Goal: Information Seeking & Learning: Learn about a topic

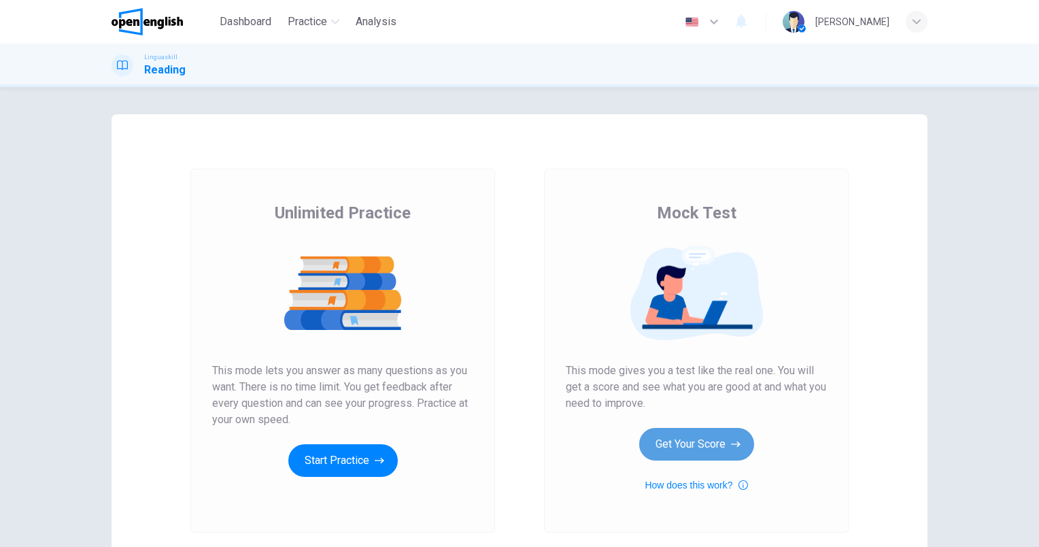
click at [721, 438] on button "Get Your Score" at bounding box center [696, 444] width 115 height 33
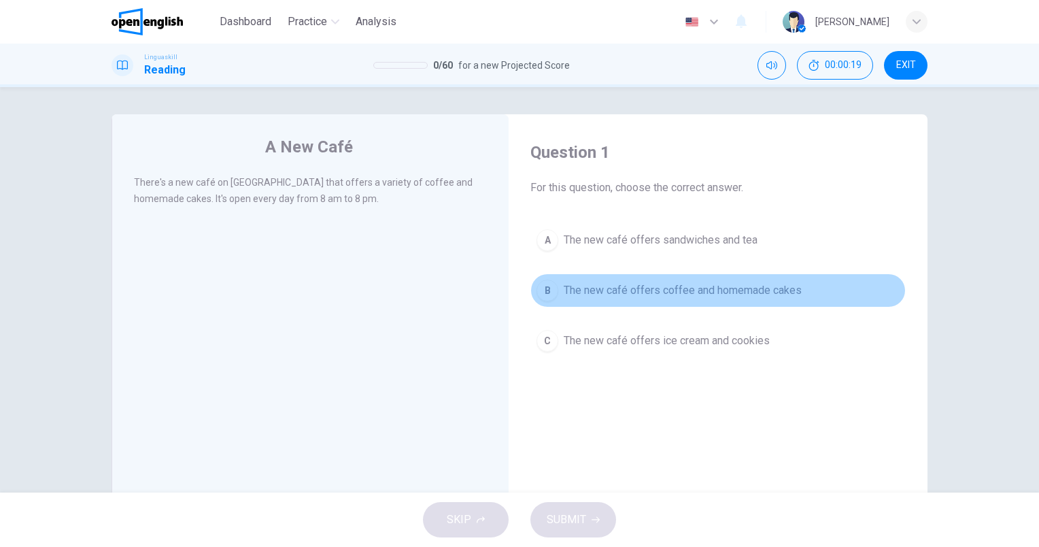
click at [721, 294] on span "The new café offers coffee and homemade cakes" at bounding box center [683, 290] width 238 height 16
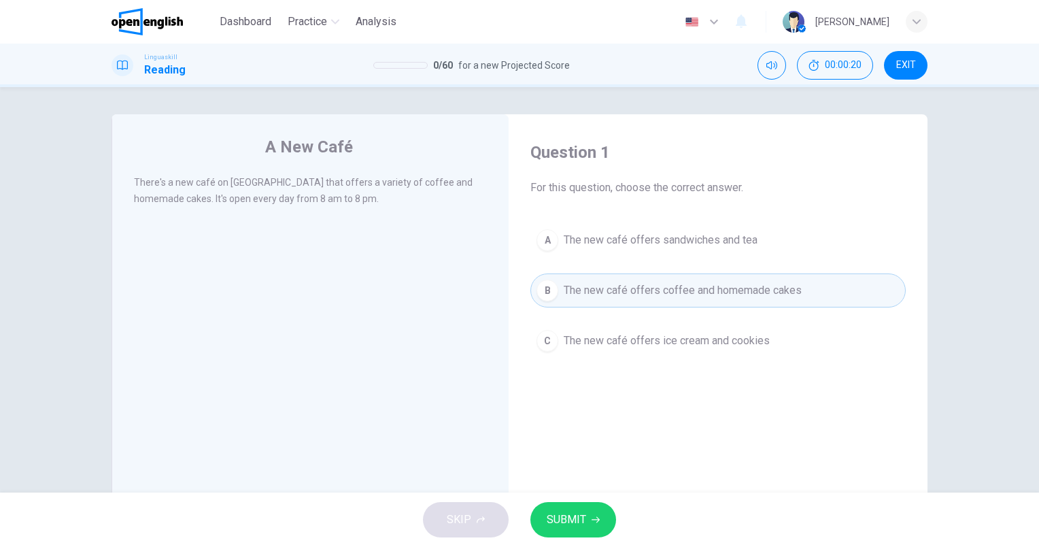
click at [593, 514] on button "SUBMIT" at bounding box center [573, 519] width 86 height 35
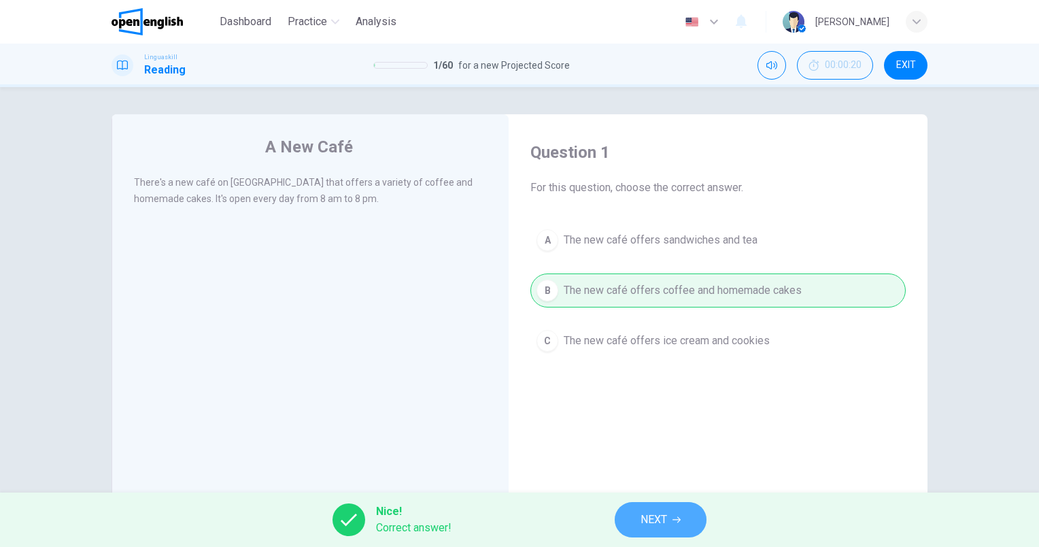
click at [671, 514] on button "NEXT" at bounding box center [661, 519] width 92 height 35
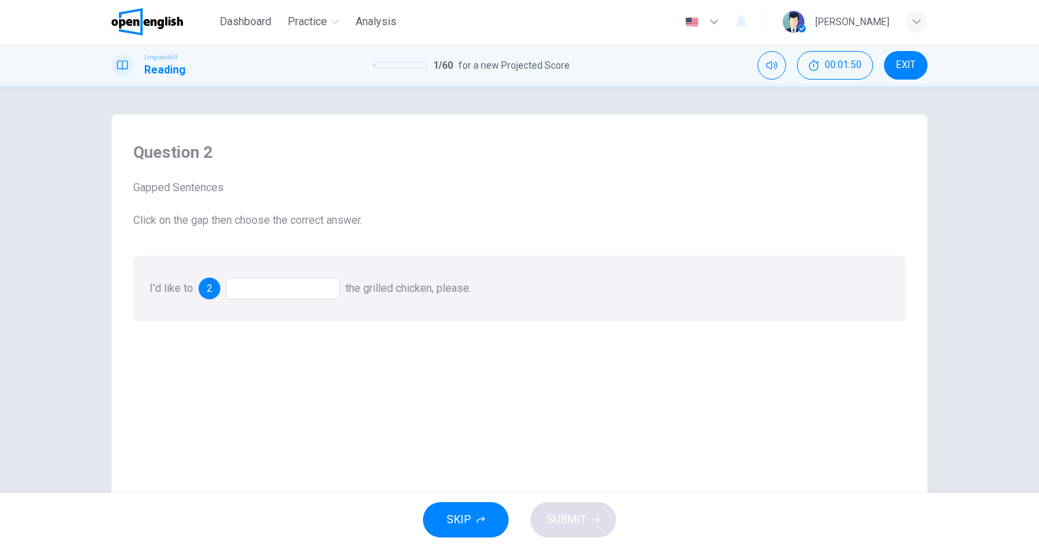
click at [271, 296] on div at bounding box center [283, 288] width 114 height 22
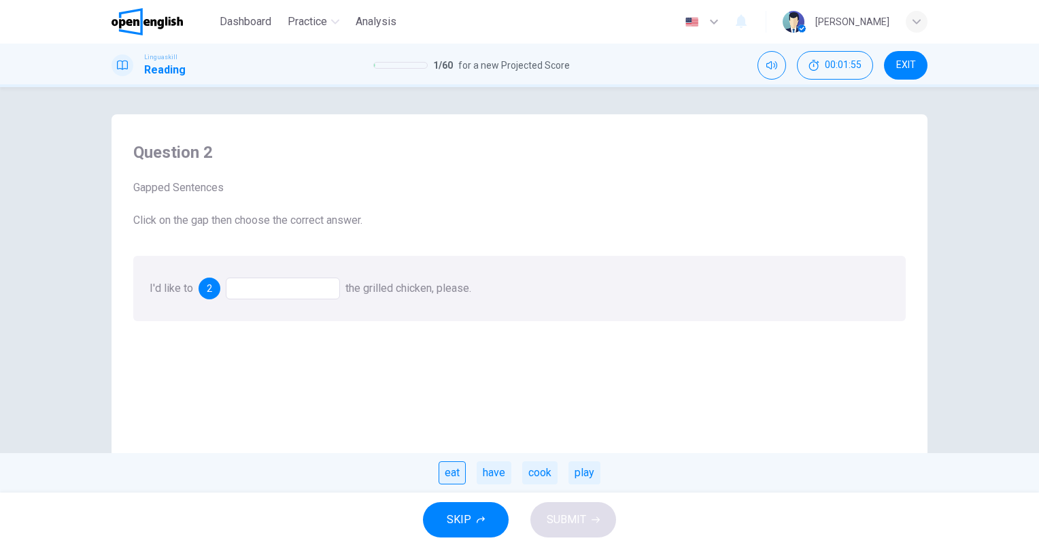
click at [461, 476] on div "eat" at bounding box center [451, 472] width 27 height 23
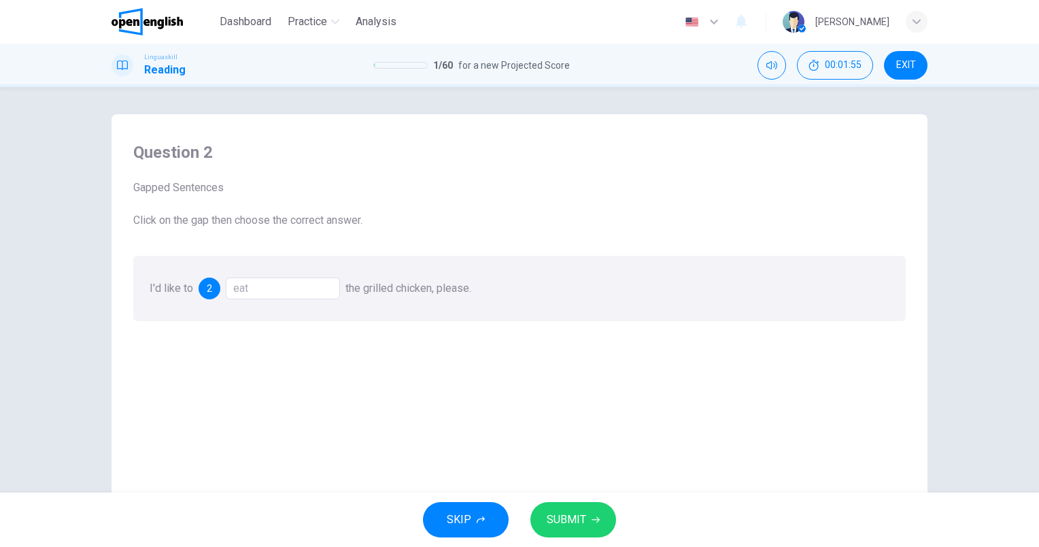
click at [571, 525] on span "SUBMIT" at bounding box center [566, 519] width 39 height 19
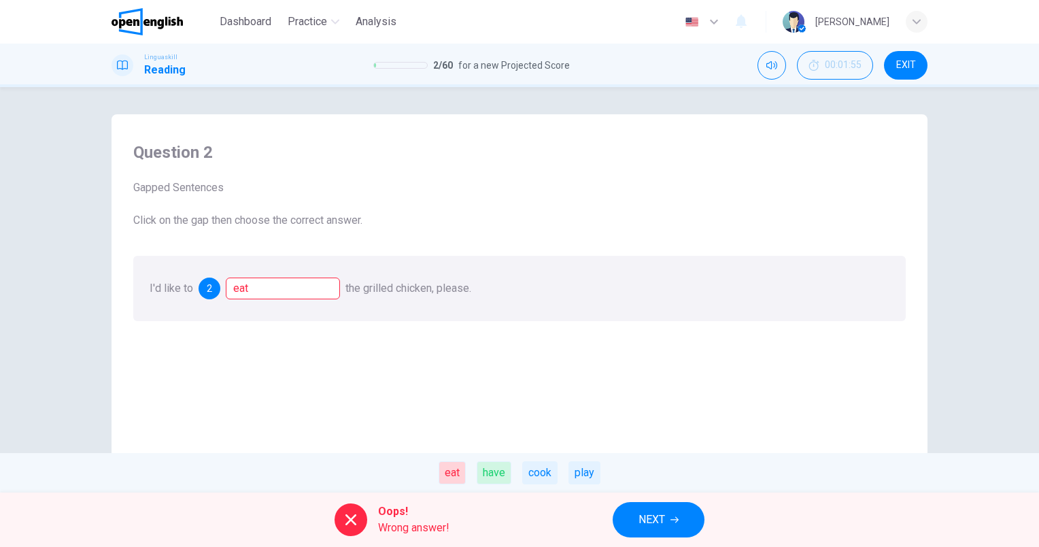
click at [463, 464] on div "eat" at bounding box center [451, 472] width 27 height 23
click at [643, 515] on span "NEXT" at bounding box center [651, 519] width 27 height 19
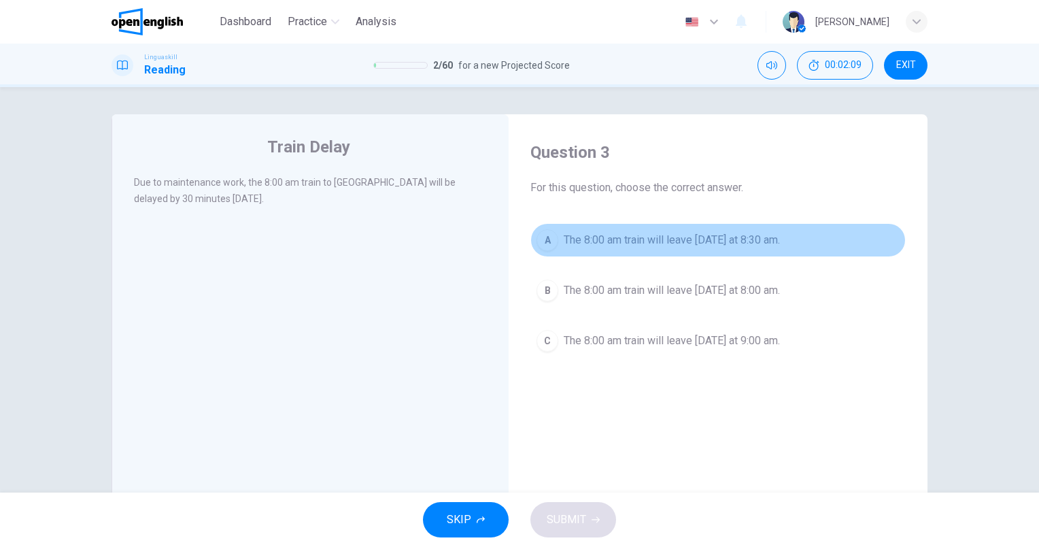
click at [669, 253] on button "A The 8:00 am train will leave [DATE] at 8:30 am." at bounding box center [717, 240] width 375 height 34
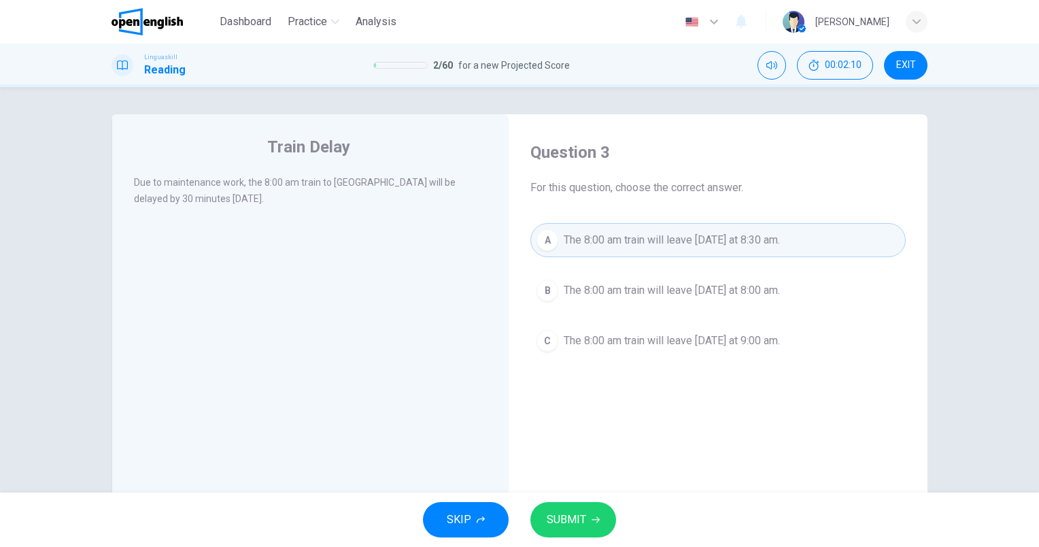
click at [572, 525] on span "SUBMIT" at bounding box center [566, 519] width 39 height 19
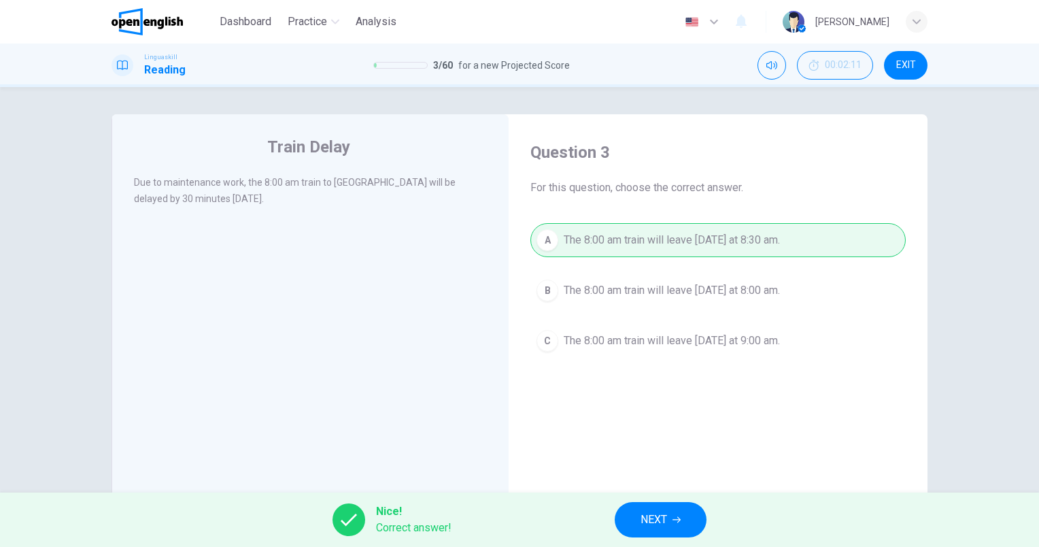
click at [672, 522] on button "NEXT" at bounding box center [661, 519] width 92 height 35
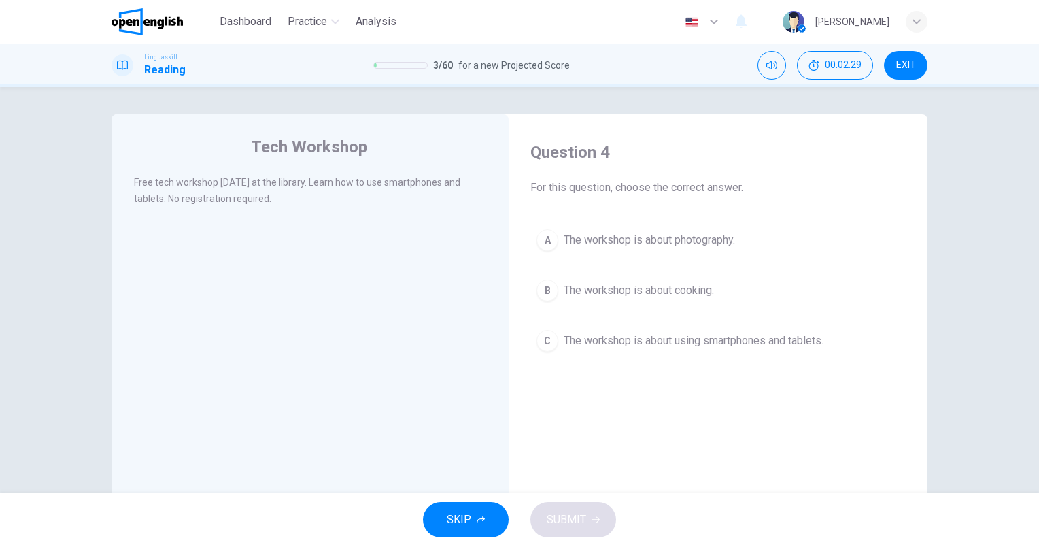
click at [729, 326] on button "C The workshop is about using smartphones and tablets." at bounding box center [717, 341] width 375 height 34
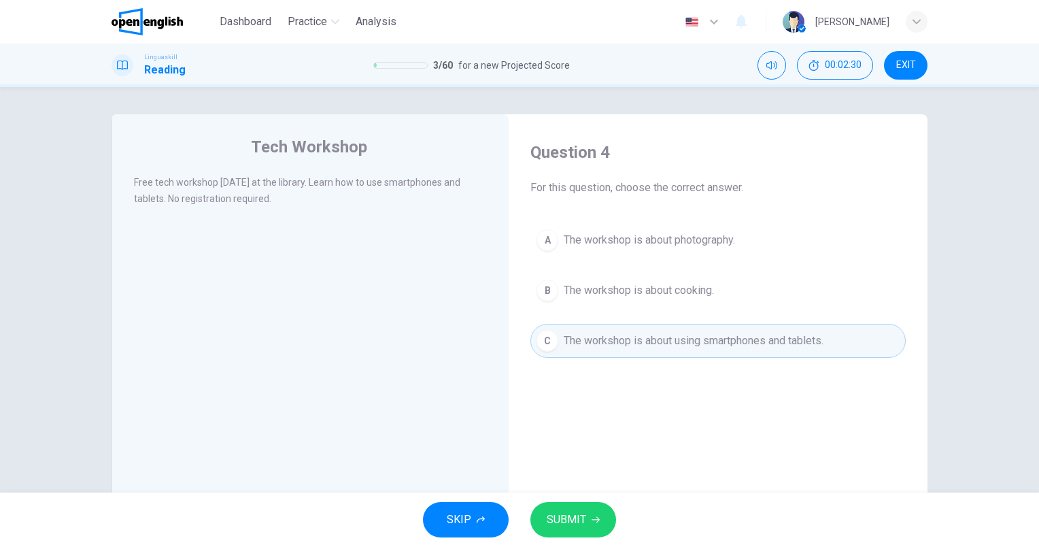
click at [585, 517] on button "SUBMIT" at bounding box center [573, 519] width 86 height 35
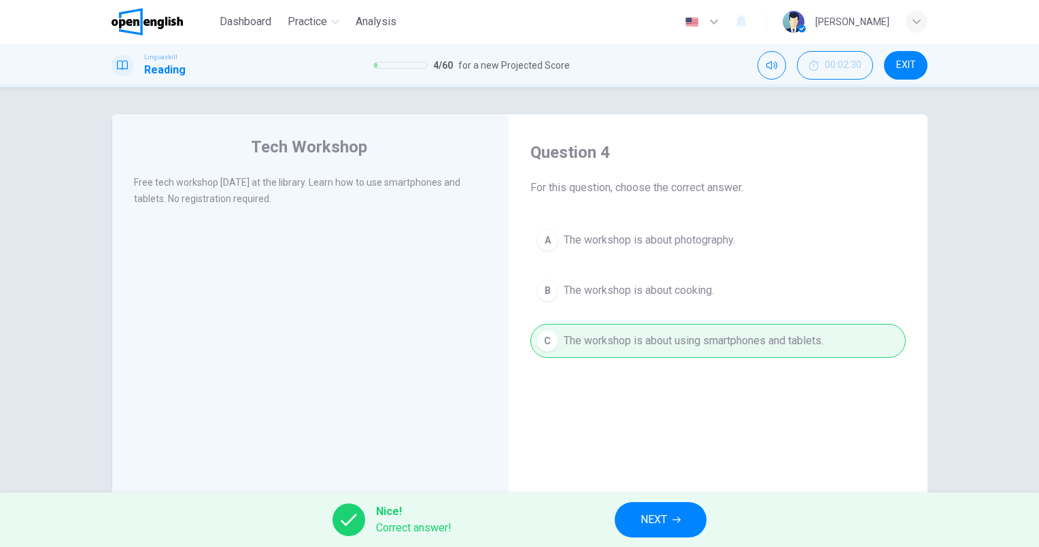
click at [653, 520] on span "NEXT" at bounding box center [653, 519] width 27 height 19
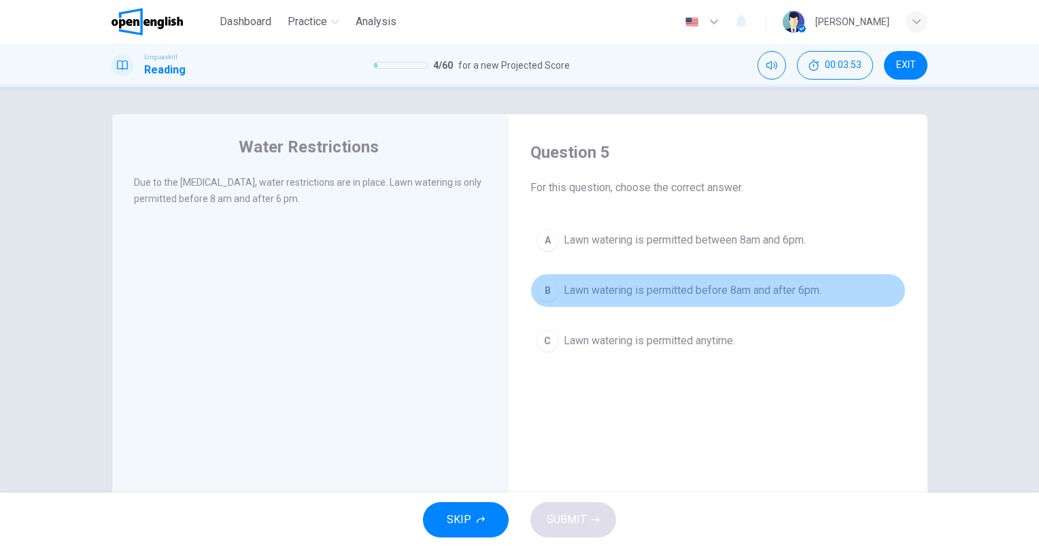
click at [799, 296] on span "Lawn watering is permitted before 8am and after 6pm." at bounding box center [693, 290] width 258 height 16
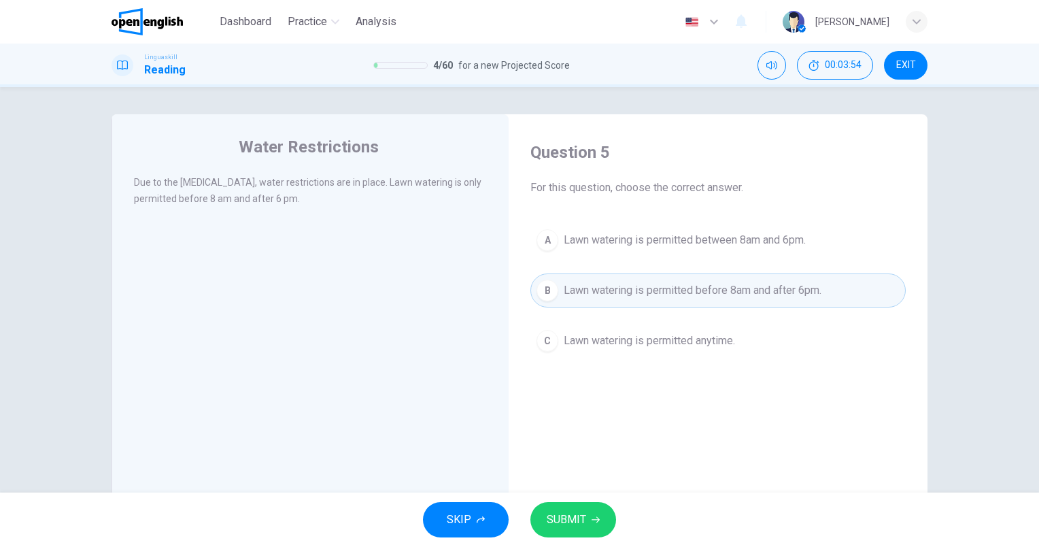
click at [589, 525] on button "SUBMIT" at bounding box center [573, 519] width 86 height 35
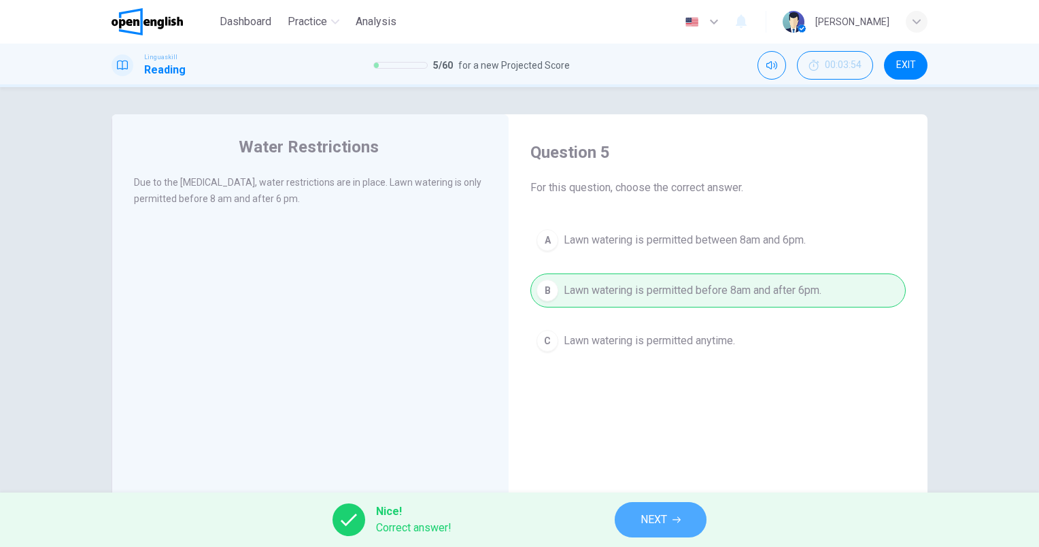
click at [689, 523] on button "NEXT" at bounding box center [661, 519] width 92 height 35
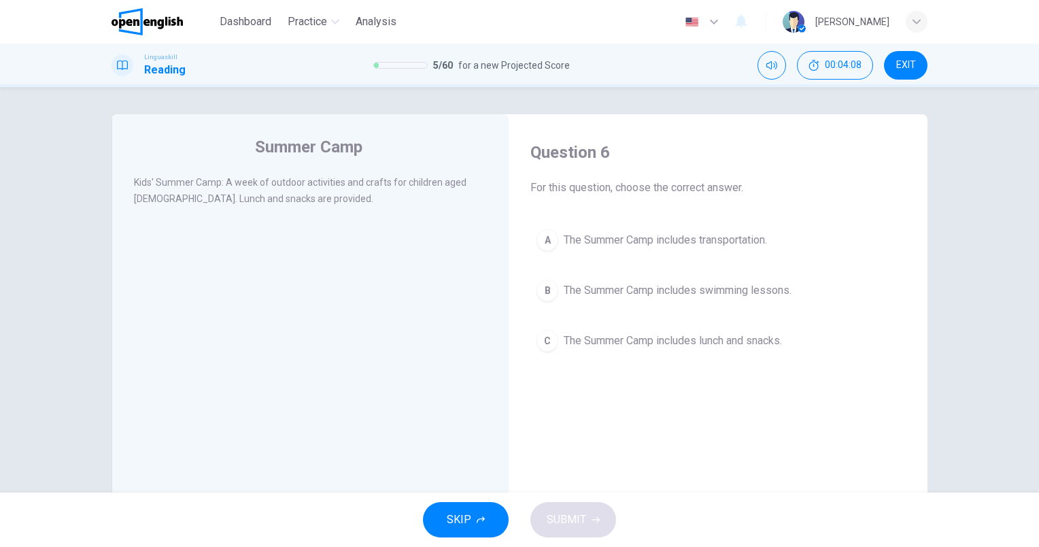
click at [778, 341] on span "The Summer Camp includes lunch and snacks." at bounding box center [673, 340] width 218 height 16
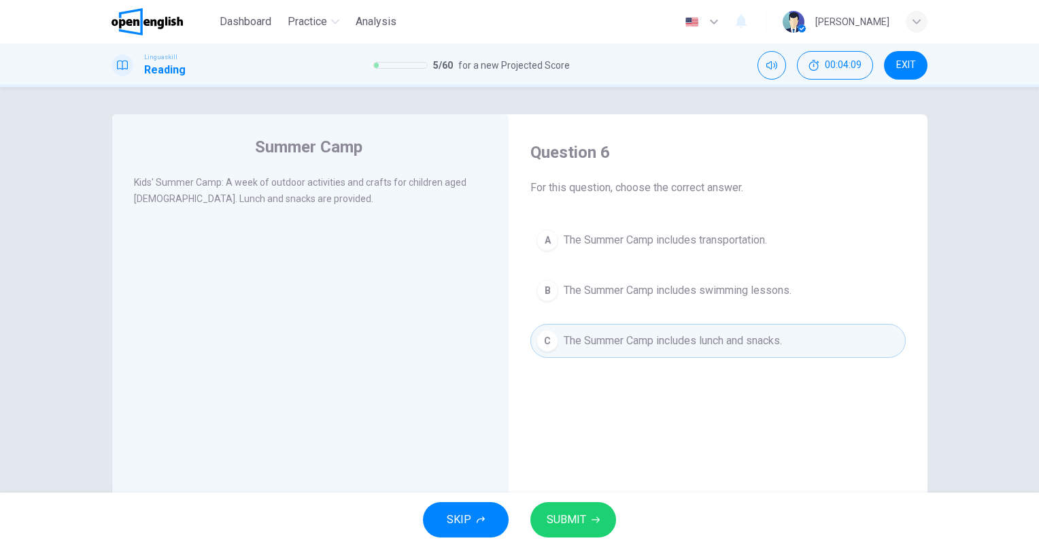
click at [553, 523] on span "SUBMIT" at bounding box center [566, 519] width 39 height 19
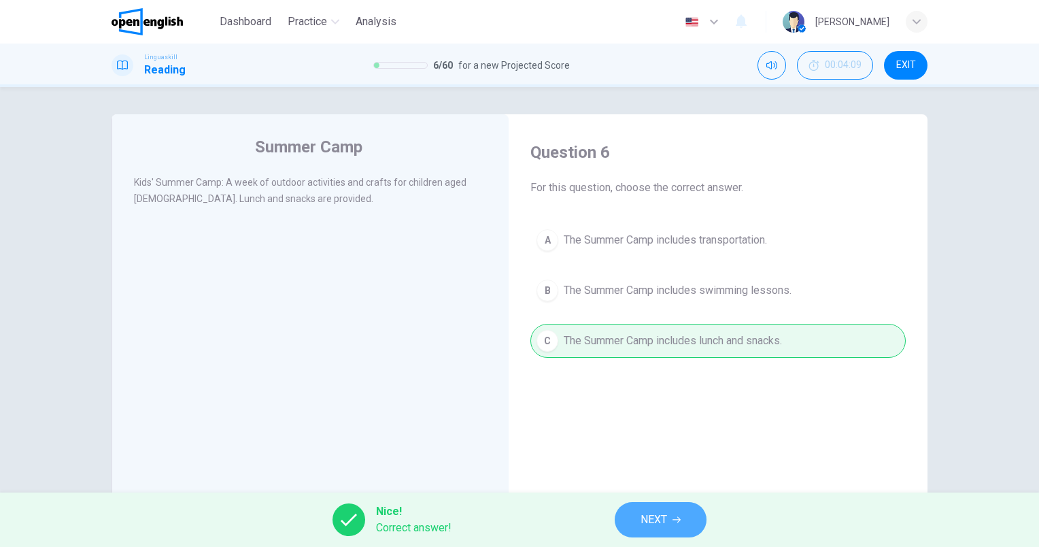
click at [668, 519] on button "NEXT" at bounding box center [661, 519] width 92 height 35
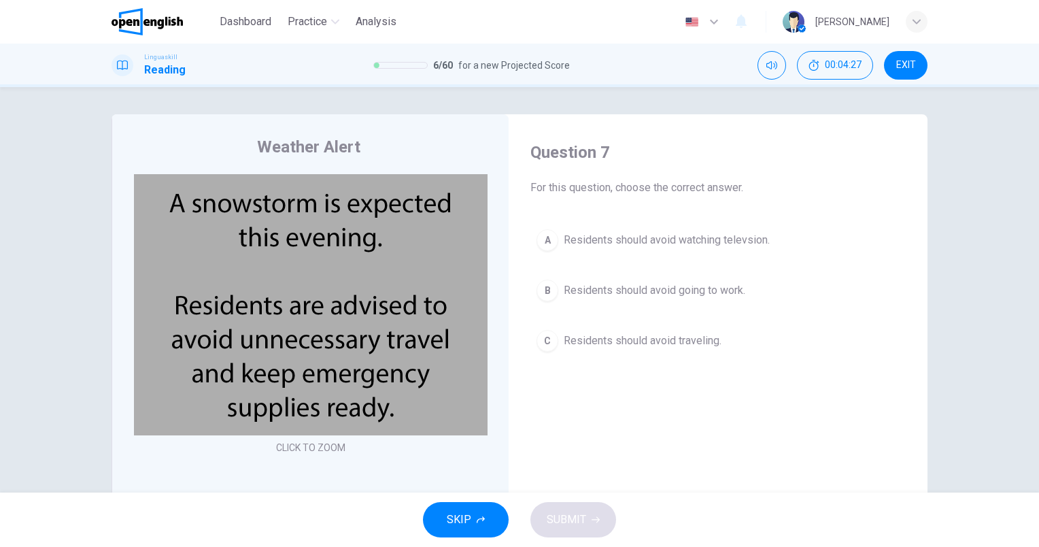
click at [689, 347] on span "Residents should avoid traveling." at bounding box center [643, 340] width 158 height 16
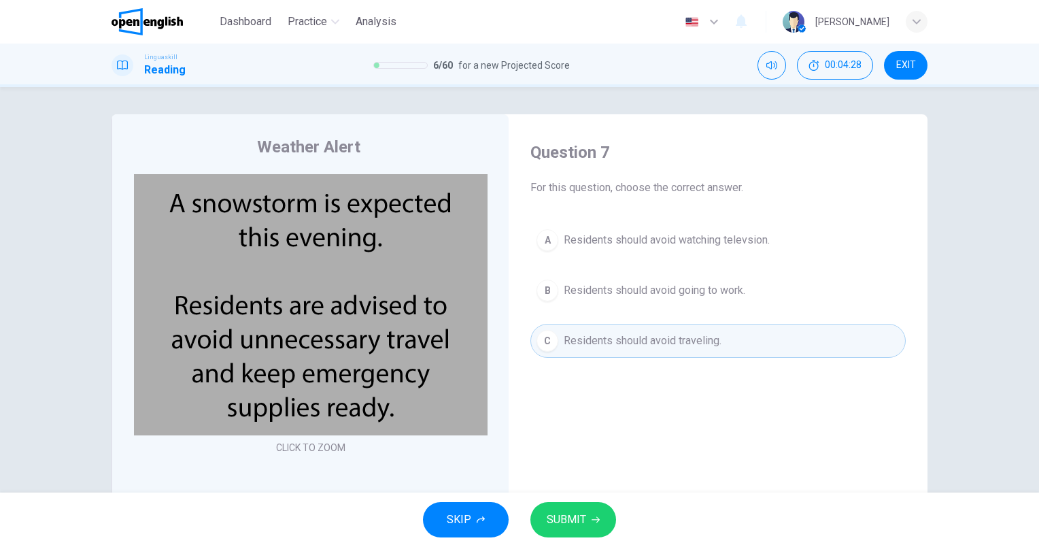
click at [581, 511] on span "SUBMIT" at bounding box center [566, 519] width 39 height 19
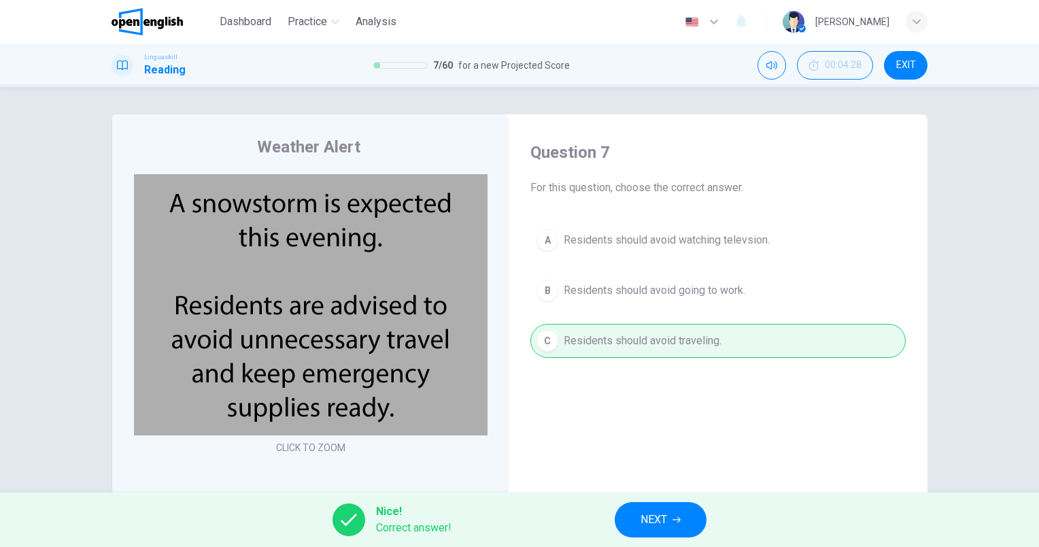
click at [644, 523] on span "NEXT" at bounding box center [653, 519] width 27 height 19
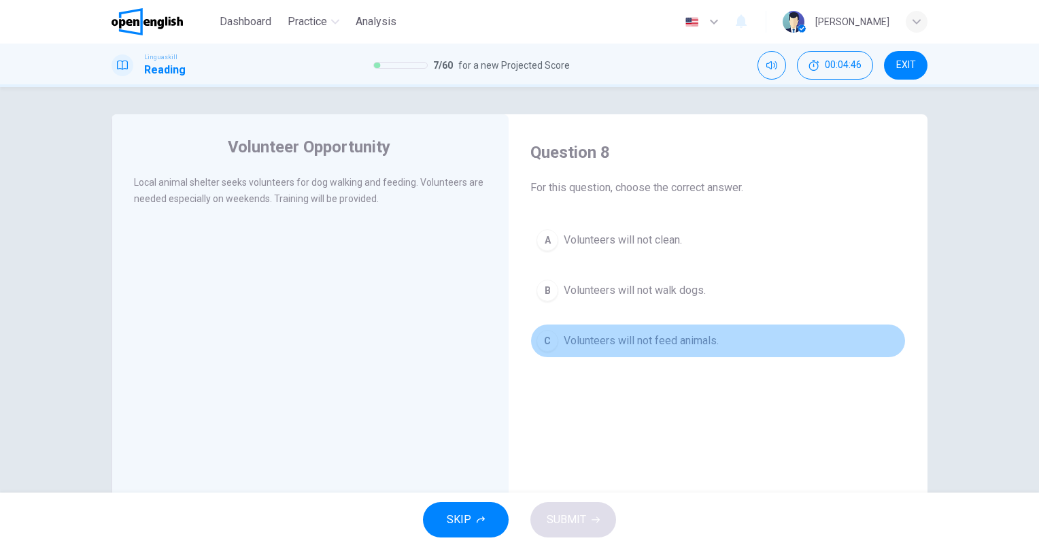
click at [715, 345] on span "Volunteers will not feed animals." at bounding box center [641, 340] width 155 height 16
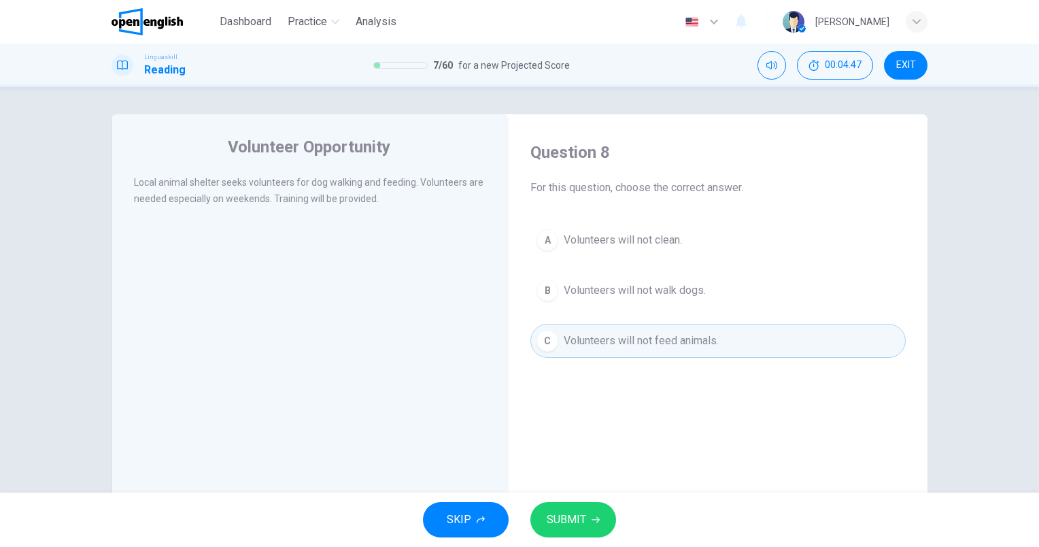
click at [569, 513] on span "SUBMIT" at bounding box center [566, 519] width 39 height 19
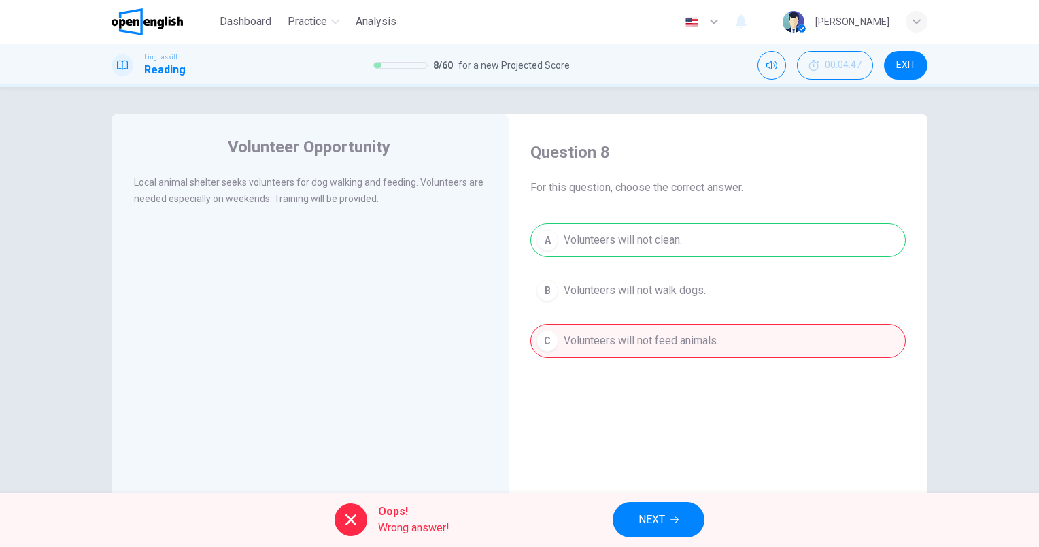
click at [641, 247] on div "A Volunteers will not clean. B Volunteers will not walk dogs. C Volunteers will…" at bounding box center [717, 290] width 375 height 135
click at [672, 521] on icon "button" at bounding box center [674, 519] width 8 height 8
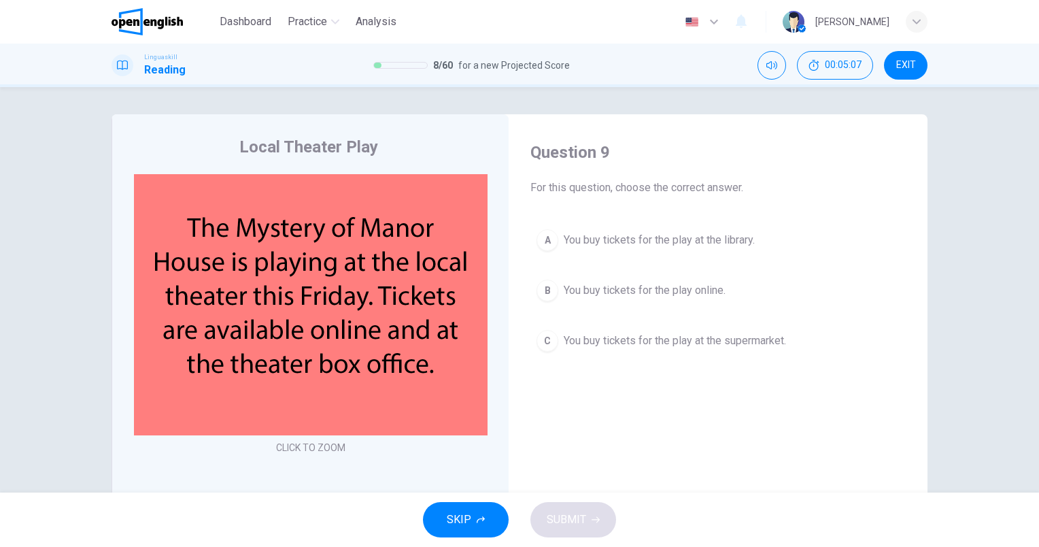
click at [719, 298] on button "B You buy tickets for the play online." at bounding box center [717, 290] width 375 height 34
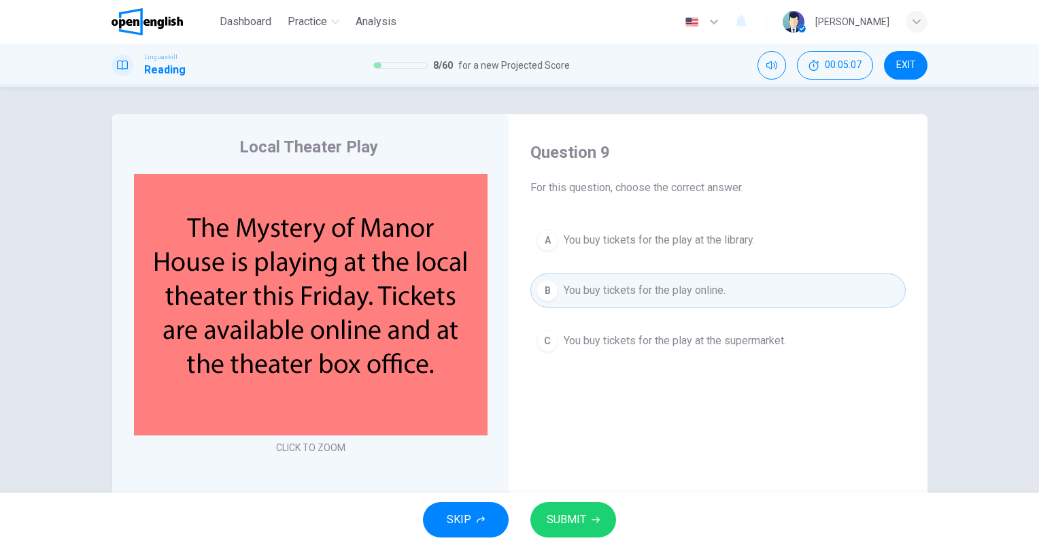
drag, startPoint x: 719, startPoint y: 298, endPoint x: 725, endPoint y: 309, distance: 12.2
click at [720, 298] on button "B You buy tickets for the play online." at bounding box center [717, 290] width 375 height 34
click at [583, 514] on span "SUBMIT" at bounding box center [566, 519] width 39 height 19
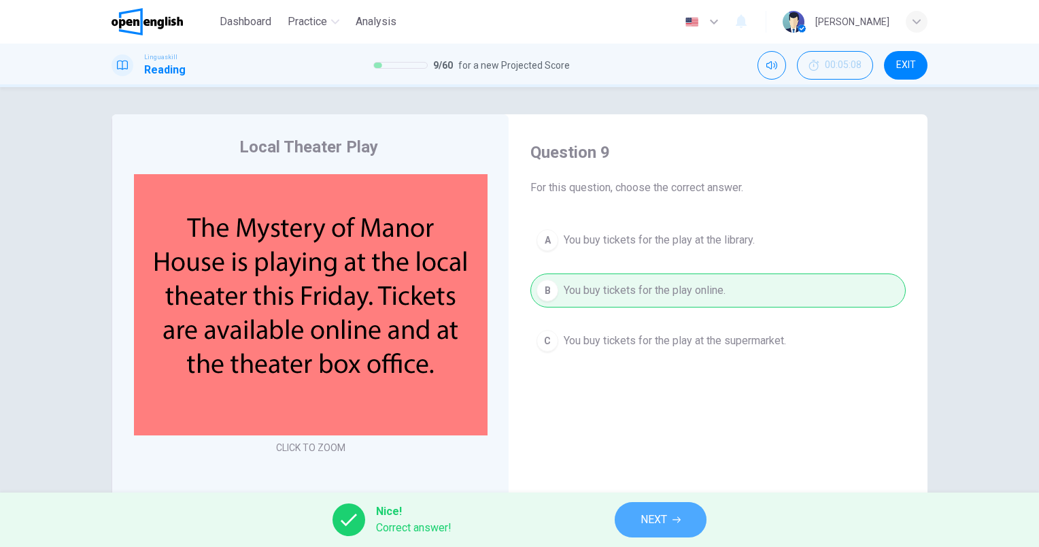
click at [689, 513] on button "NEXT" at bounding box center [661, 519] width 92 height 35
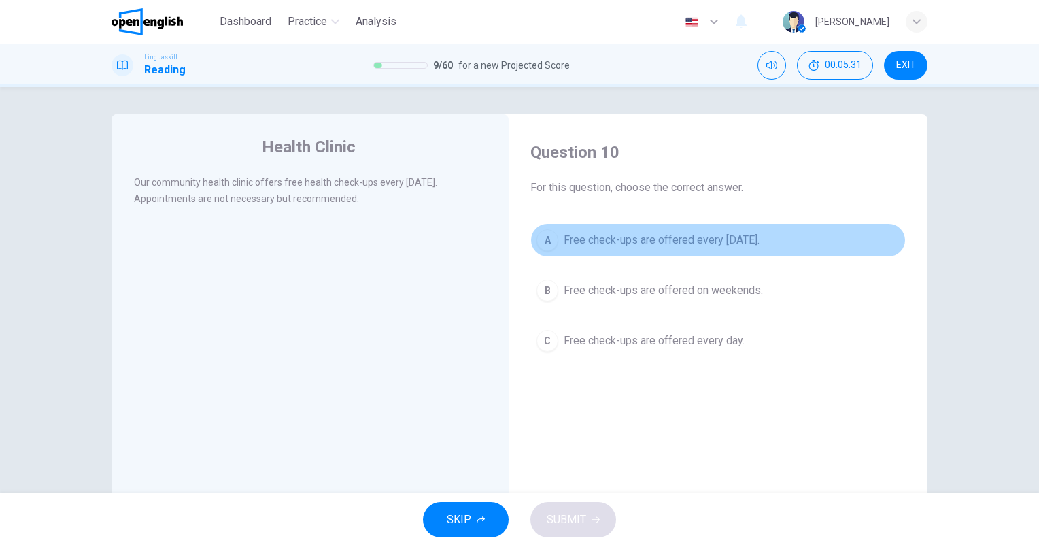
click at [716, 235] on span "Free check-ups are offered every [DATE]." at bounding box center [662, 240] width 196 height 16
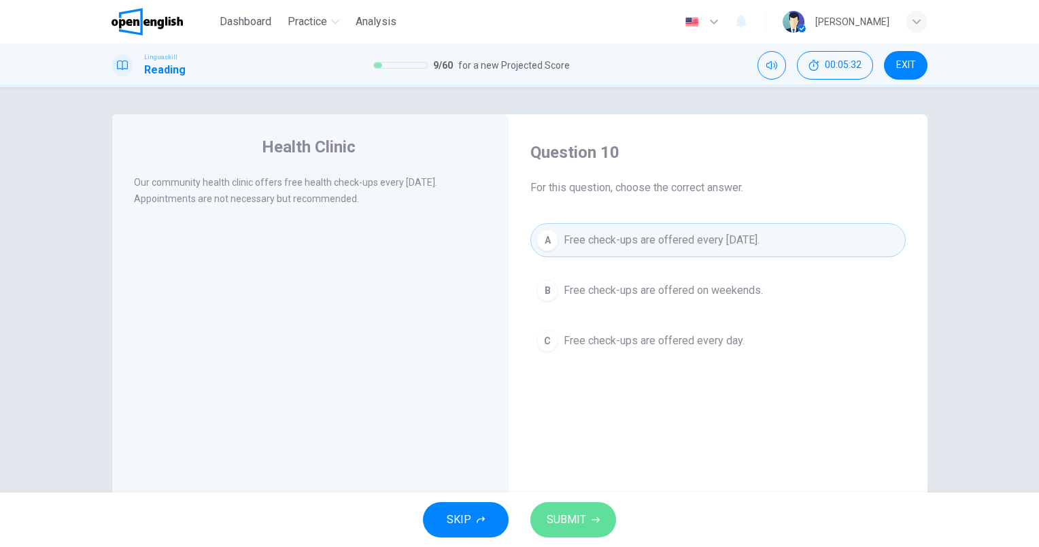
click at [545, 518] on button "SUBMIT" at bounding box center [573, 519] width 86 height 35
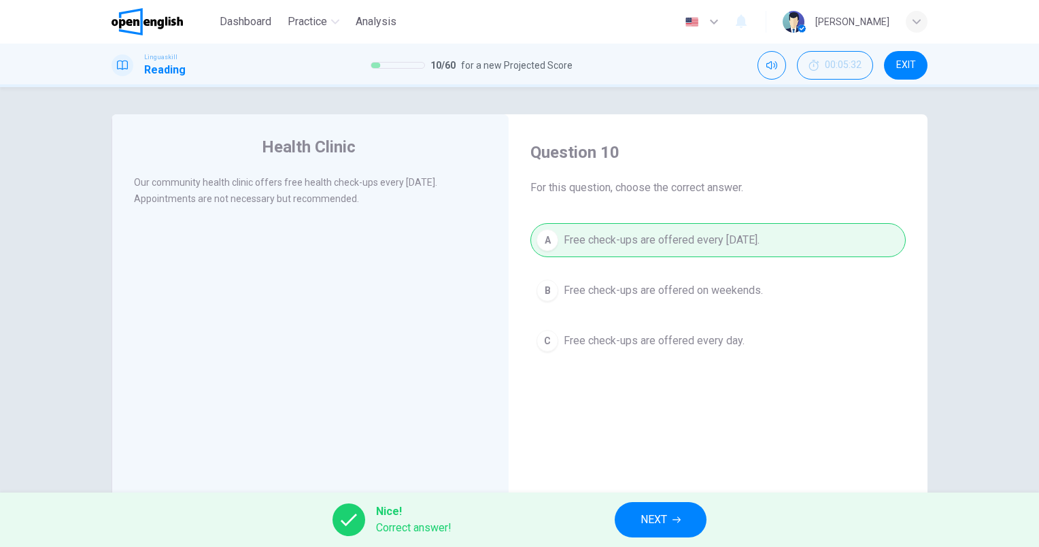
click at [640, 522] on span "NEXT" at bounding box center [653, 519] width 27 height 19
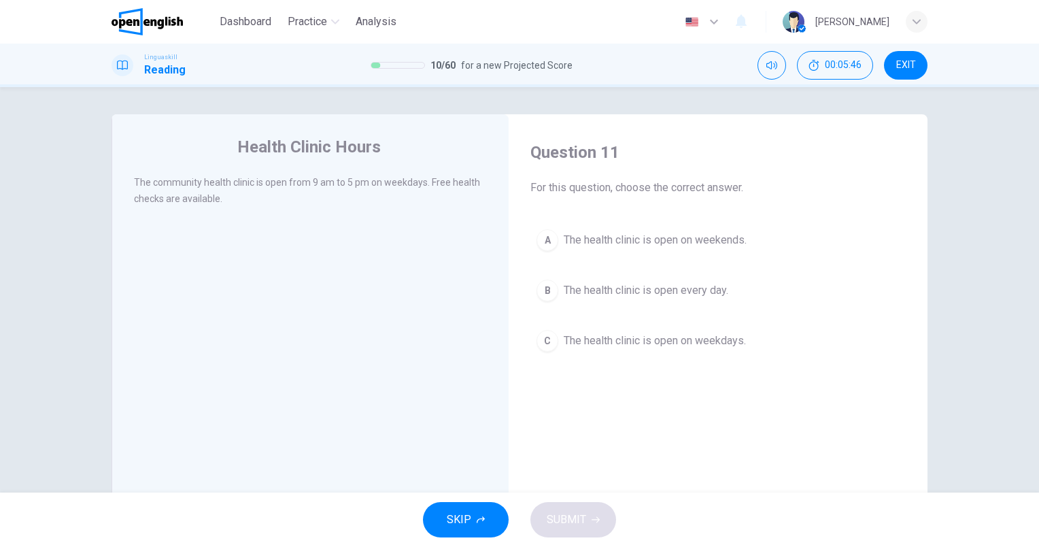
click at [723, 343] on span "The health clinic is open on weekdays." at bounding box center [655, 340] width 182 height 16
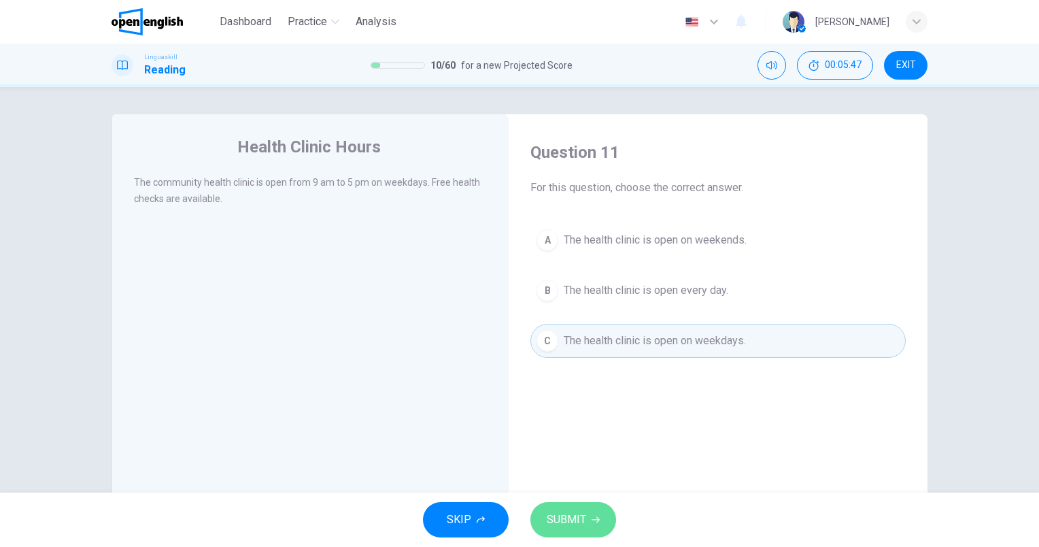
click at [570, 519] on span "SUBMIT" at bounding box center [566, 519] width 39 height 19
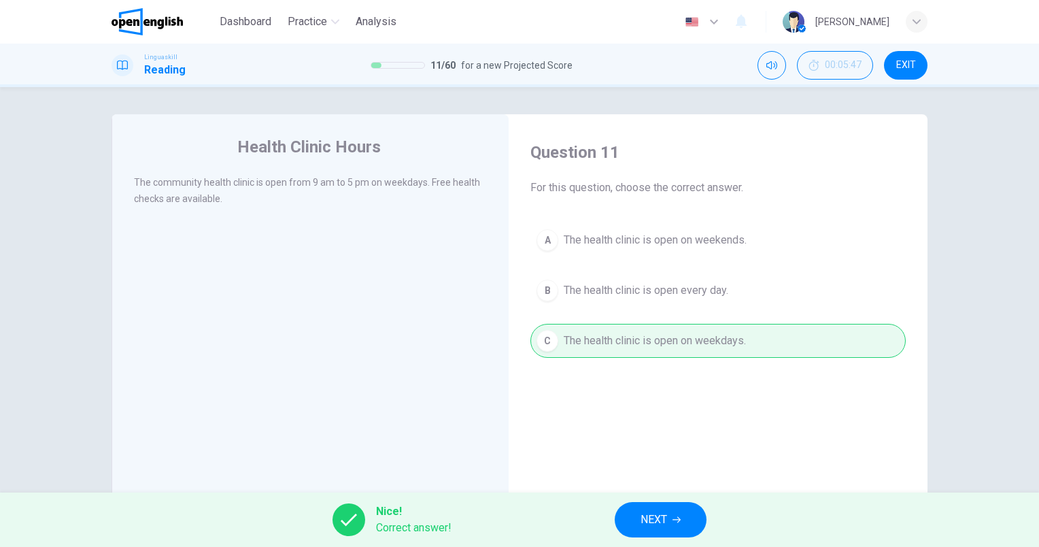
click at [672, 514] on button "NEXT" at bounding box center [661, 519] width 92 height 35
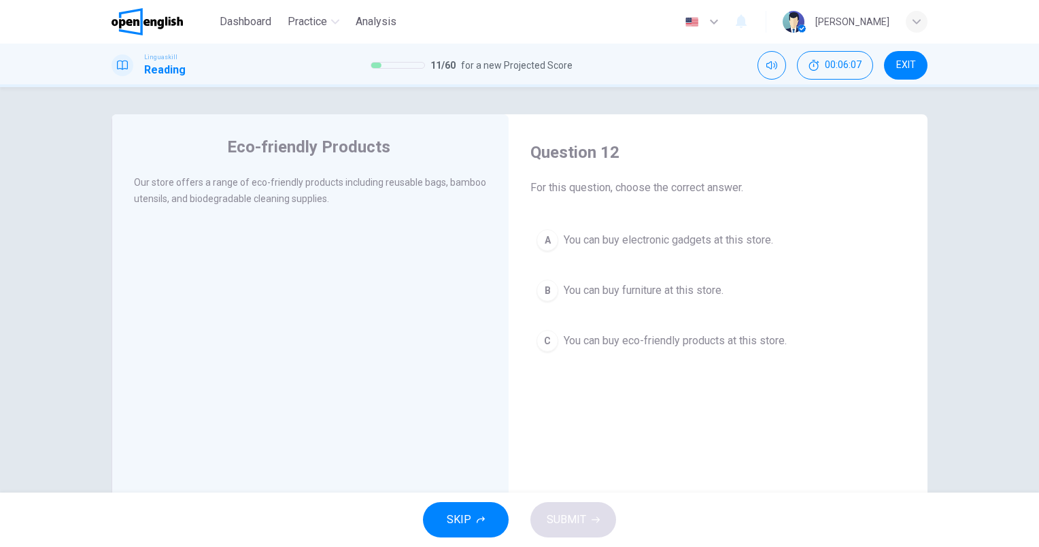
click at [653, 346] on span "You can buy eco-friendly products at this store." at bounding box center [675, 340] width 223 height 16
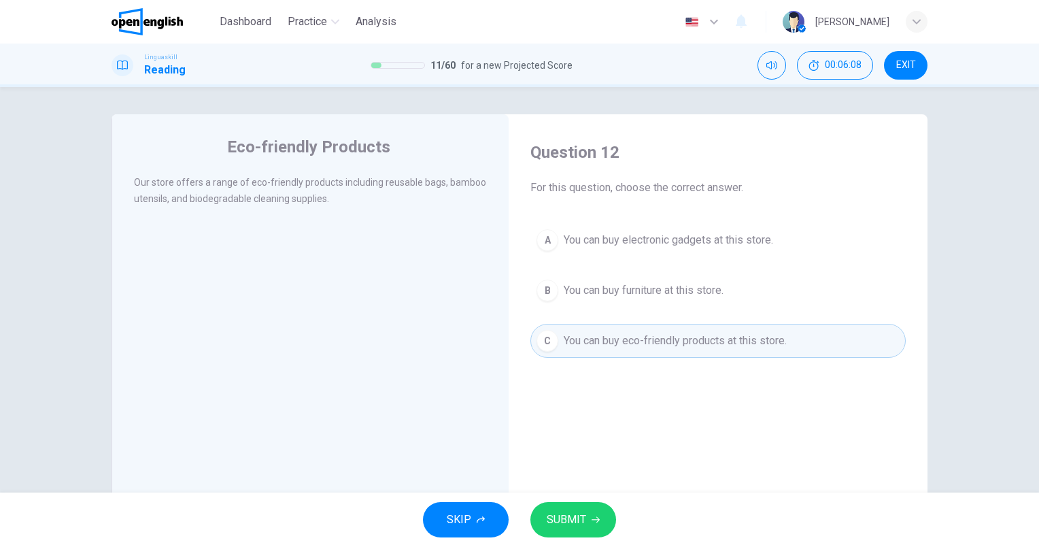
click at [610, 513] on button "SUBMIT" at bounding box center [573, 519] width 86 height 35
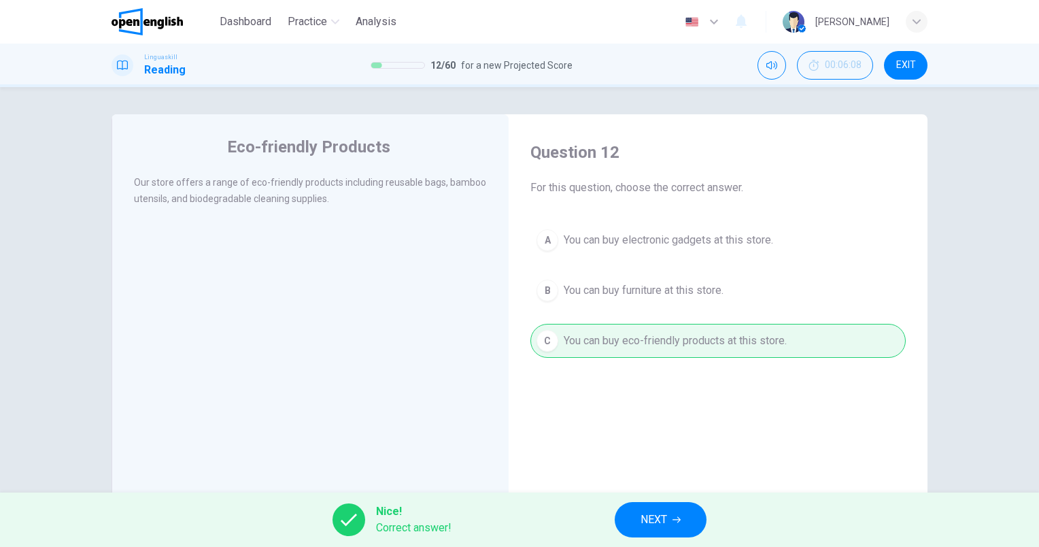
click at [604, 519] on div "Nice! Correct answer! NEXT" at bounding box center [519, 519] width 1039 height 54
click at [629, 519] on button "NEXT" at bounding box center [661, 519] width 92 height 35
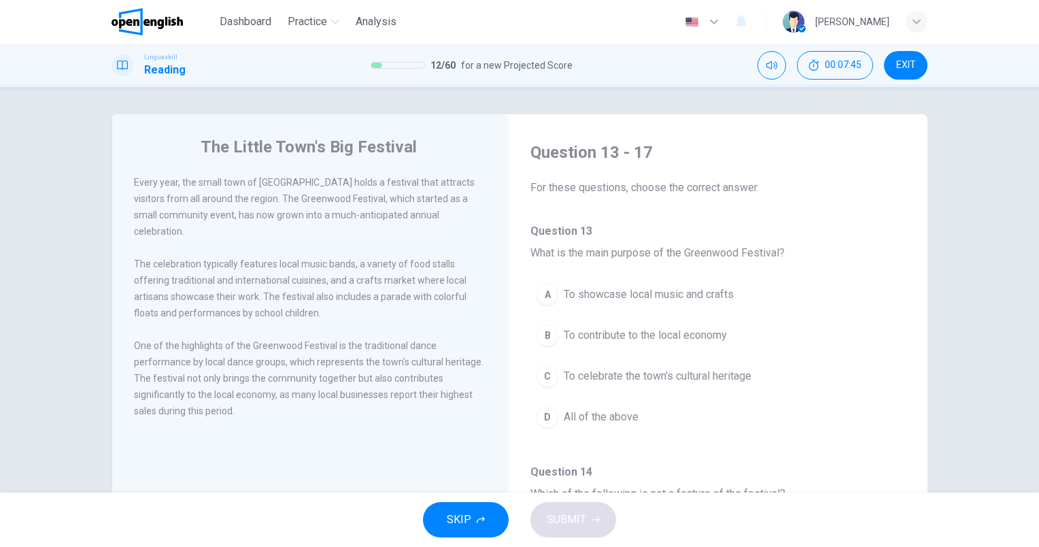
click at [564, 414] on span "All of the above" at bounding box center [601, 417] width 75 height 16
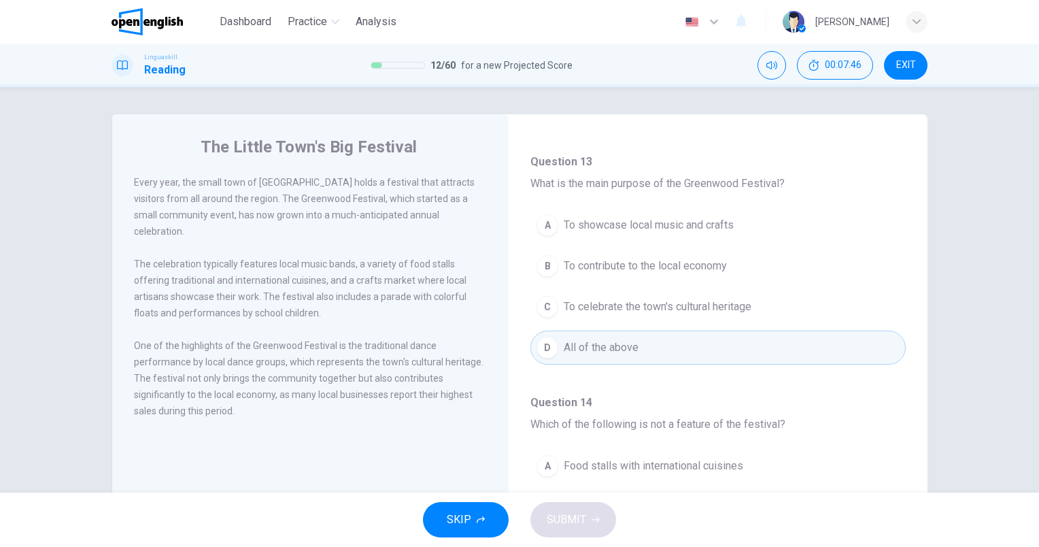
scroll to position [272, 0]
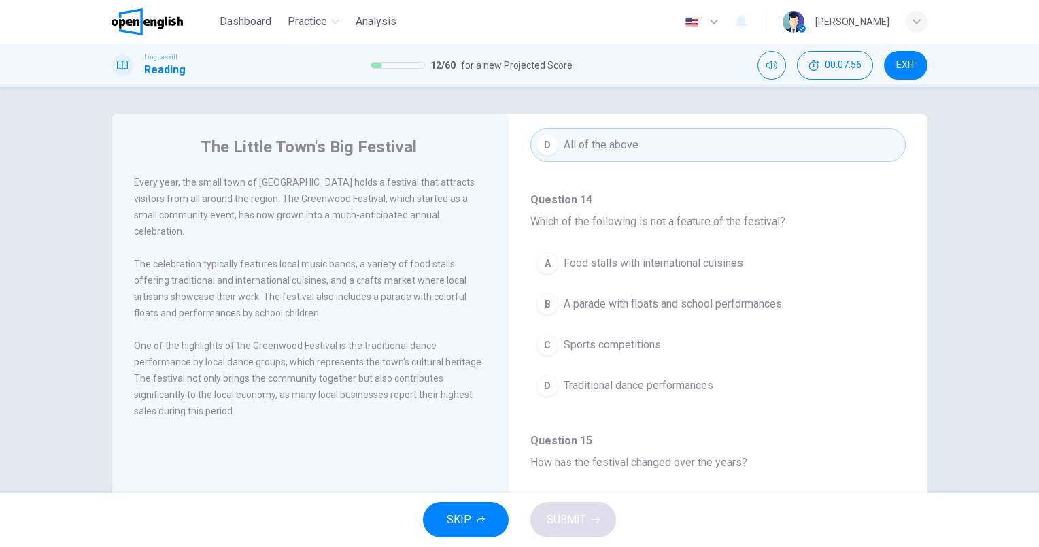
click at [621, 343] on span "Sports competitions" at bounding box center [612, 344] width 97 height 16
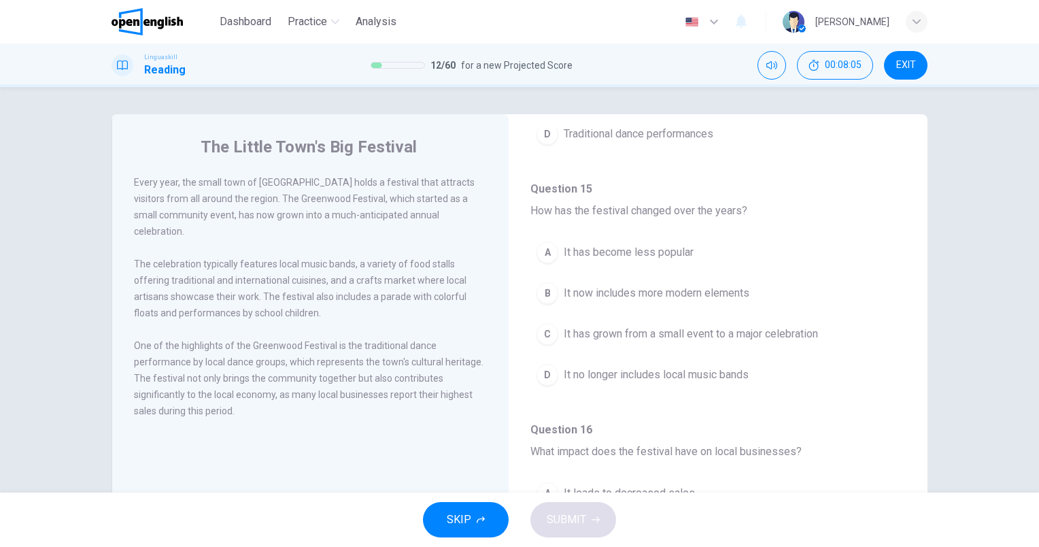
scroll to position [544, 0]
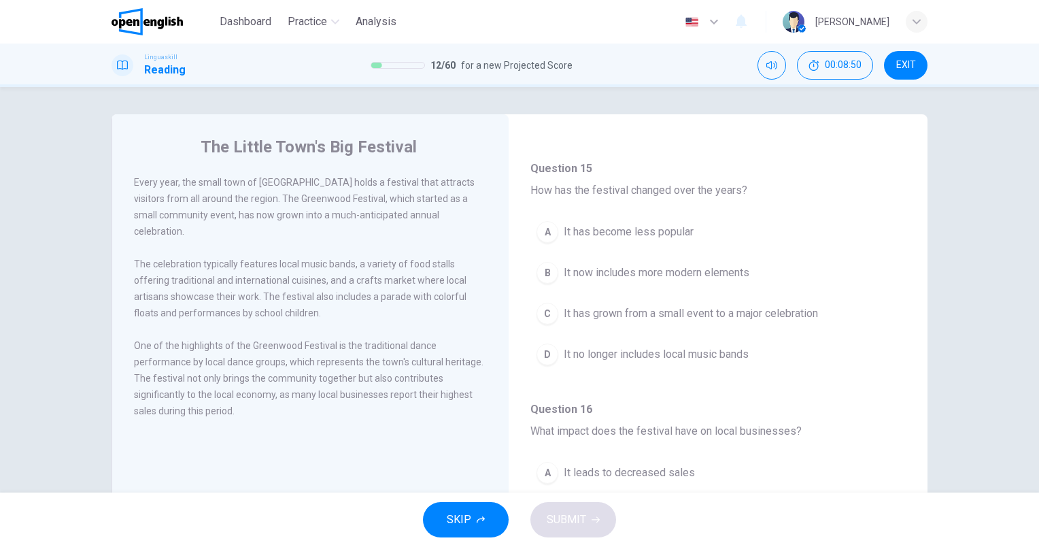
click at [719, 315] on span "It has grown from a small event to a major celebration" at bounding box center [691, 313] width 254 height 16
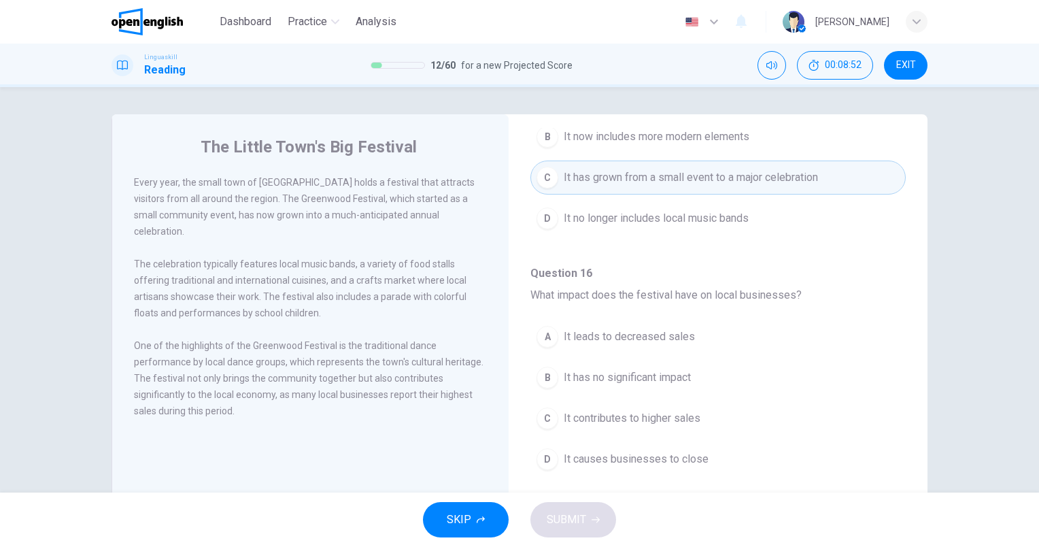
scroll to position [748, 0]
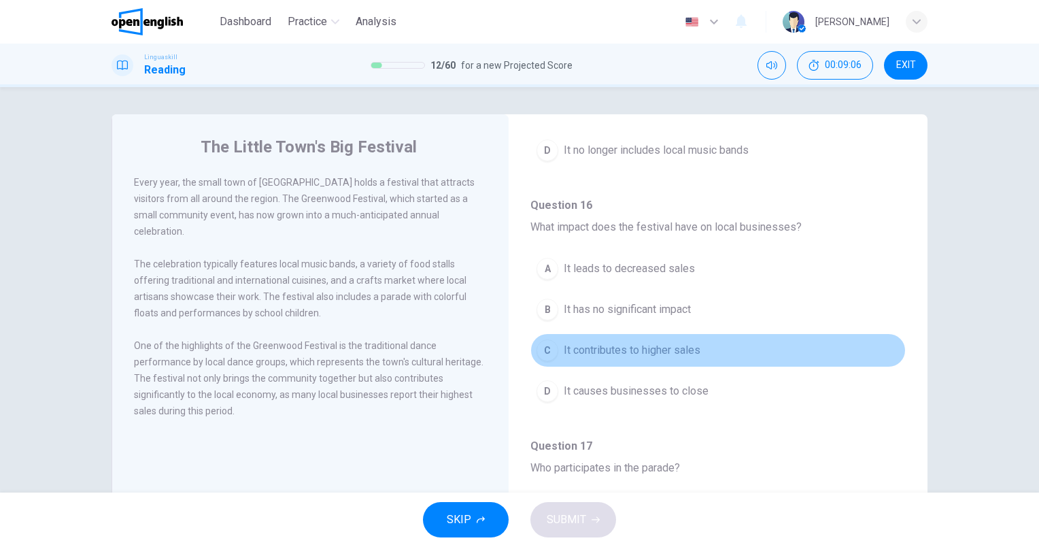
click at [717, 348] on button "C It contributes to higher sales" at bounding box center [717, 350] width 375 height 34
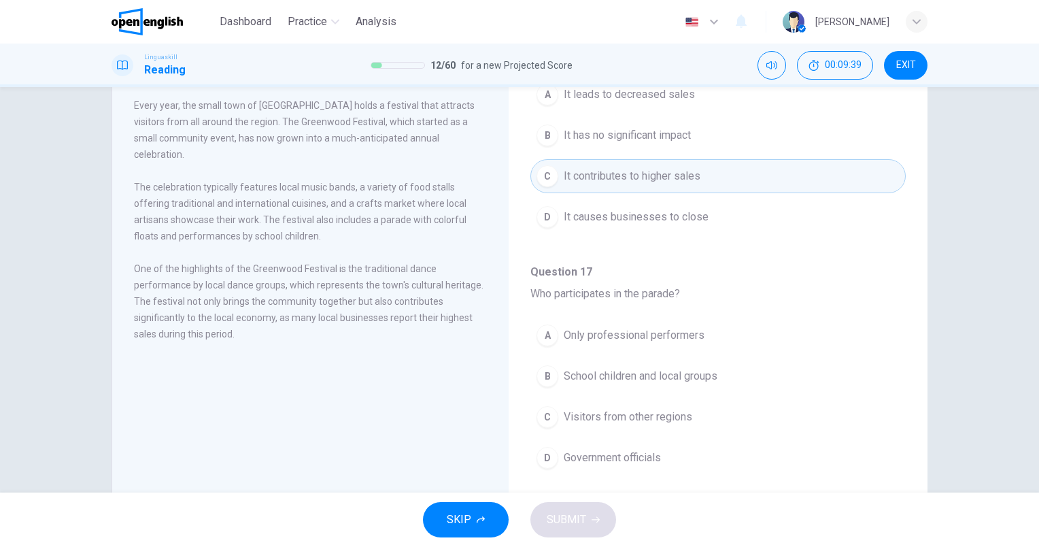
scroll to position [54, 0]
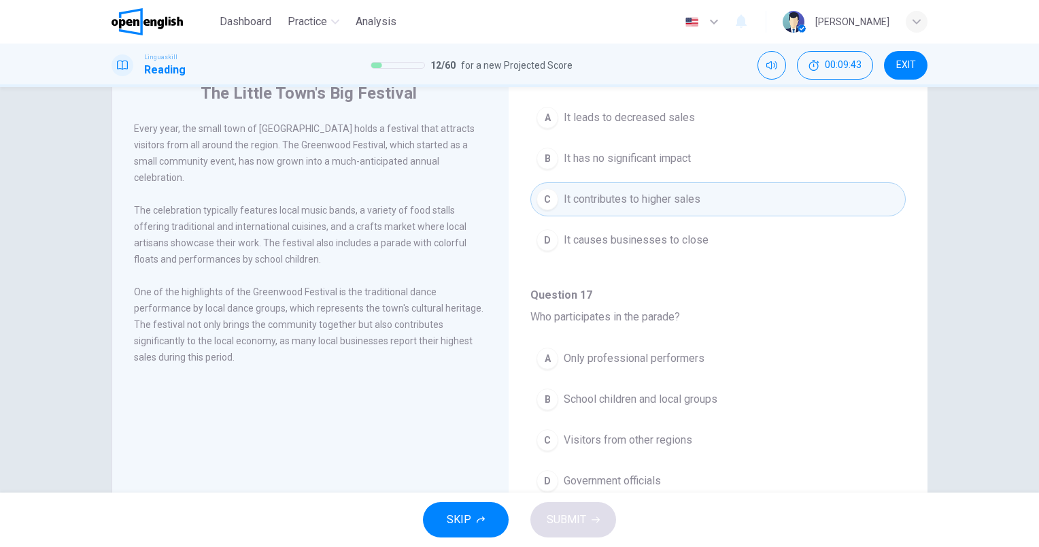
click at [655, 391] on span "School children and local groups" at bounding box center [641, 399] width 154 height 16
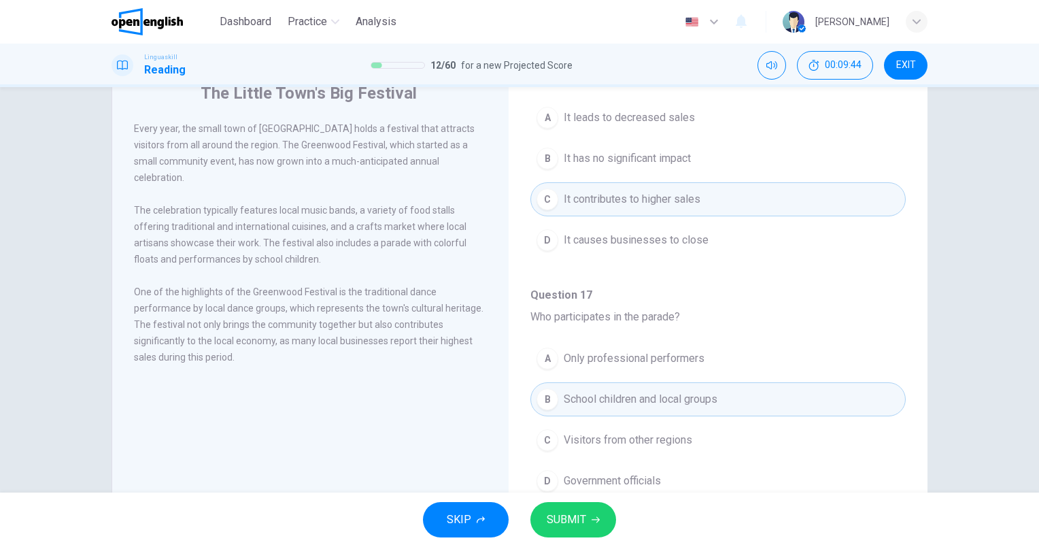
click at [595, 517] on icon "button" at bounding box center [595, 519] width 8 height 8
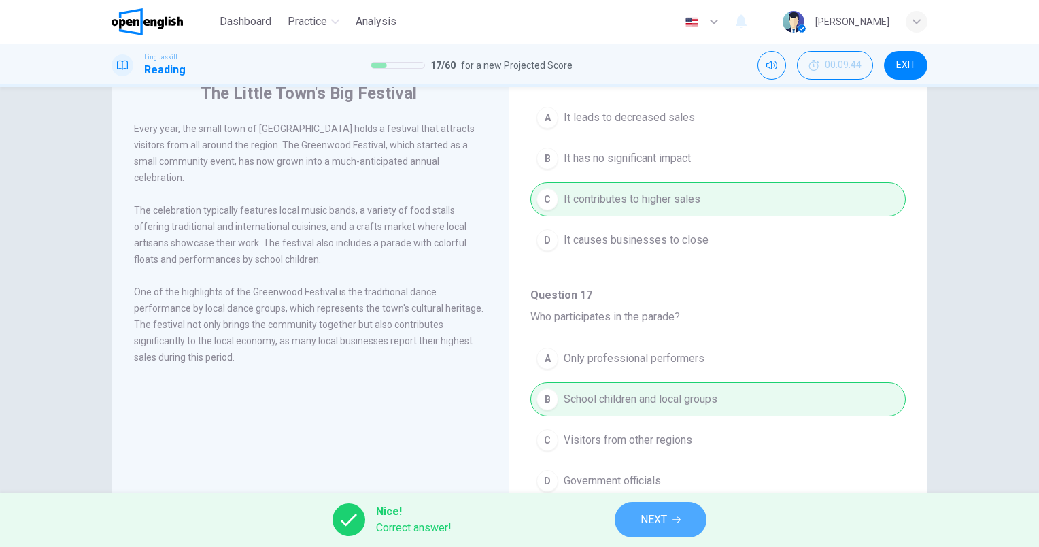
click at [697, 527] on button "NEXT" at bounding box center [661, 519] width 92 height 35
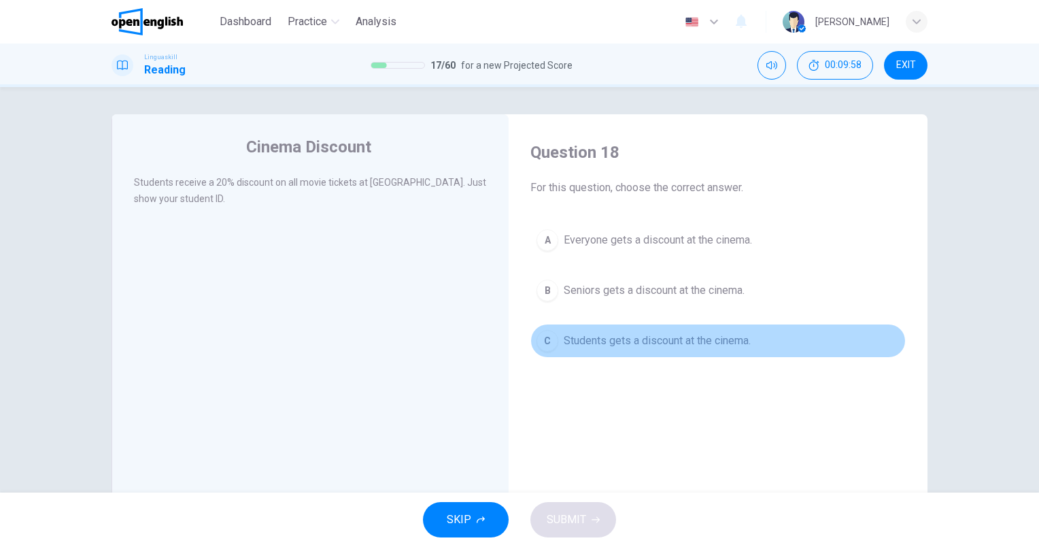
click at [704, 324] on button "C Students gets a discount at the cinema." at bounding box center [717, 341] width 375 height 34
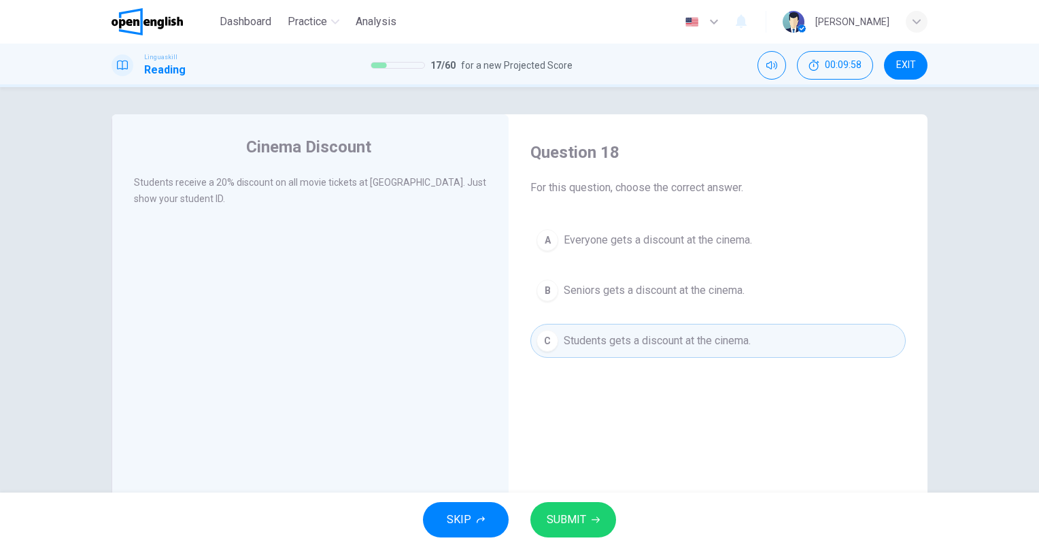
click at [559, 513] on span "SUBMIT" at bounding box center [566, 519] width 39 height 19
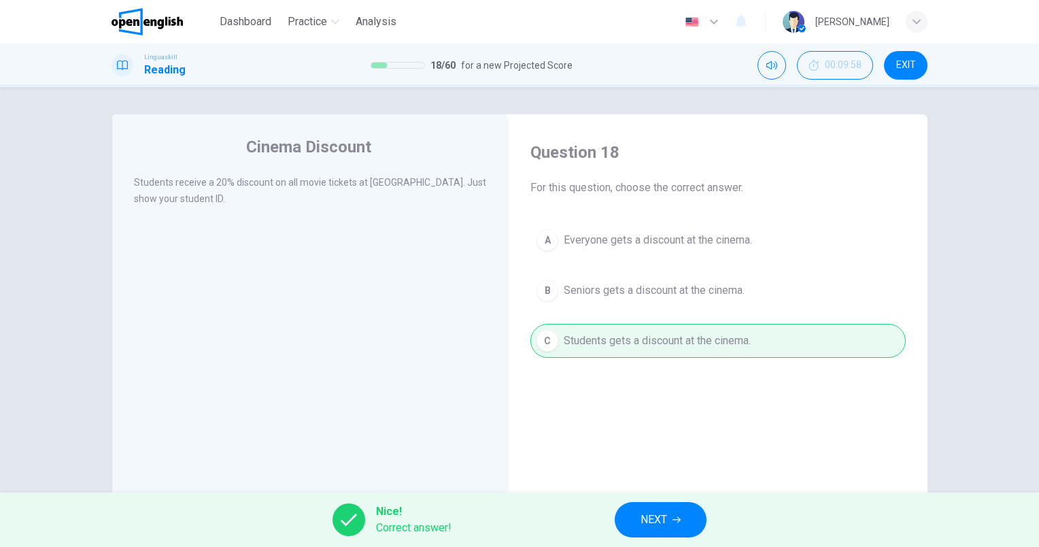
click at [633, 517] on button "NEXT" at bounding box center [661, 519] width 92 height 35
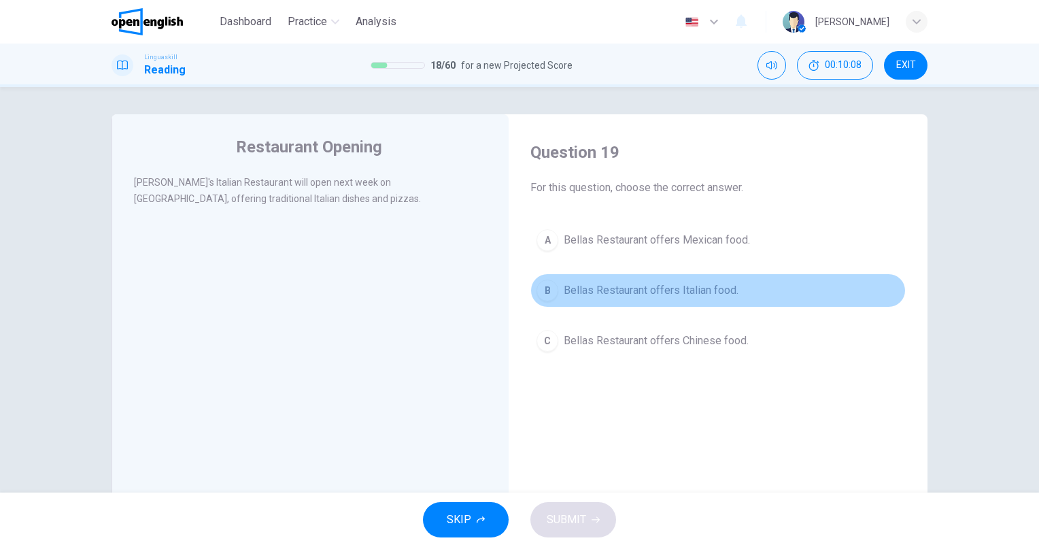
click at [666, 279] on button "B Bellas Restaurant offers Italian food." at bounding box center [717, 290] width 375 height 34
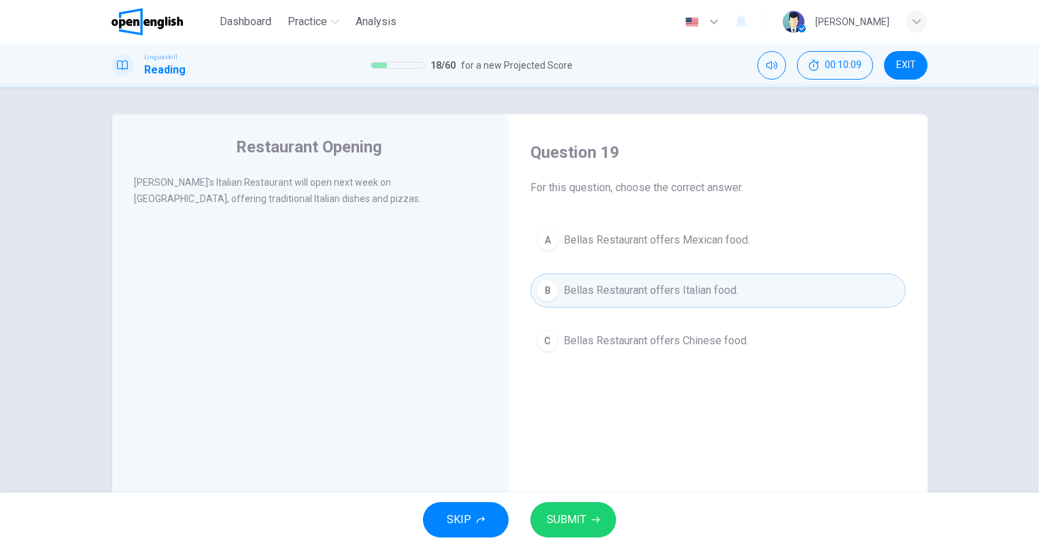
click at [558, 508] on button "SUBMIT" at bounding box center [573, 519] width 86 height 35
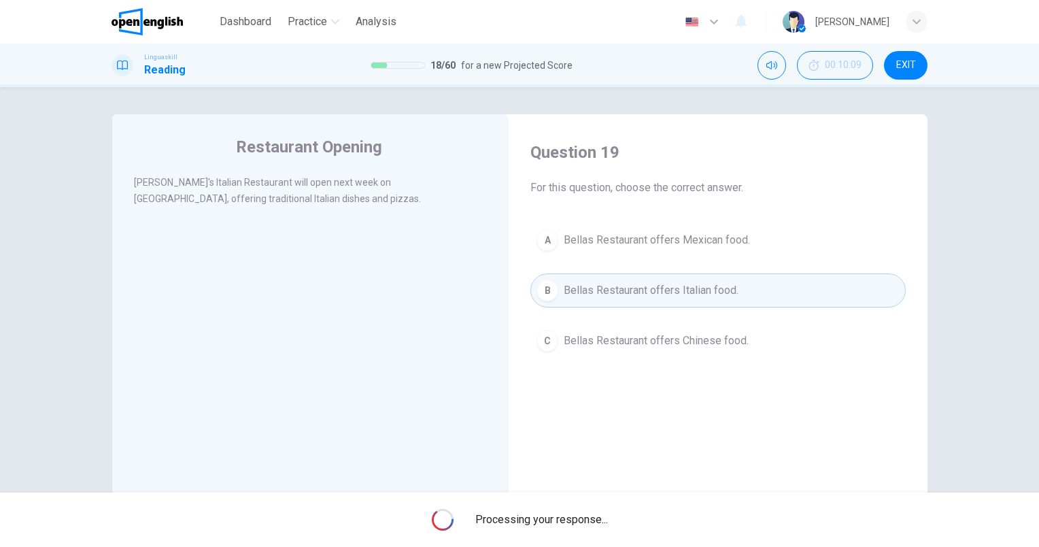
click at [559, 508] on div "Processing your response..." at bounding box center [519, 519] width 1039 height 54
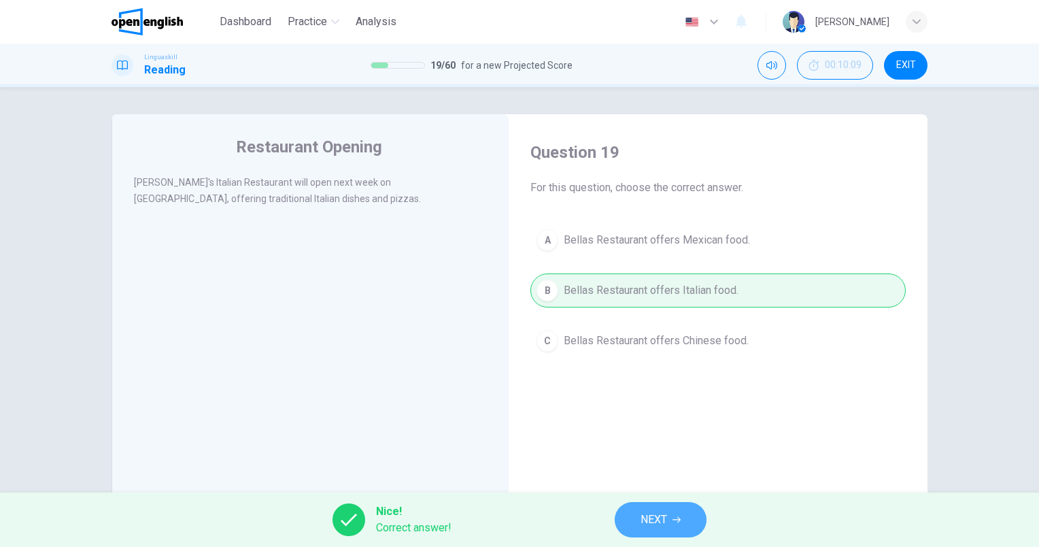
click at [645, 518] on span "NEXT" at bounding box center [653, 519] width 27 height 19
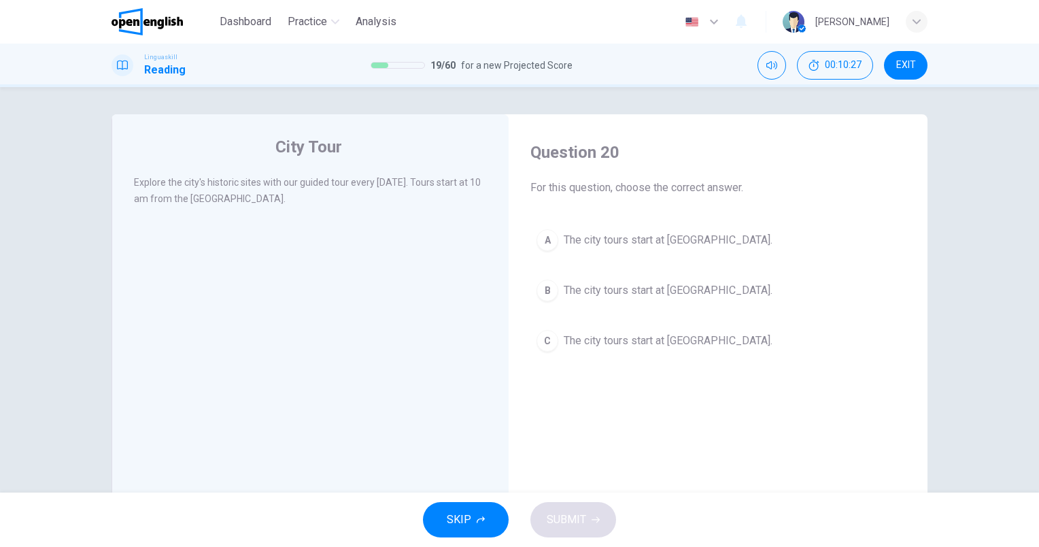
click at [712, 240] on span "The city tours start at [GEOGRAPHIC_DATA]." at bounding box center [668, 240] width 209 height 16
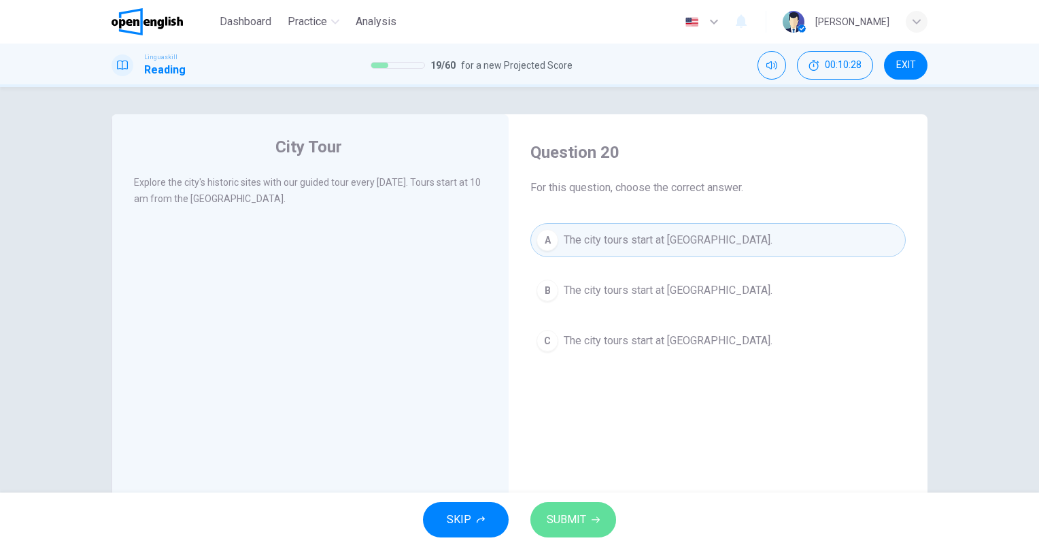
click at [574, 513] on span "SUBMIT" at bounding box center [566, 519] width 39 height 19
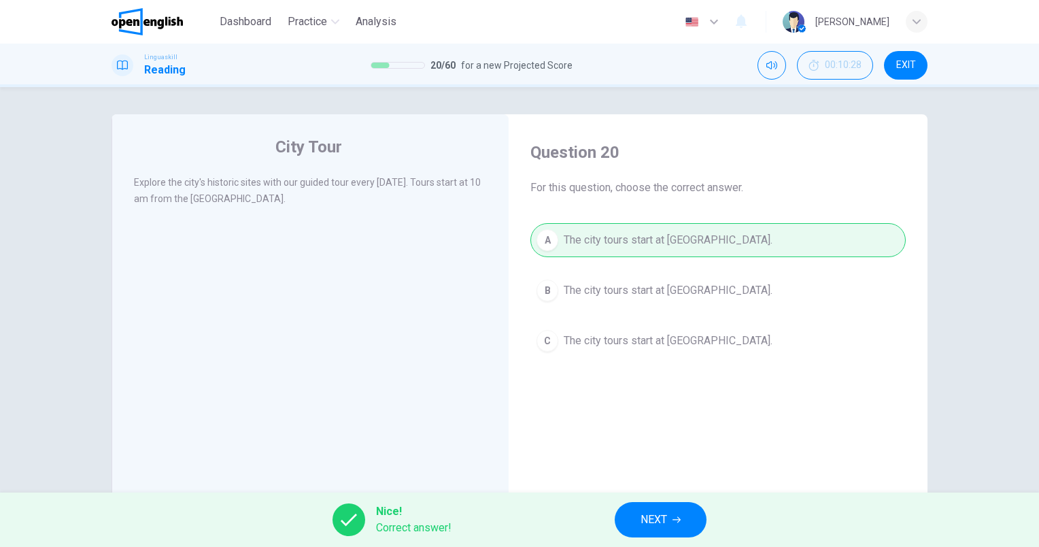
click at [665, 517] on span "NEXT" at bounding box center [653, 519] width 27 height 19
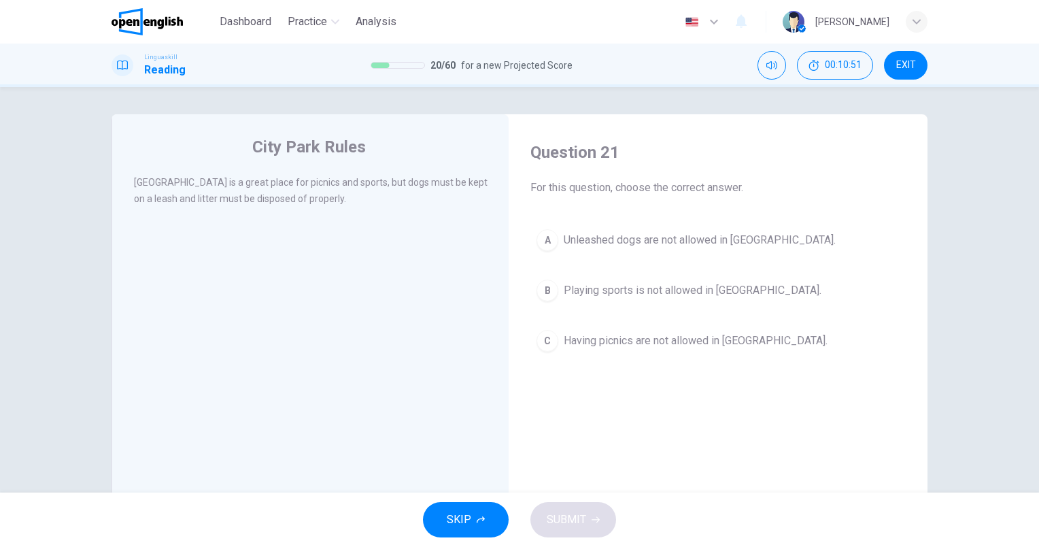
click at [741, 243] on span "Unleashed dogs are not allowed in [GEOGRAPHIC_DATA]." at bounding box center [700, 240] width 272 height 16
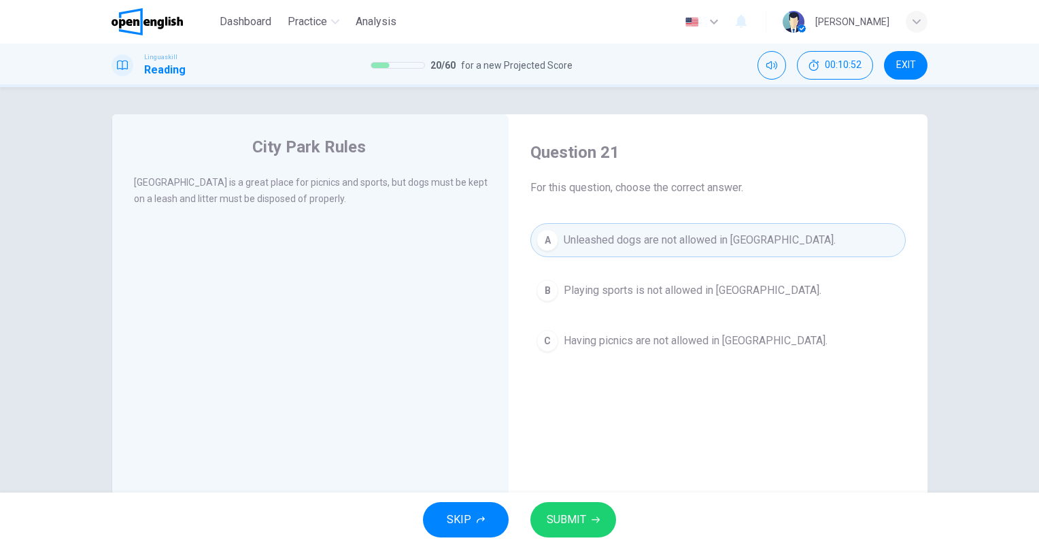
click at [584, 514] on span "SUBMIT" at bounding box center [566, 519] width 39 height 19
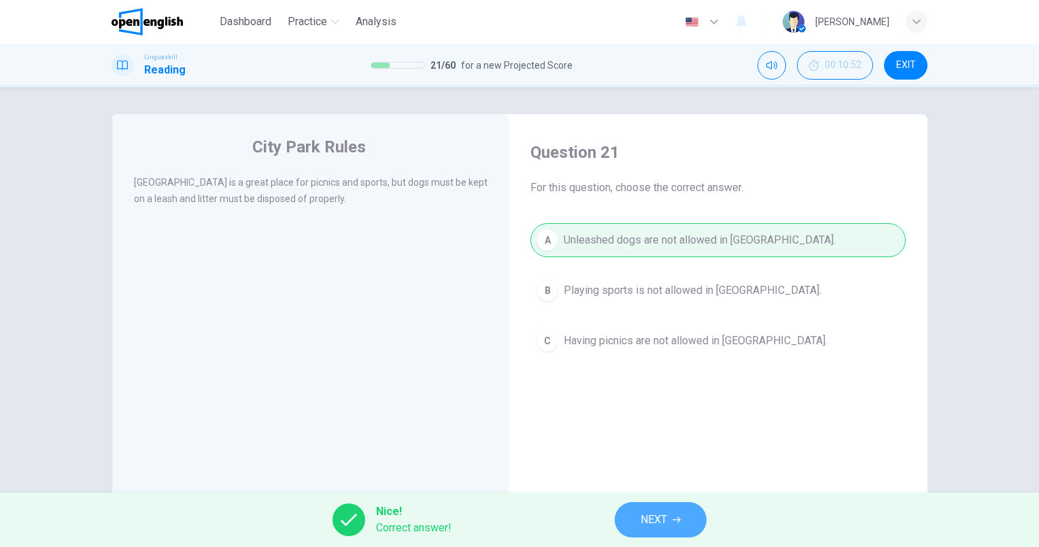
click at [658, 527] on span "NEXT" at bounding box center [653, 519] width 27 height 19
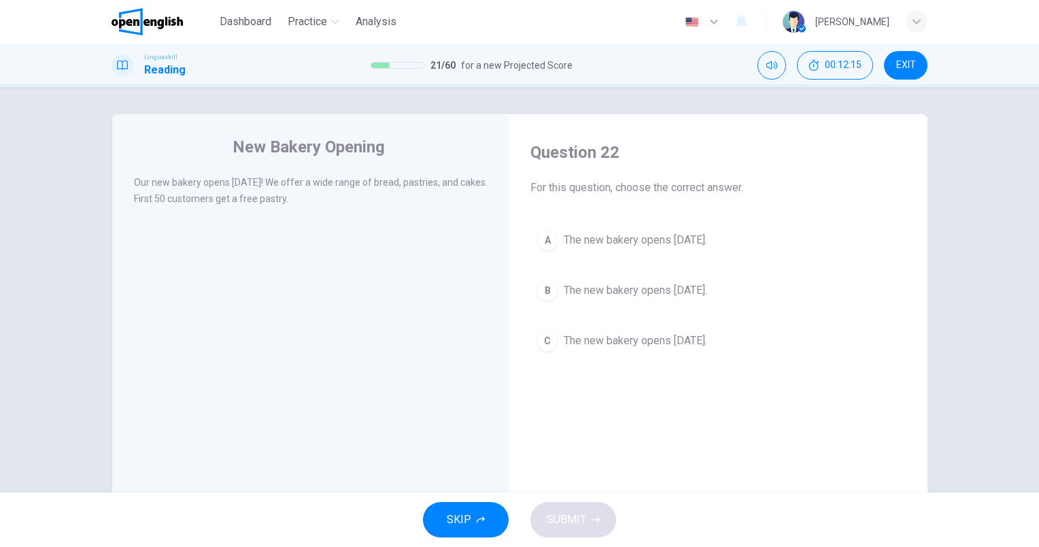
click at [707, 292] on span "The new bakery opens [DATE]." at bounding box center [635, 290] width 143 height 16
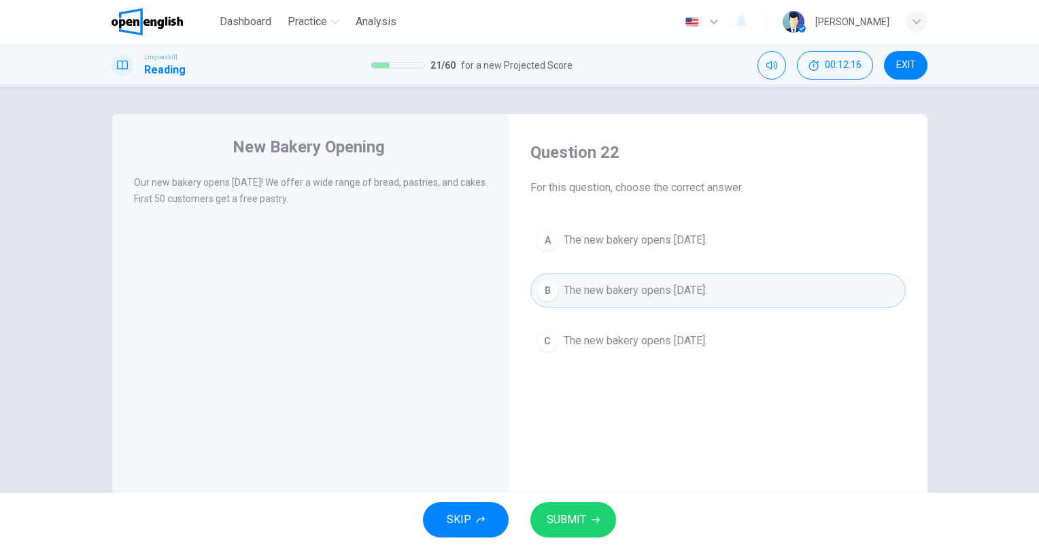
click at [590, 514] on button "SUBMIT" at bounding box center [573, 519] width 86 height 35
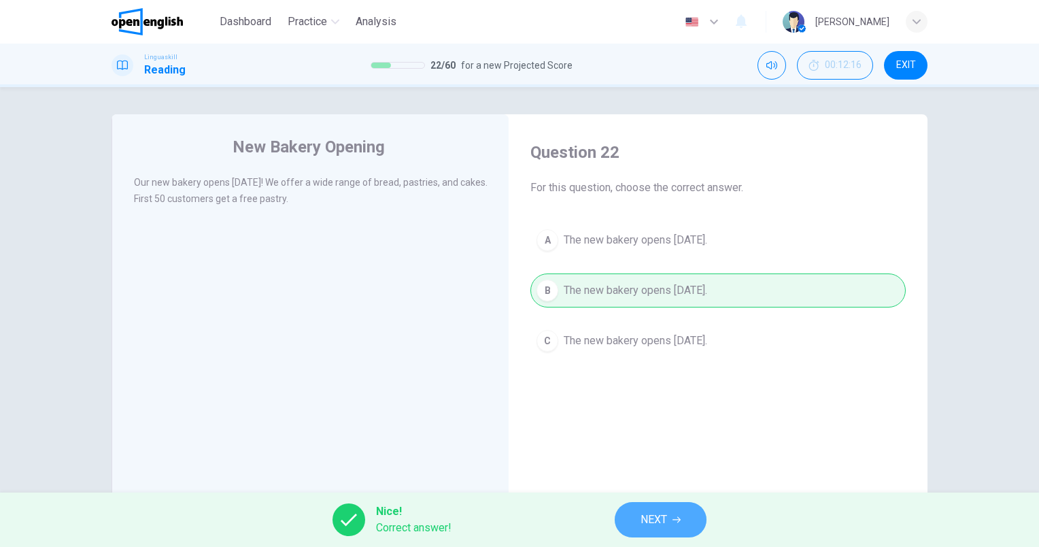
click at [663, 525] on span "NEXT" at bounding box center [653, 519] width 27 height 19
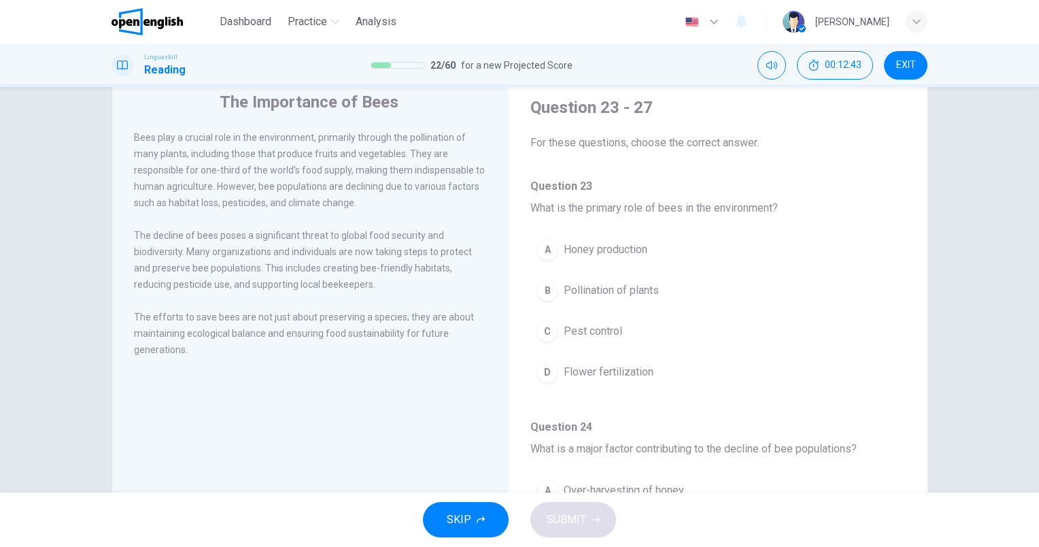
scroll to position [68, 0]
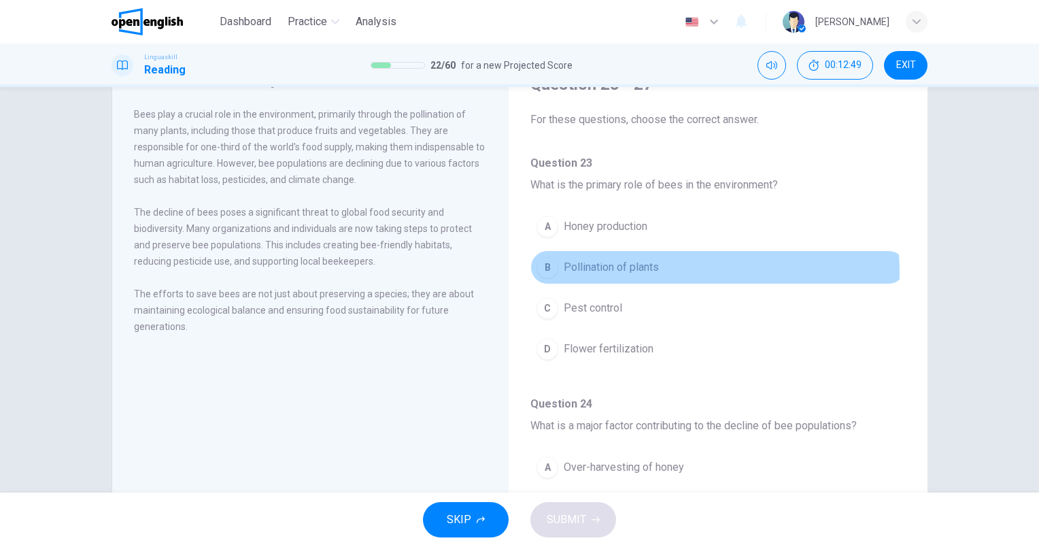
click at [639, 272] on span "Pollination of plants" at bounding box center [611, 267] width 95 height 16
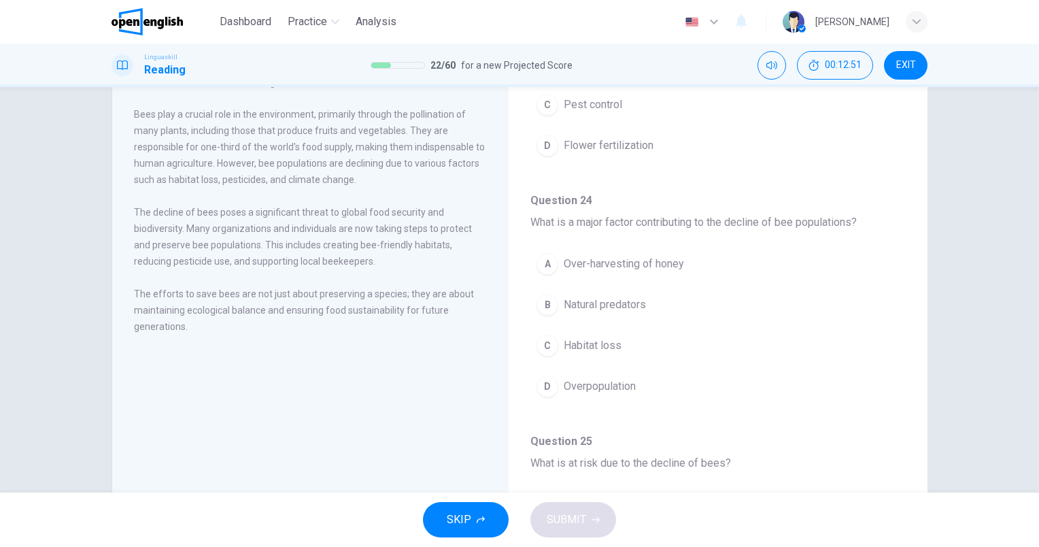
scroll to position [204, 0]
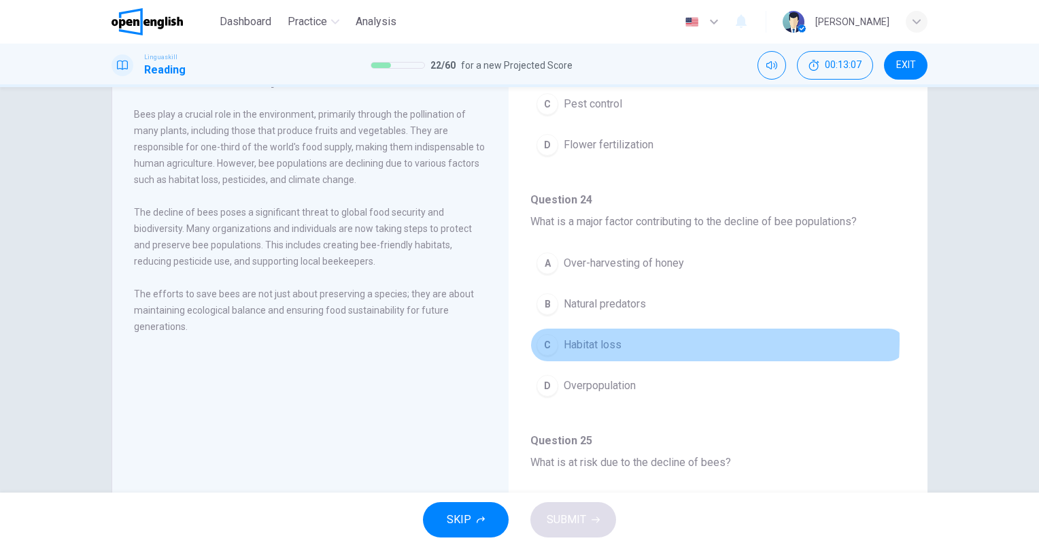
click at [587, 337] on span "Habitat loss" at bounding box center [593, 344] width 58 height 16
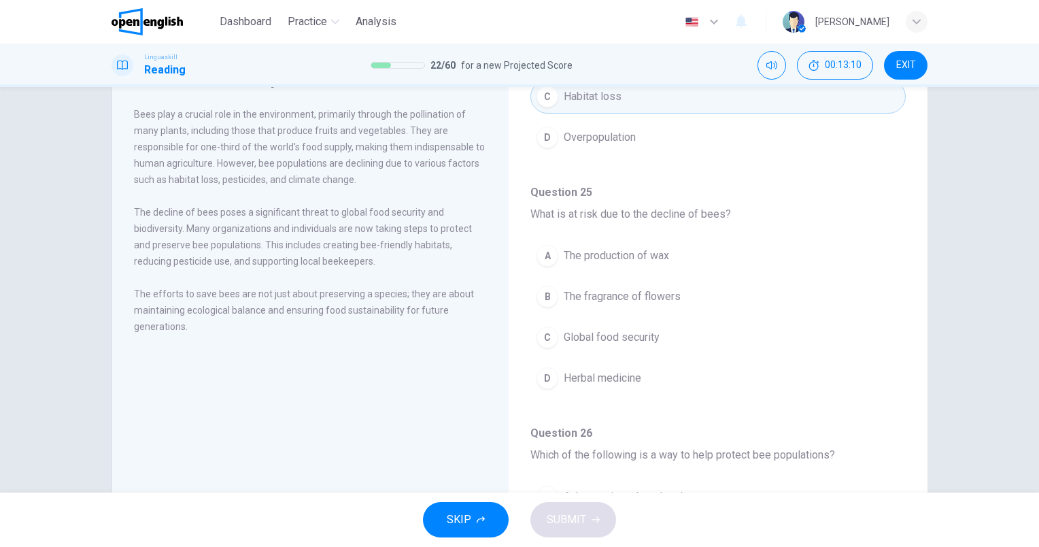
scroll to position [476, 0]
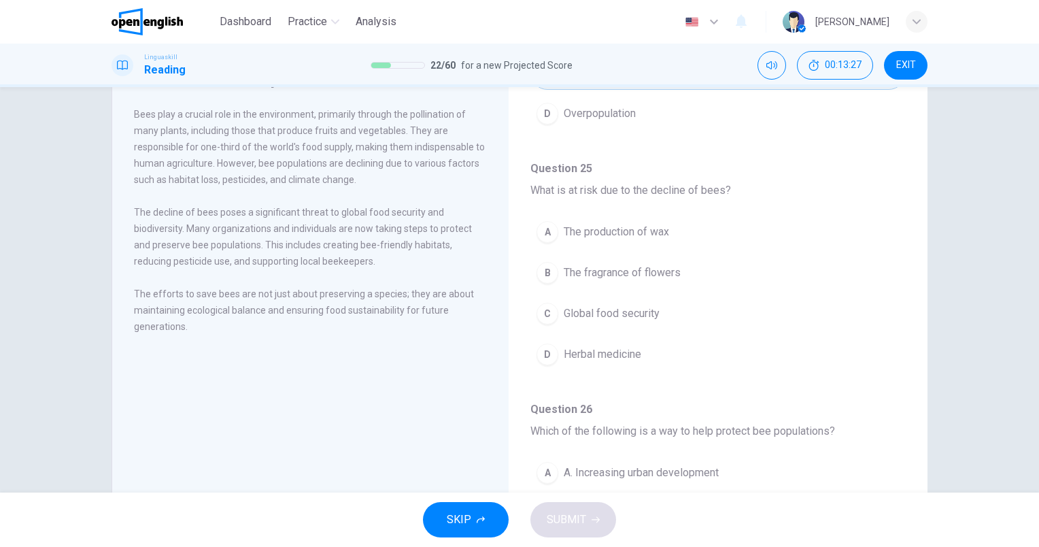
click at [661, 310] on button "C Global food security" at bounding box center [717, 313] width 375 height 34
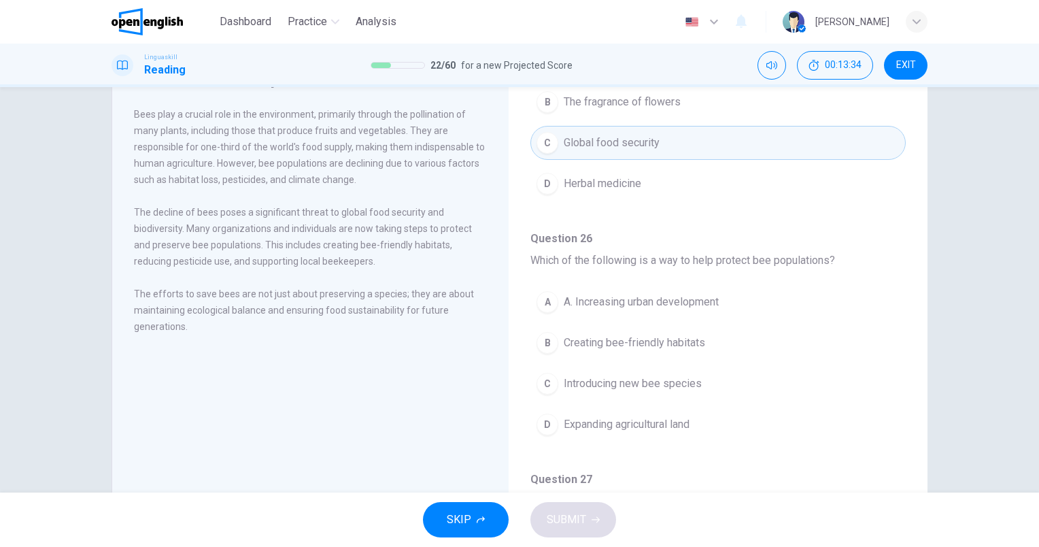
scroll to position [748, 0]
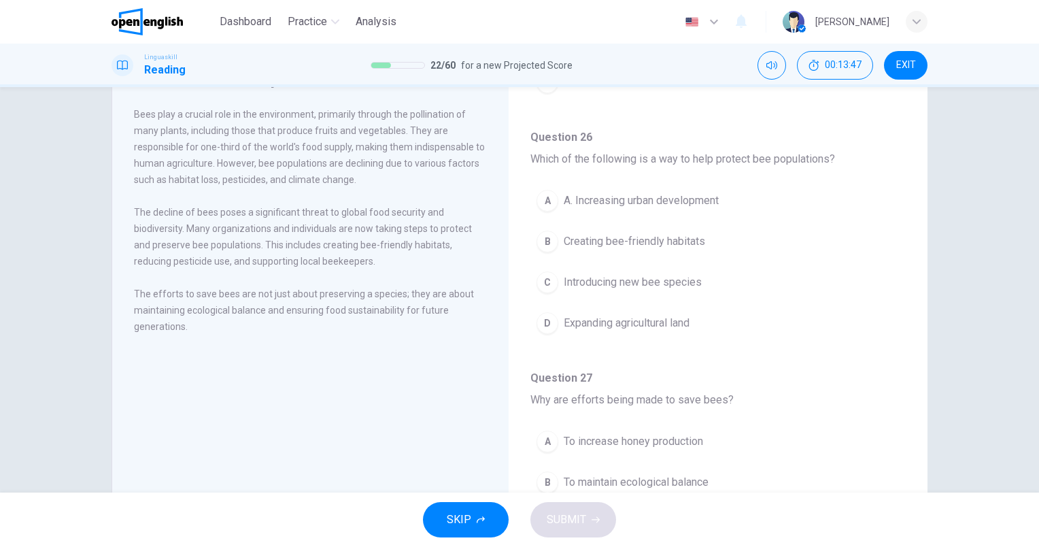
click at [688, 236] on span "Creating bee-friendly habitats" at bounding box center [634, 241] width 141 height 16
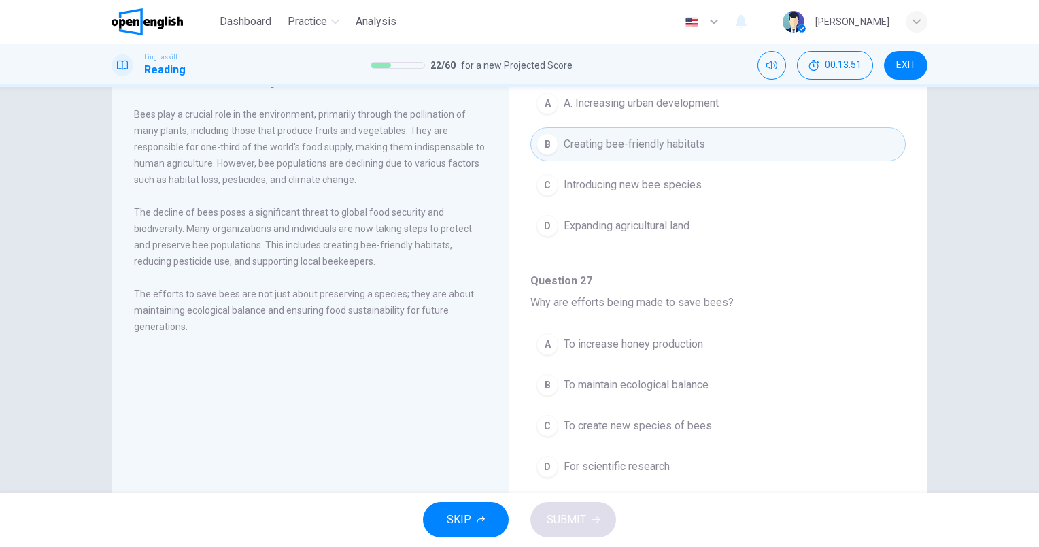
scroll to position [122, 0]
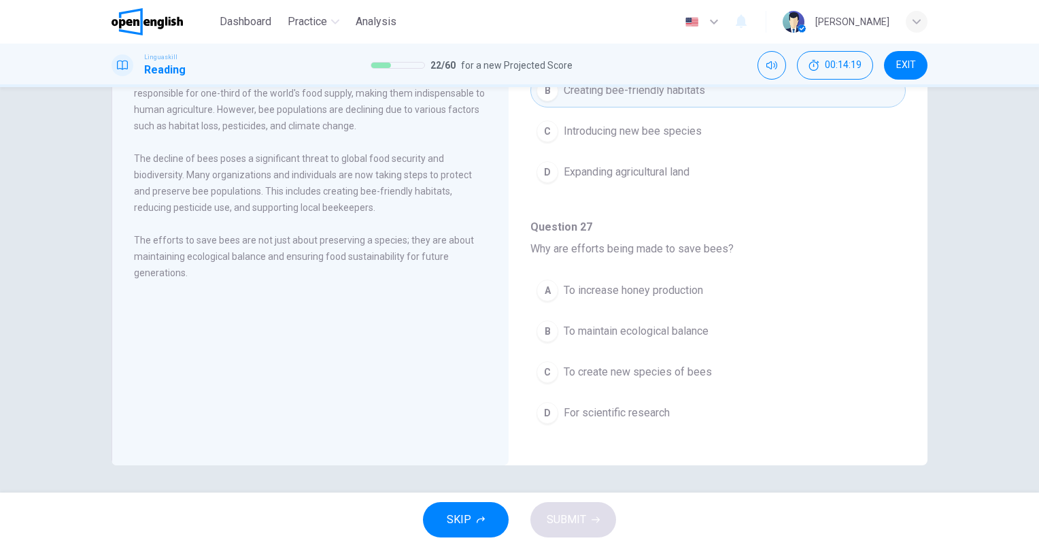
click at [637, 333] on button "B To maintain ecological balance" at bounding box center [717, 331] width 375 height 34
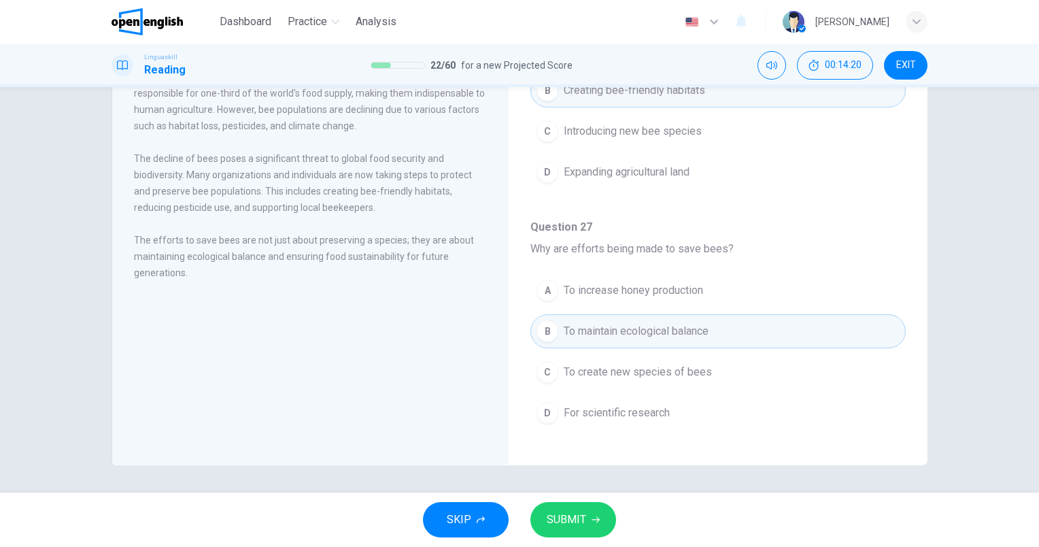
click at [590, 519] on button "SUBMIT" at bounding box center [573, 519] width 86 height 35
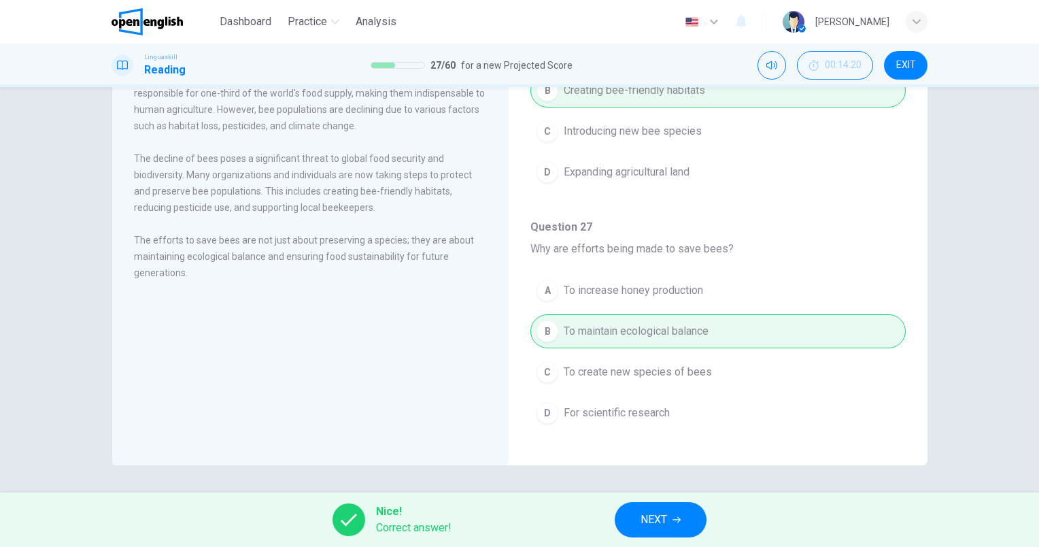
click at [663, 519] on span "NEXT" at bounding box center [653, 519] width 27 height 19
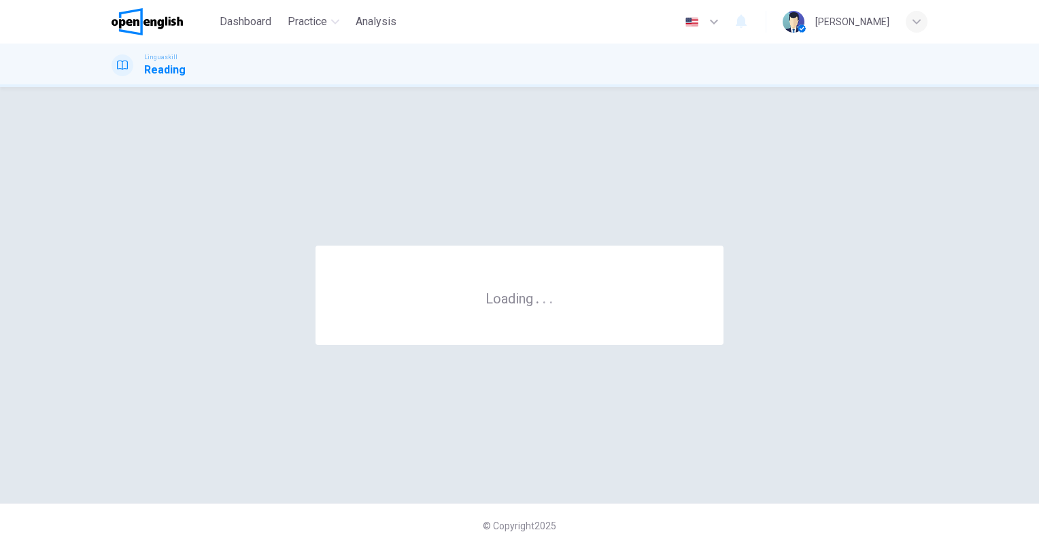
scroll to position [0, 0]
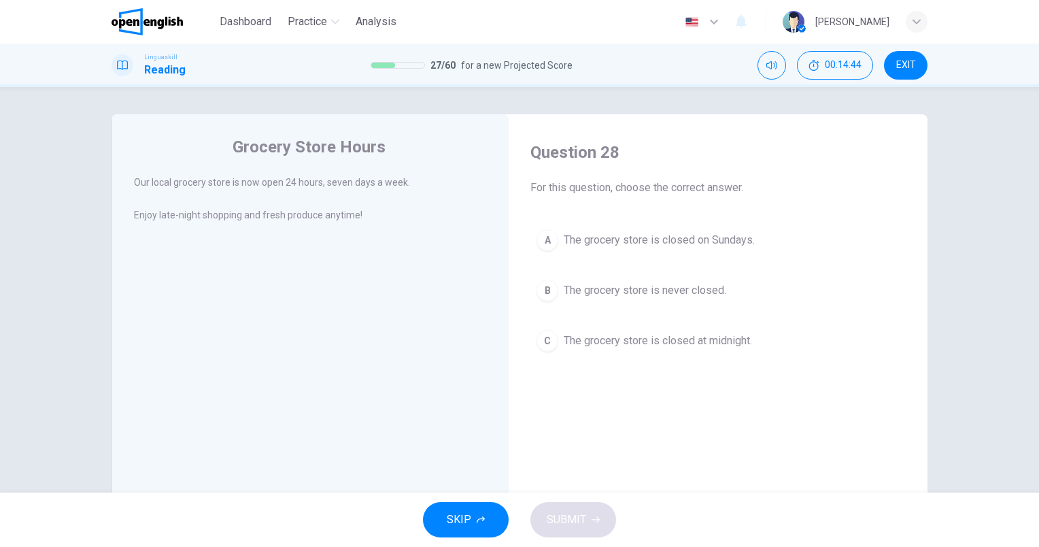
click at [715, 292] on span "The grocery store is never closed." at bounding box center [645, 290] width 162 height 16
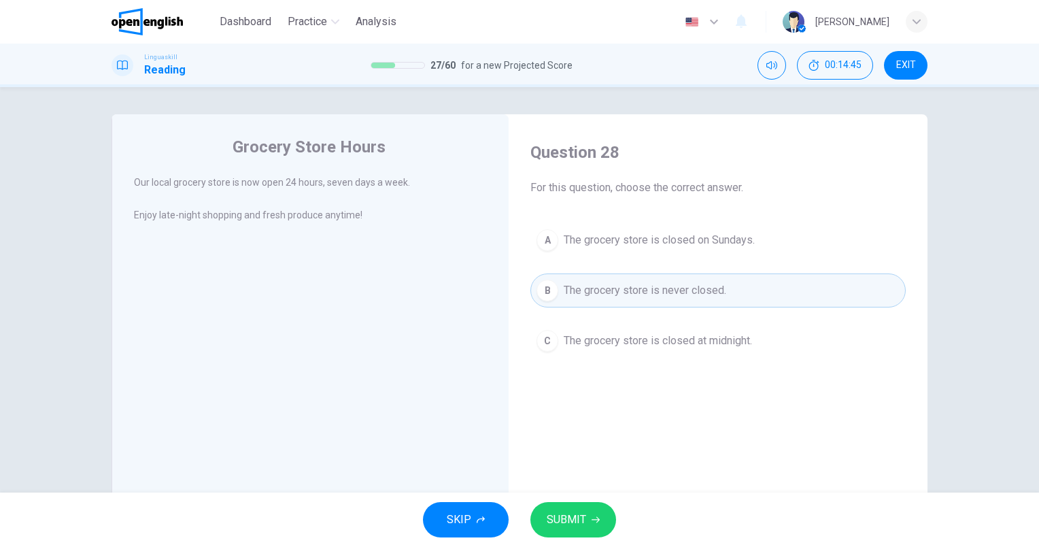
click at [582, 515] on span "SUBMIT" at bounding box center [566, 519] width 39 height 19
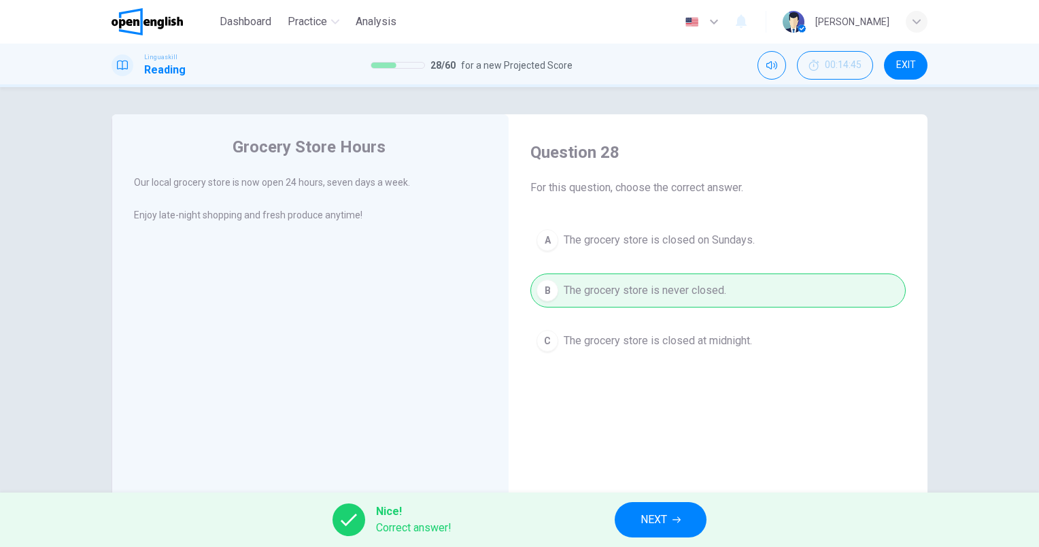
click at [655, 517] on span "NEXT" at bounding box center [653, 519] width 27 height 19
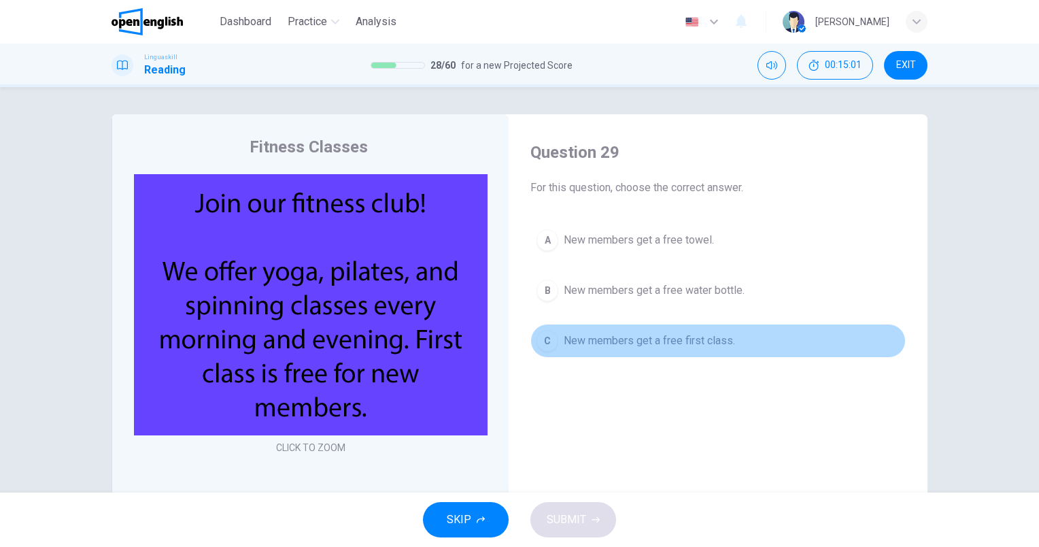
click at [718, 347] on span "New members get a free first class." at bounding box center [649, 340] width 171 height 16
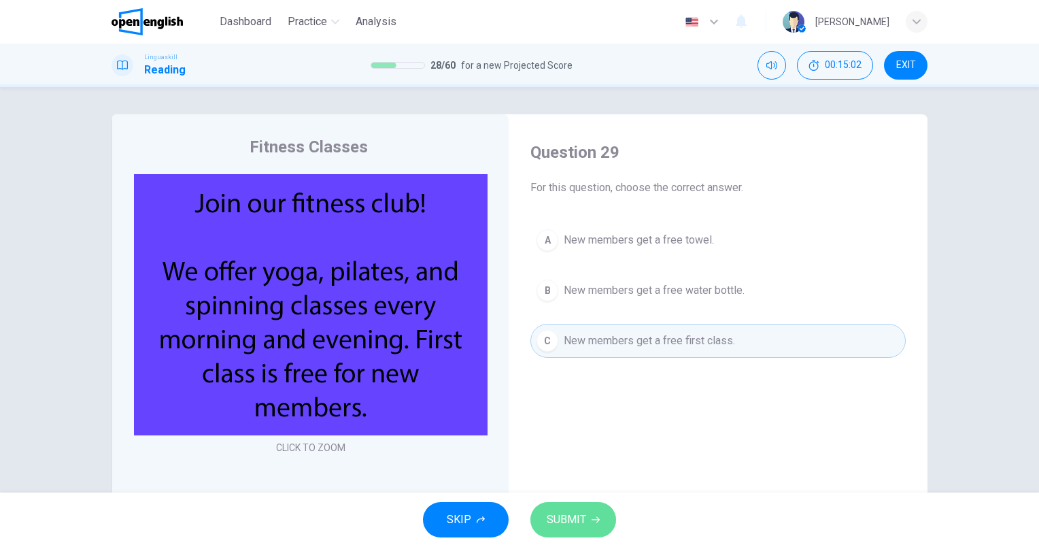
click at [572, 526] on span "SUBMIT" at bounding box center [566, 519] width 39 height 19
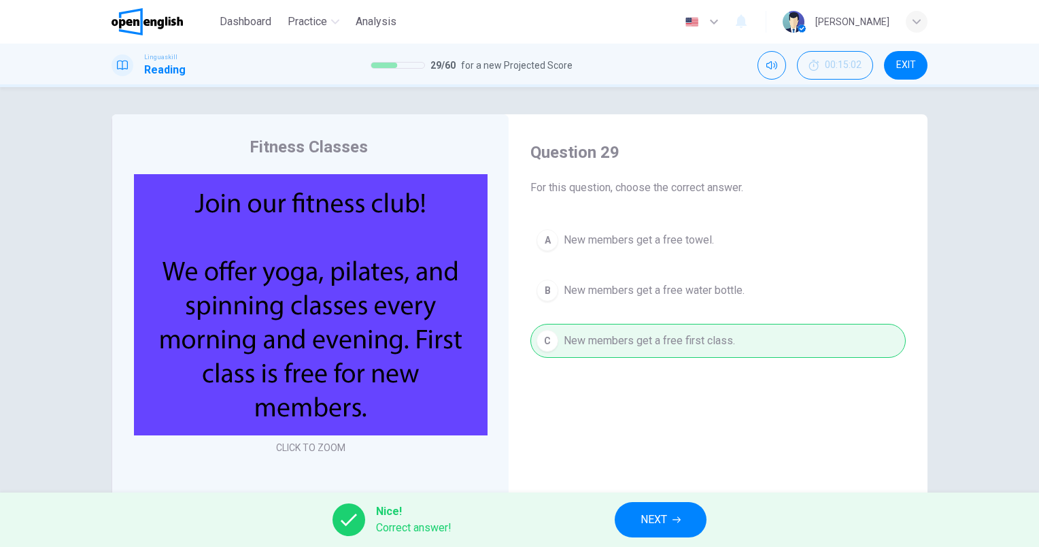
click at [679, 526] on button "NEXT" at bounding box center [661, 519] width 92 height 35
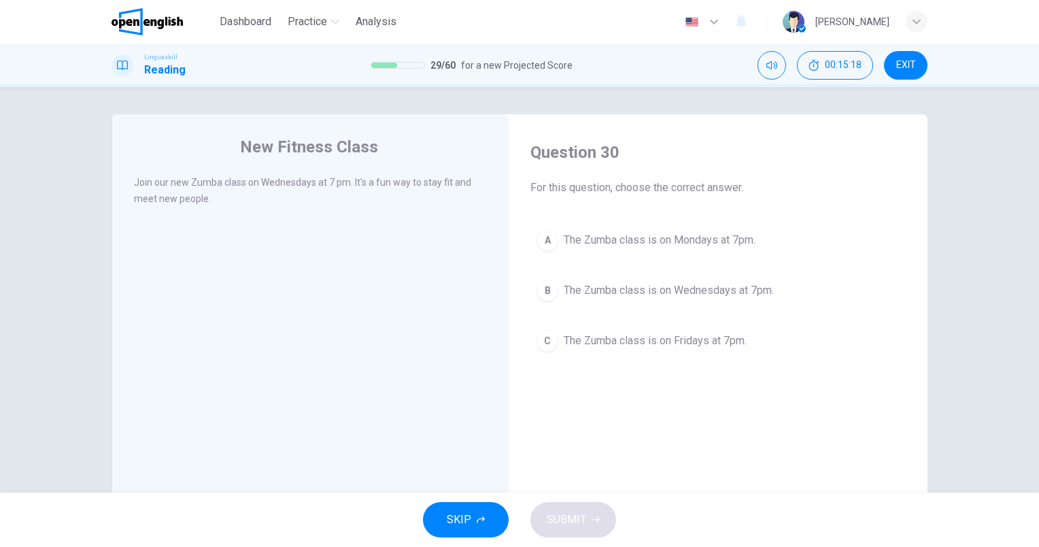
click at [699, 294] on span "The Zumba class is on Wednesdays at 7pm." at bounding box center [669, 290] width 210 height 16
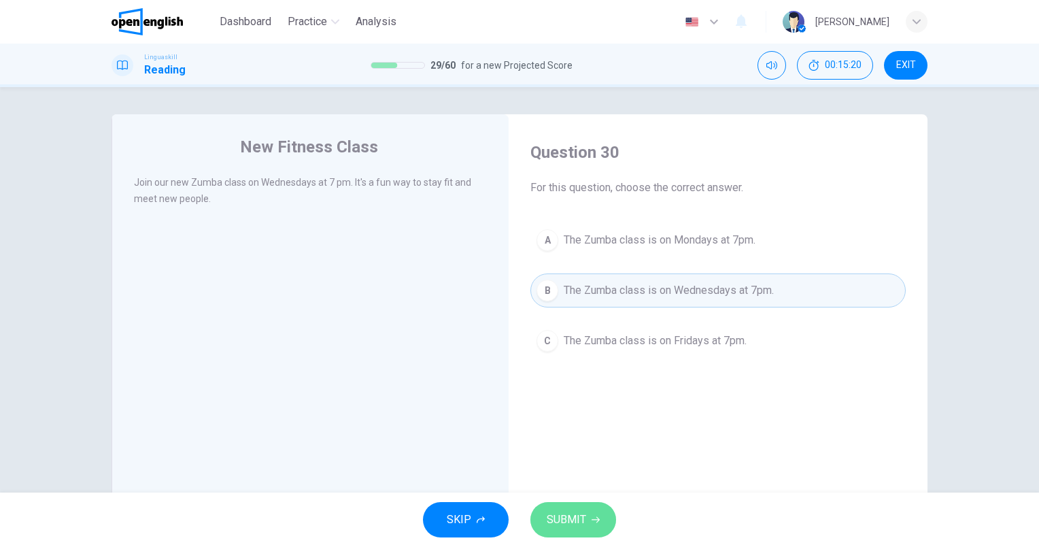
click at [563, 515] on span "SUBMIT" at bounding box center [566, 519] width 39 height 19
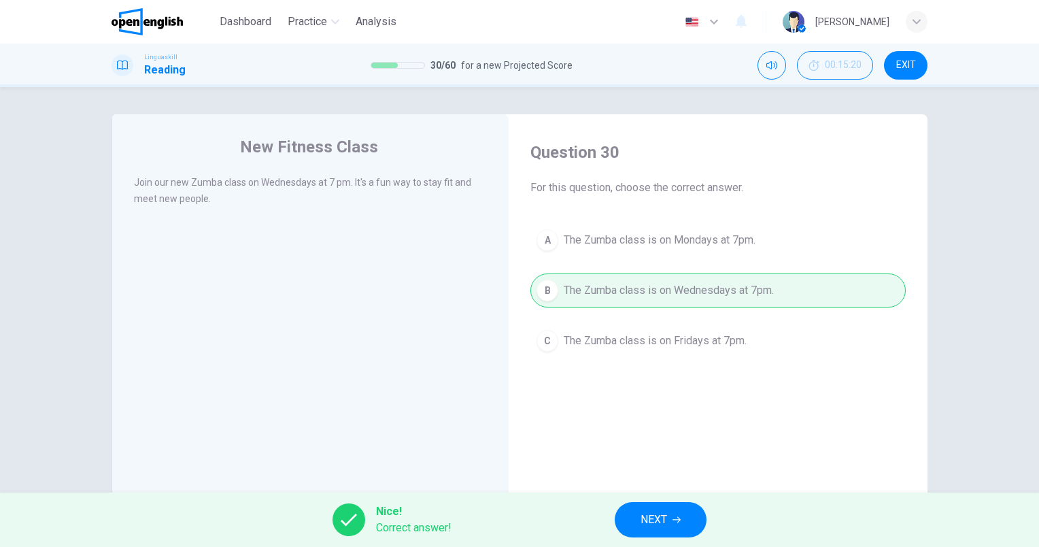
click at [634, 527] on button "NEXT" at bounding box center [661, 519] width 92 height 35
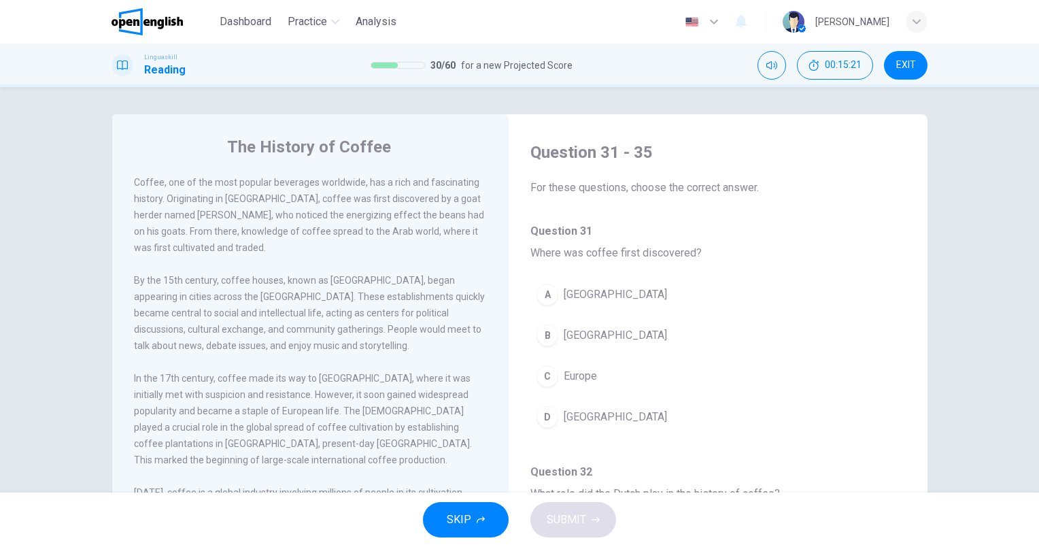
scroll to position [68, 0]
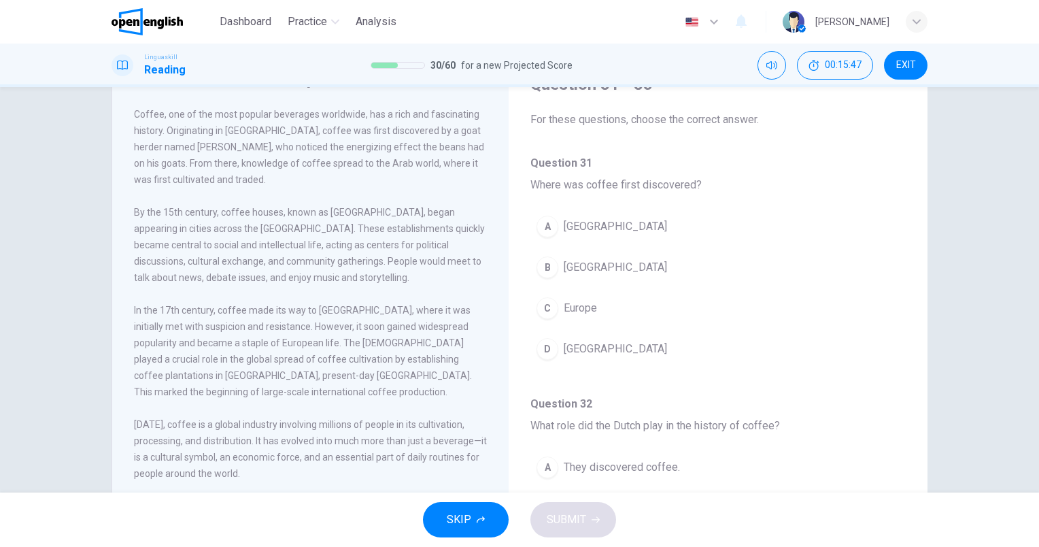
click at [588, 345] on span "[GEOGRAPHIC_DATA]" at bounding box center [615, 349] width 103 height 16
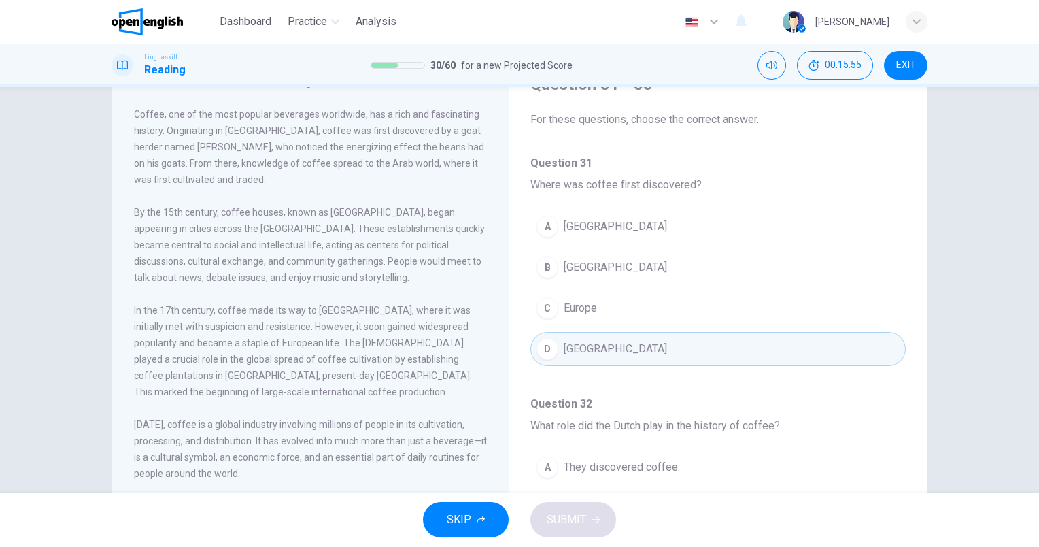
click at [576, 312] on span "Europe" at bounding box center [580, 308] width 33 height 16
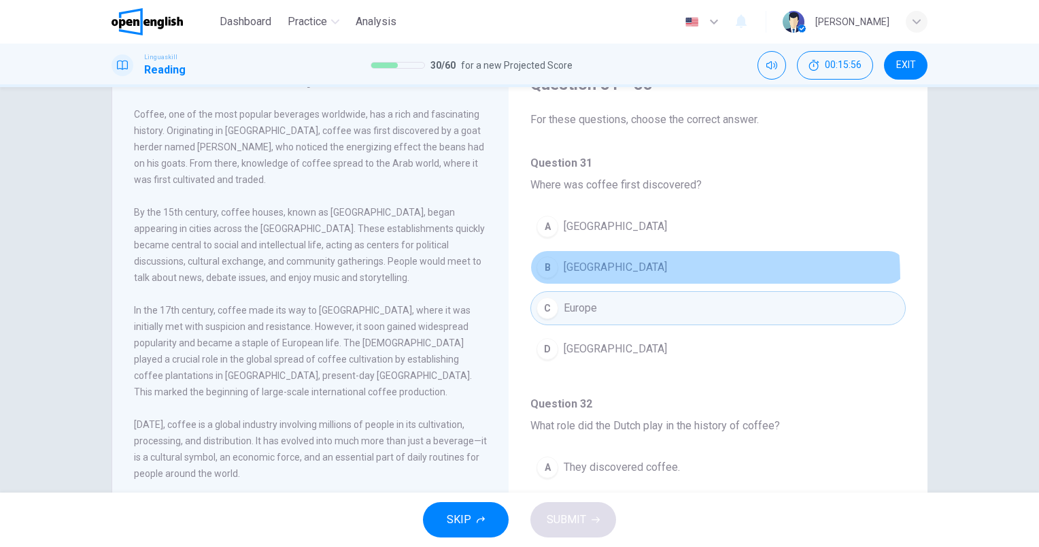
click at [578, 278] on button "B [GEOGRAPHIC_DATA]" at bounding box center [717, 267] width 375 height 34
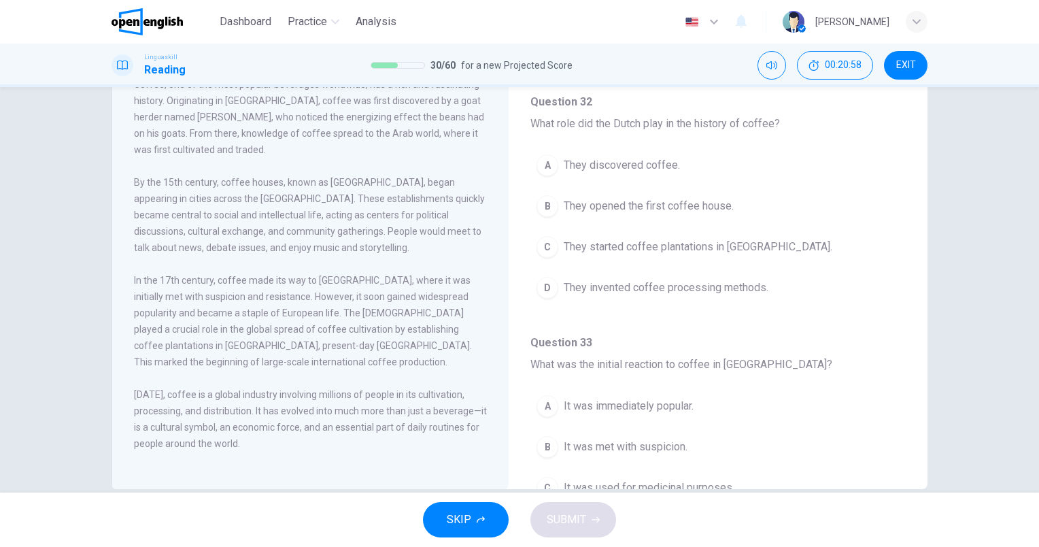
scroll to position [122, 0]
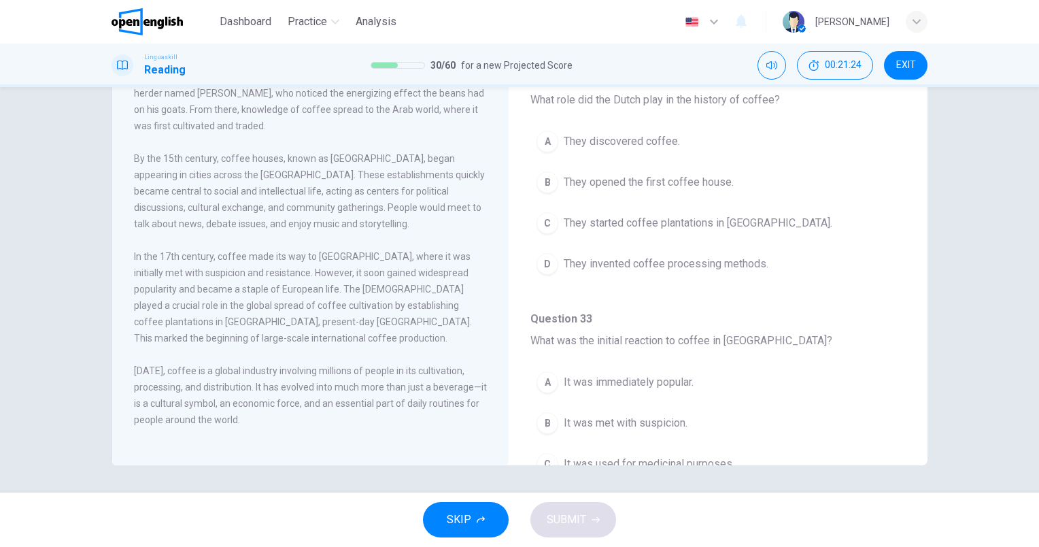
click at [708, 223] on span "They started coffee plantations in [GEOGRAPHIC_DATA]." at bounding box center [698, 223] width 269 height 16
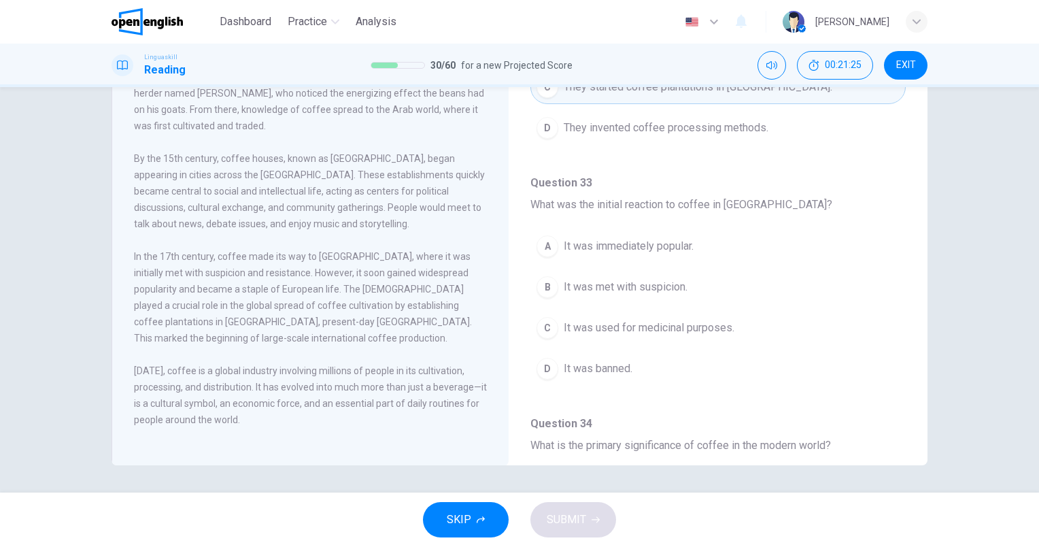
scroll to position [476, 0]
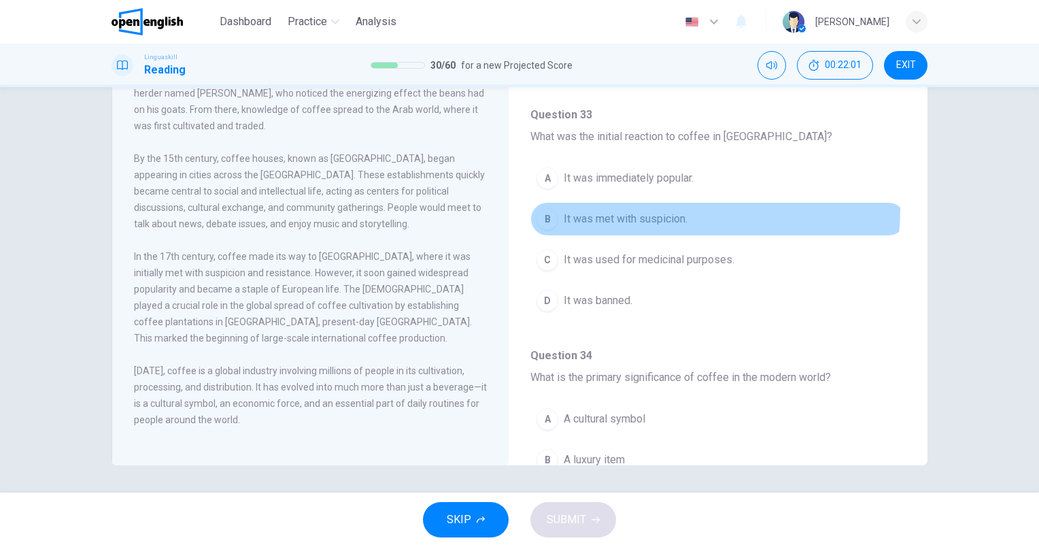
click at [655, 206] on button "B It was met with suspicion." at bounding box center [717, 219] width 375 height 34
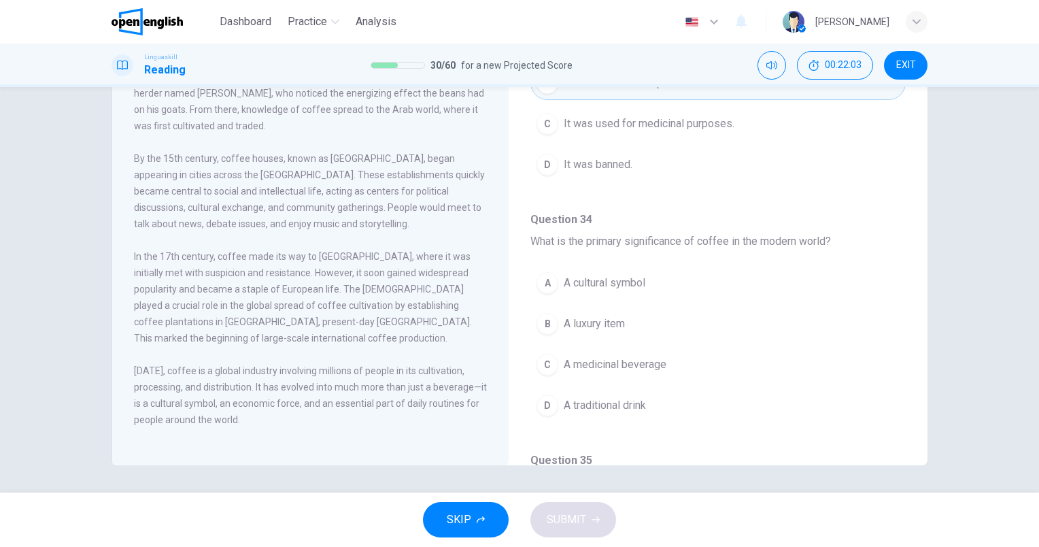
scroll to position [680, 0]
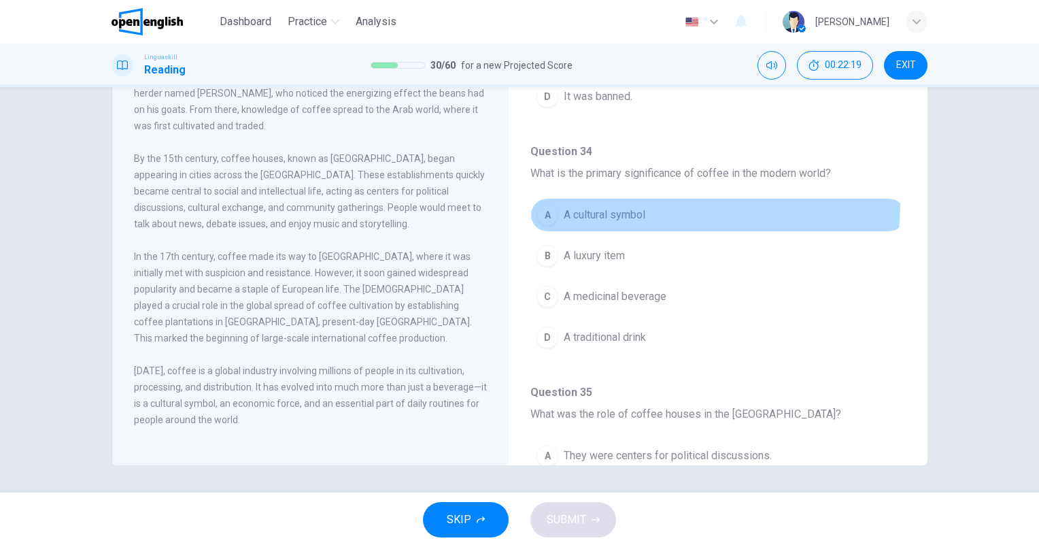
click at [614, 198] on button "A A cultural symbol" at bounding box center [717, 215] width 375 height 34
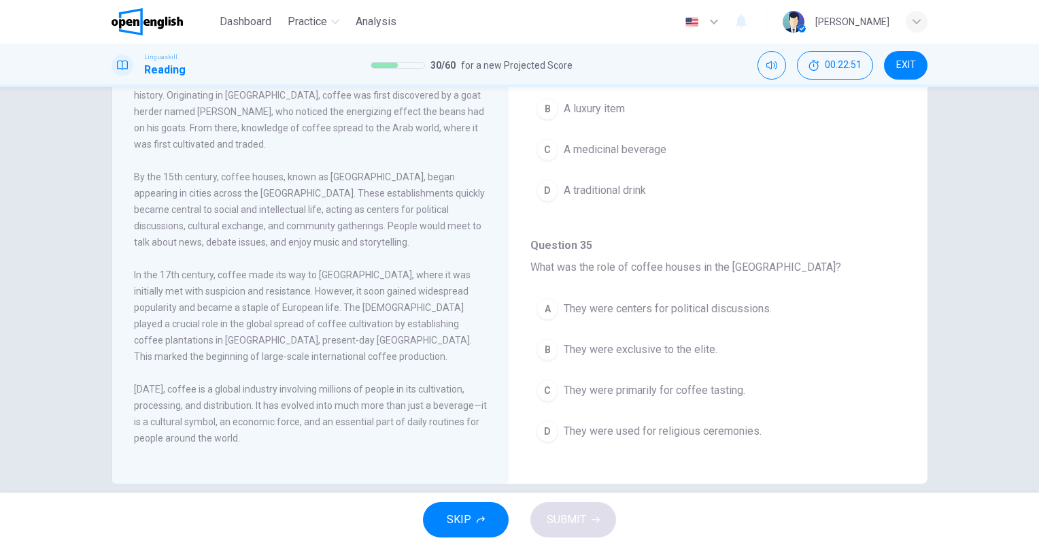
scroll to position [122, 0]
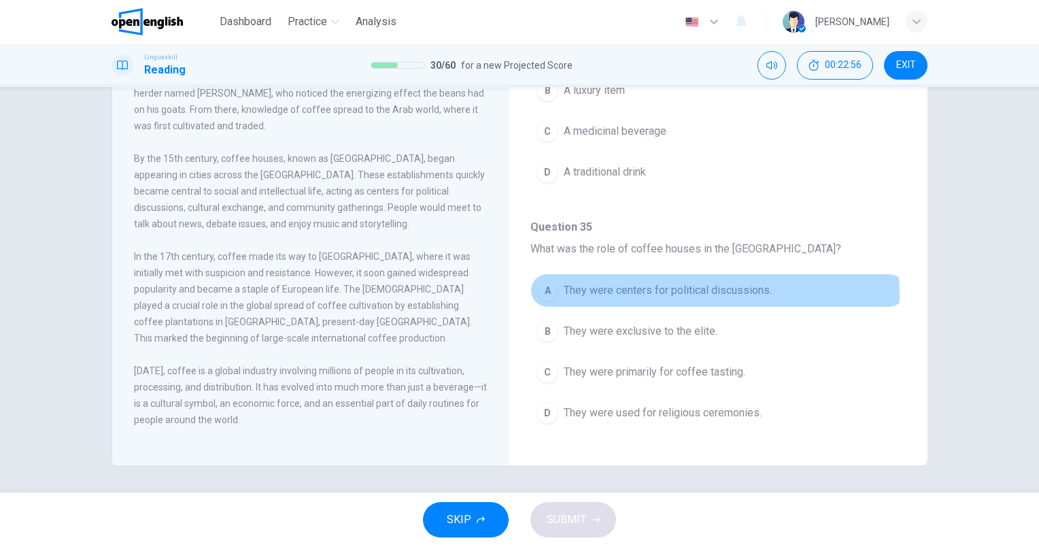
click at [658, 290] on span "They were centers for political discussions." at bounding box center [668, 290] width 208 height 16
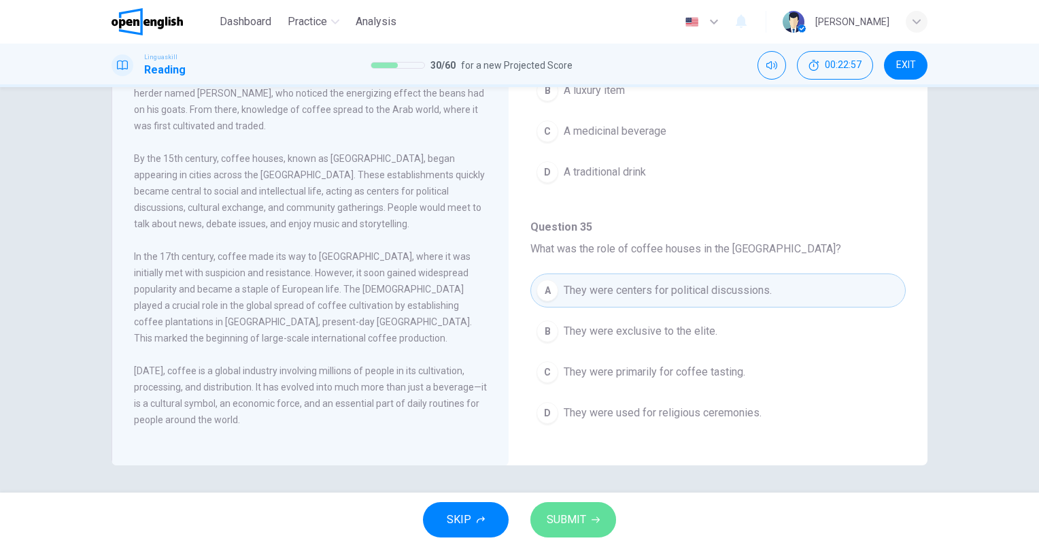
click at [583, 518] on span "SUBMIT" at bounding box center [566, 519] width 39 height 19
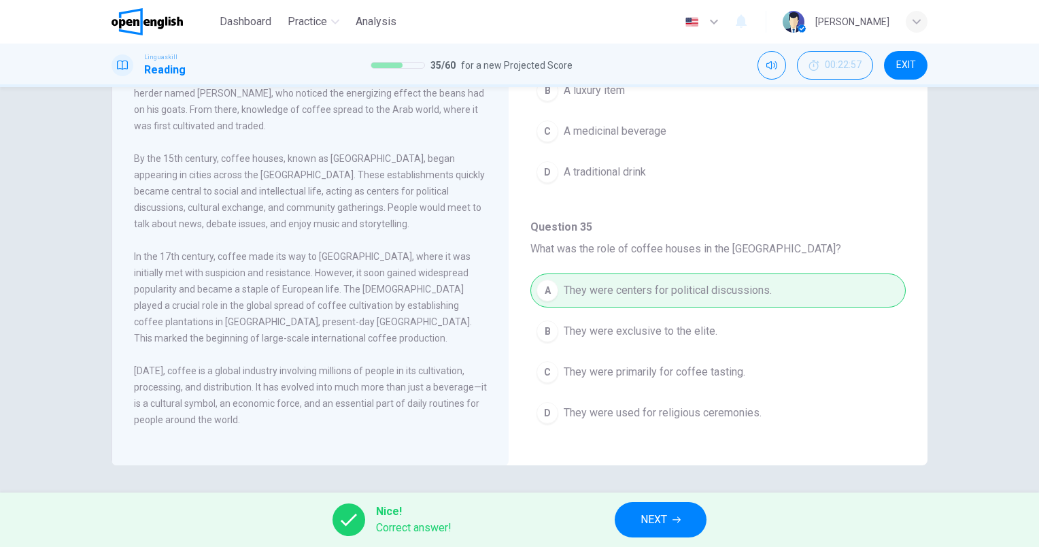
click at [669, 519] on button "NEXT" at bounding box center [661, 519] width 92 height 35
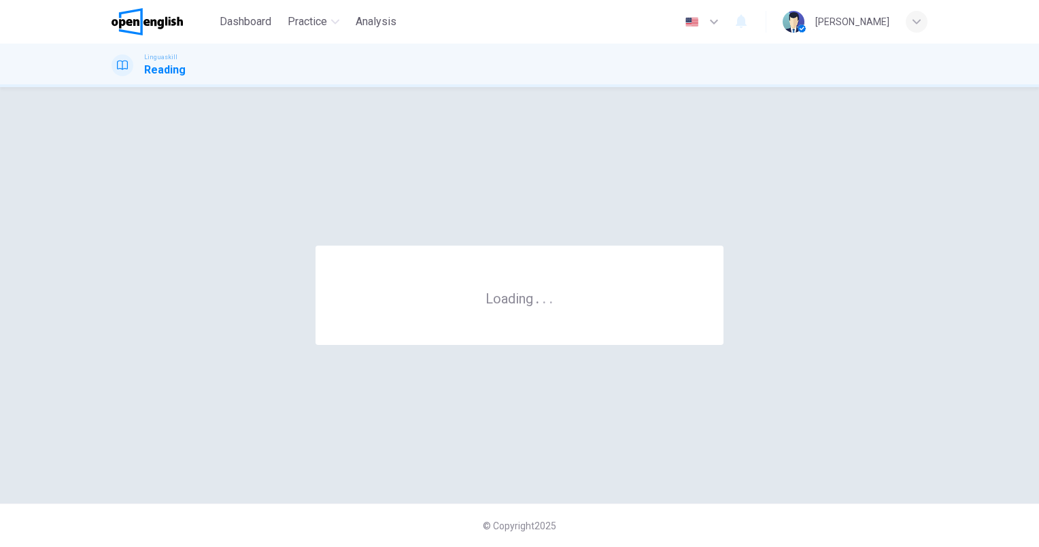
scroll to position [0, 0]
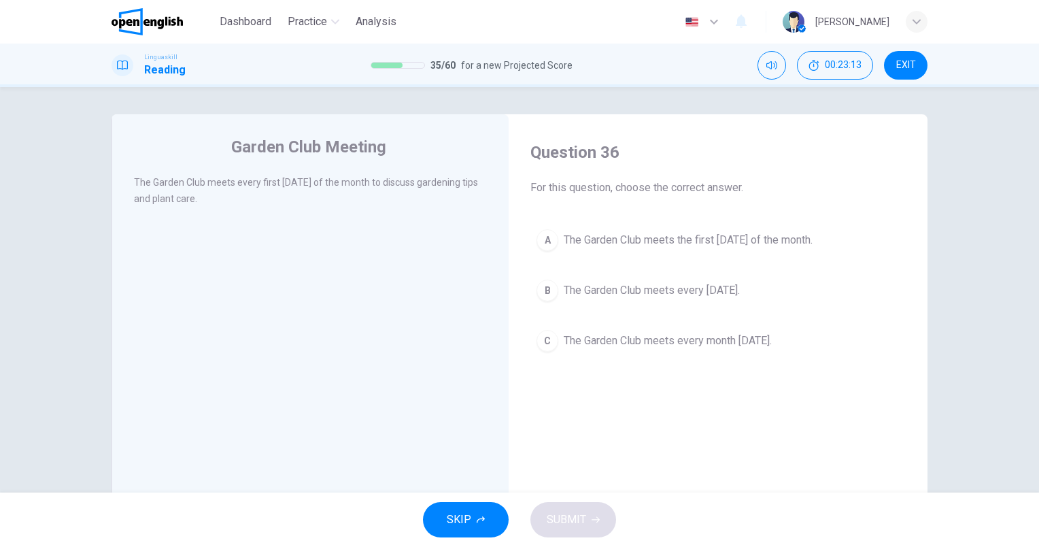
click at [770, 228] on button "A The Garden Club meets the first [DATE] of the month." at bounding box center [717, 240] width 375 height 34
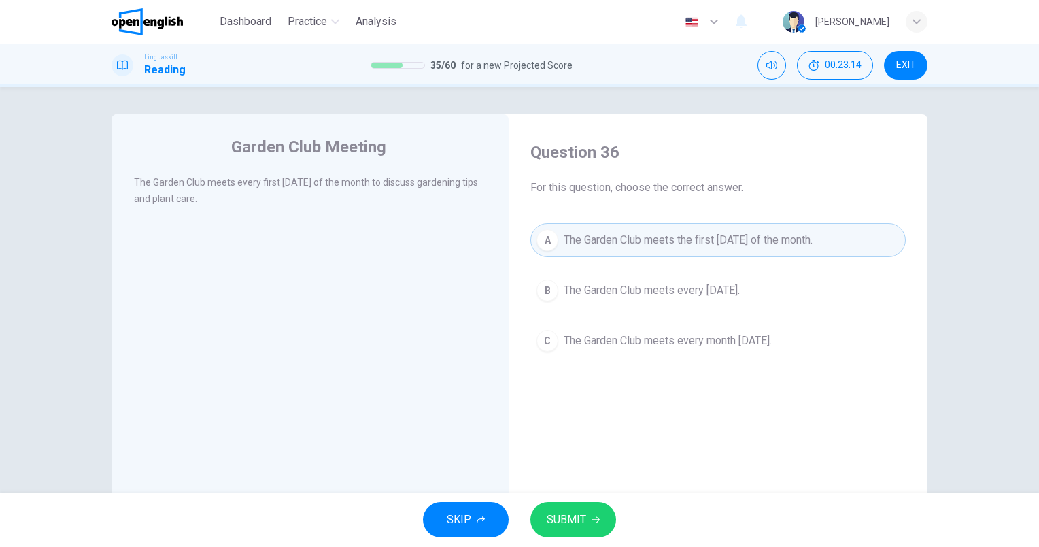
click at [582, 525] on span "SUBMIT" at bounding box center [566, 519] width 39 height 19
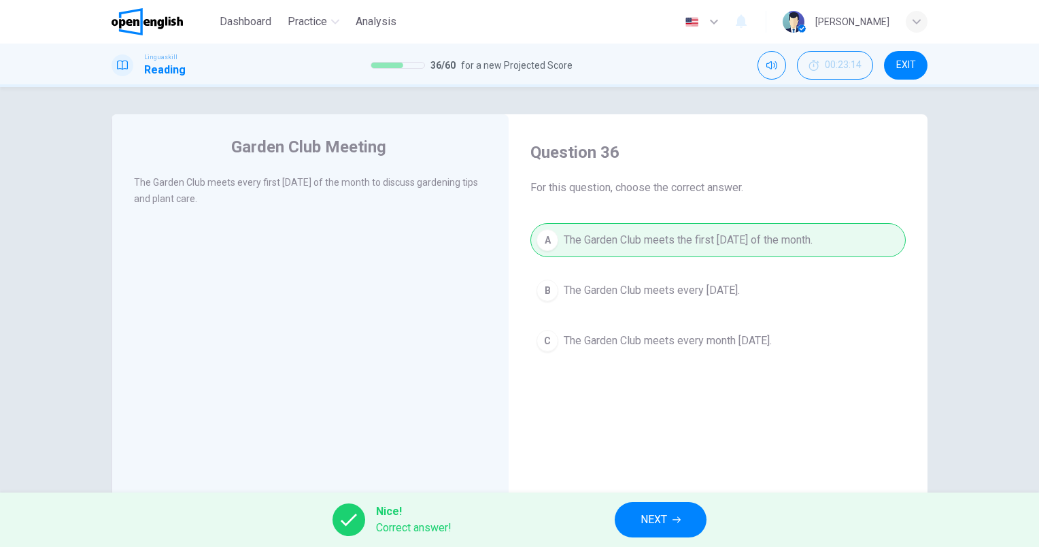
click at [676, 522] on icon "button" at bounding box center [676, 519] width 8 height 8
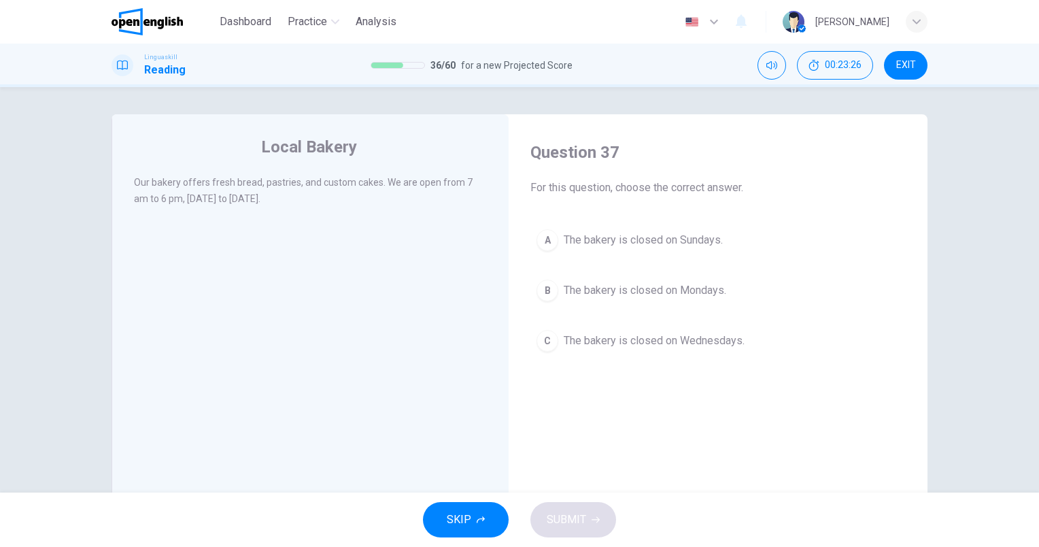
drag, startPoint x: 706, startPoint y: 245, endPoint x: 700, endPoint y: 272, distance: 27.7
click at [707, 245] on span "The bakery is closed on Sundays." at bounding box center [643, 240] width 159 height 16
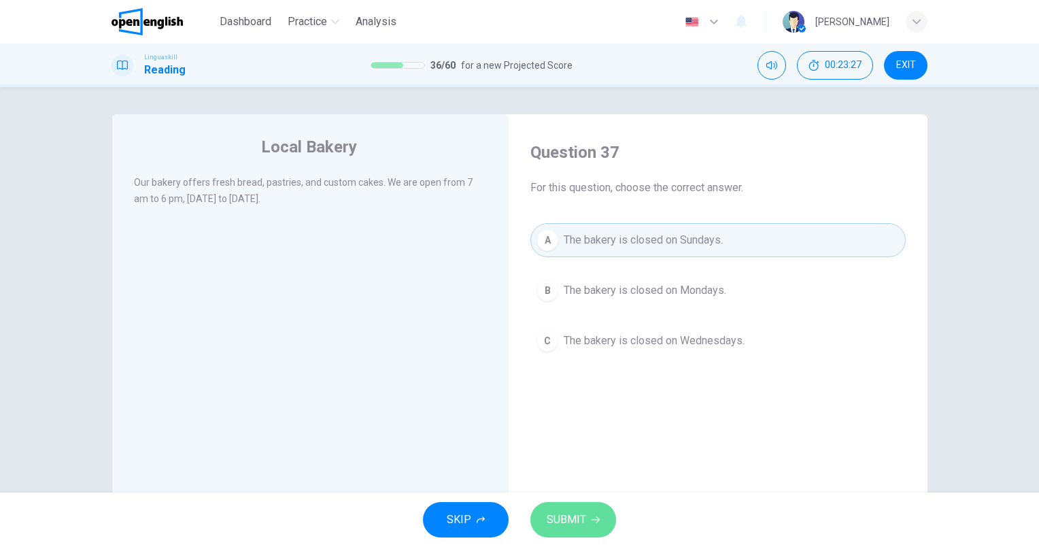
click at [598, 508] on button "SUBMIT" at bounding box center [573, 519] width 86 height 35
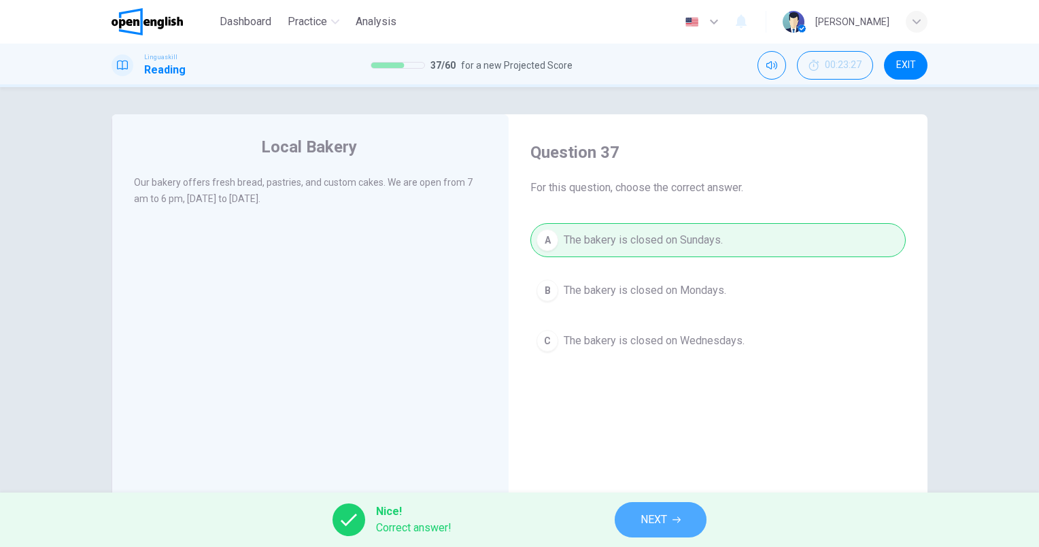
click at [642, 525] on span "NEXT" at bounding box center [653, 519] width 27 height 19
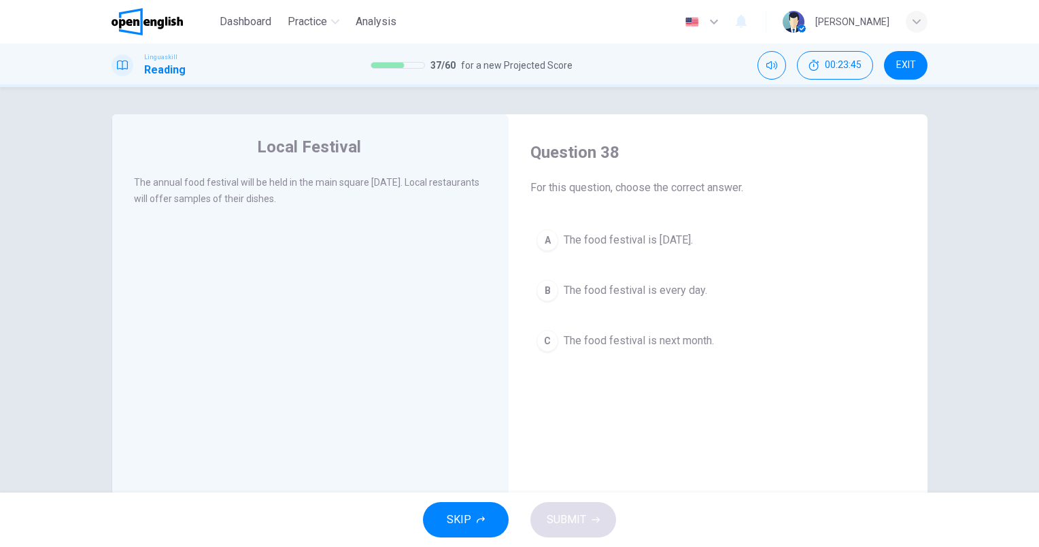
click at [693, 243] on span "The food festival is [DATE]." at bounding box center [628, 240] width 129 height 16
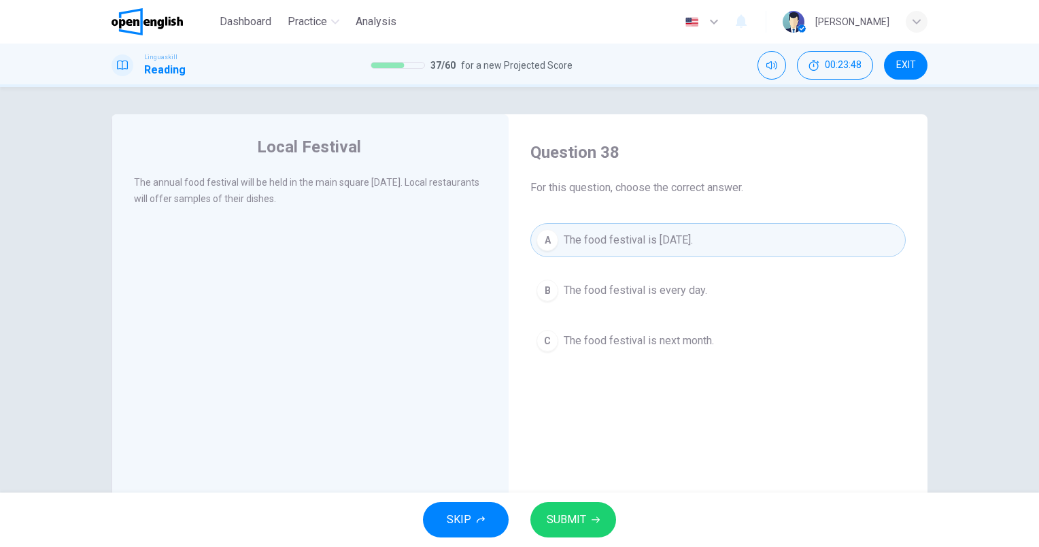
click at [574, 506] on button "SUBMIT" at bounding box center [573, 519] width 86 height 35
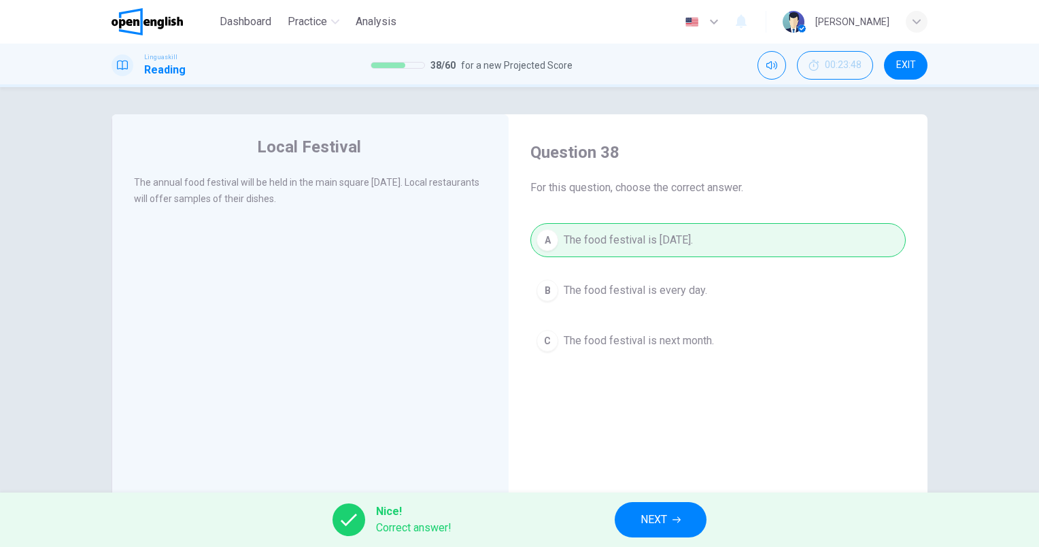
click at [648, 520] on span "NEXT" at bounding box center [653, 519] width 27 height 19
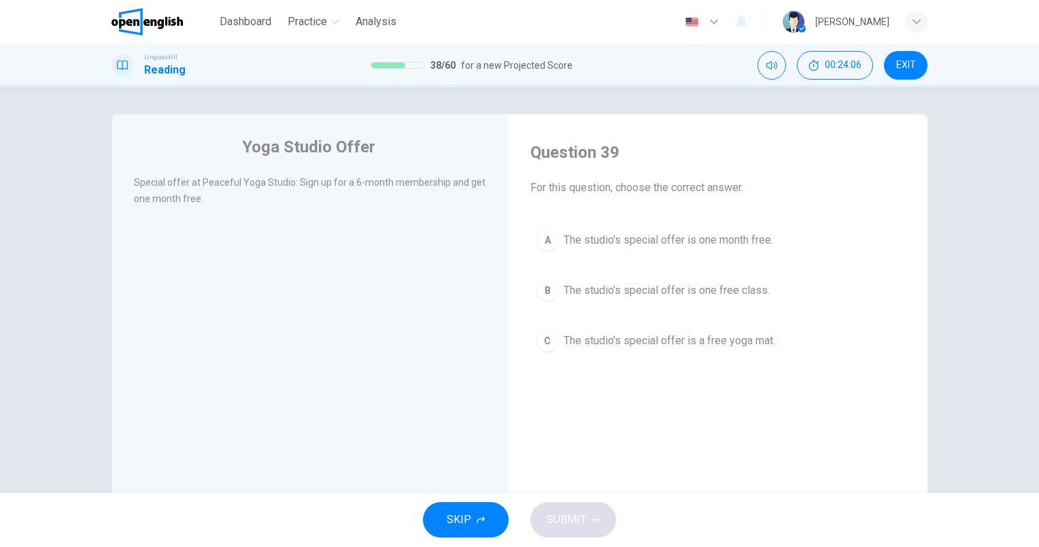
click at [761, 220] on div "Question 39 For this question, choose the correct answer. A The studio's specia…" at bounding box center [717, 249] width 397 height 243
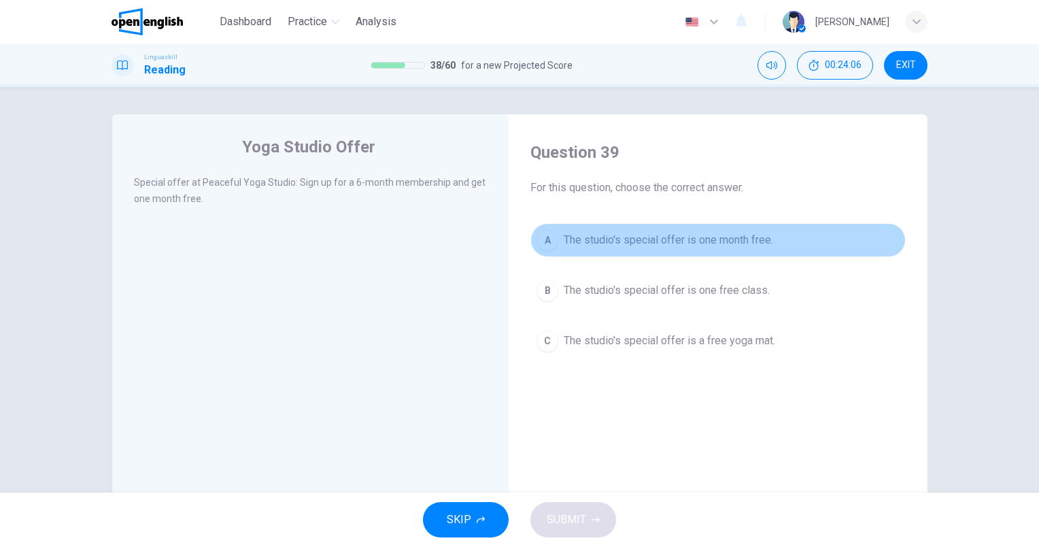
click at [756, 243] on span "The studio's special offer is one month free." at bounding box center [668, 240] width 209 height 16
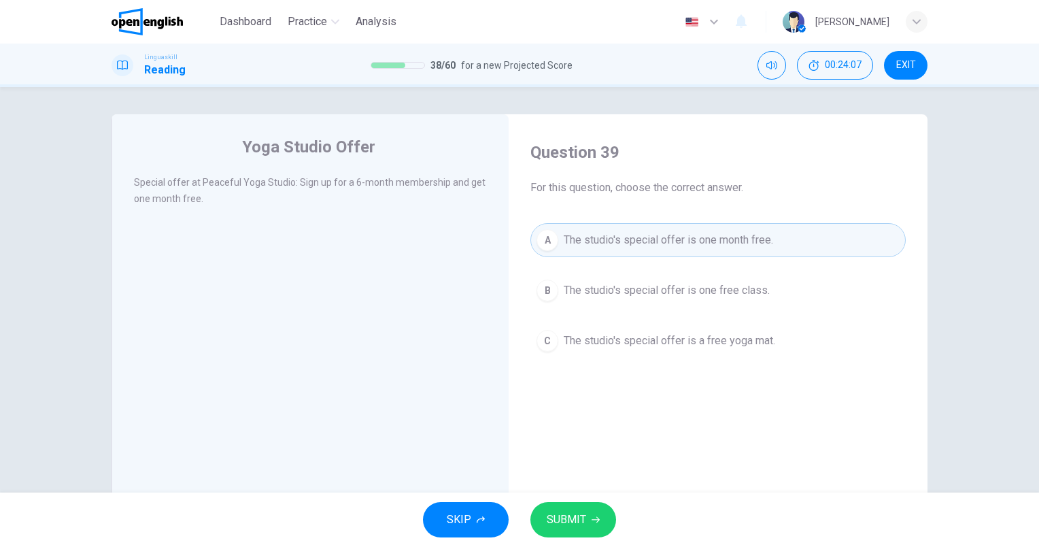
click at [589, 517] on button "SUBMIT" at bounding box center [573, 519] width 86 height 35
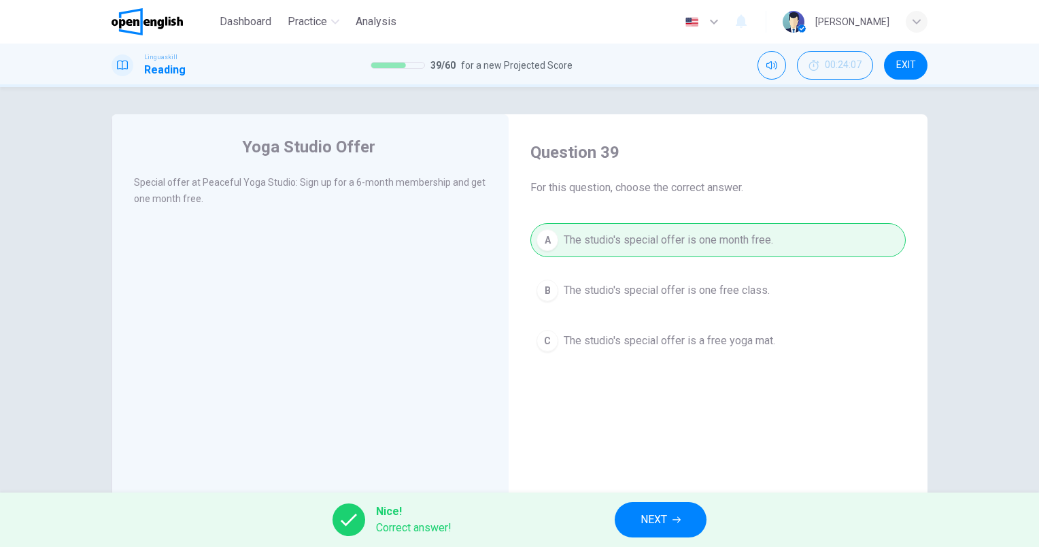
click at [645, 525] on span "NEXT" at bounding box center [653, 519] width 27 height 19
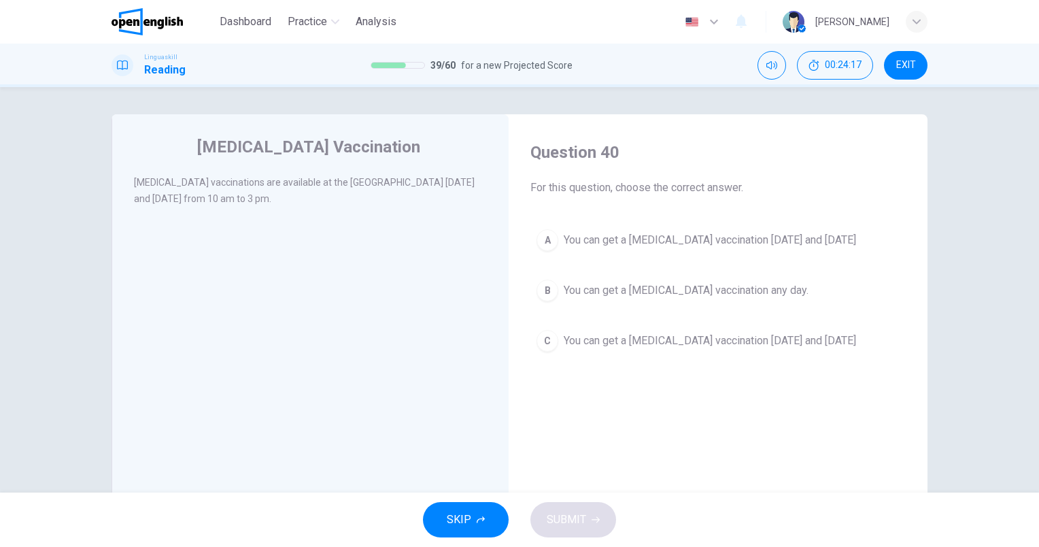
click at [799, 237] on span "You can get a [MEDICAL_DATA] vaccination [DATE] and [DATE]" at bounding box center [710, 240] width 292 height 16
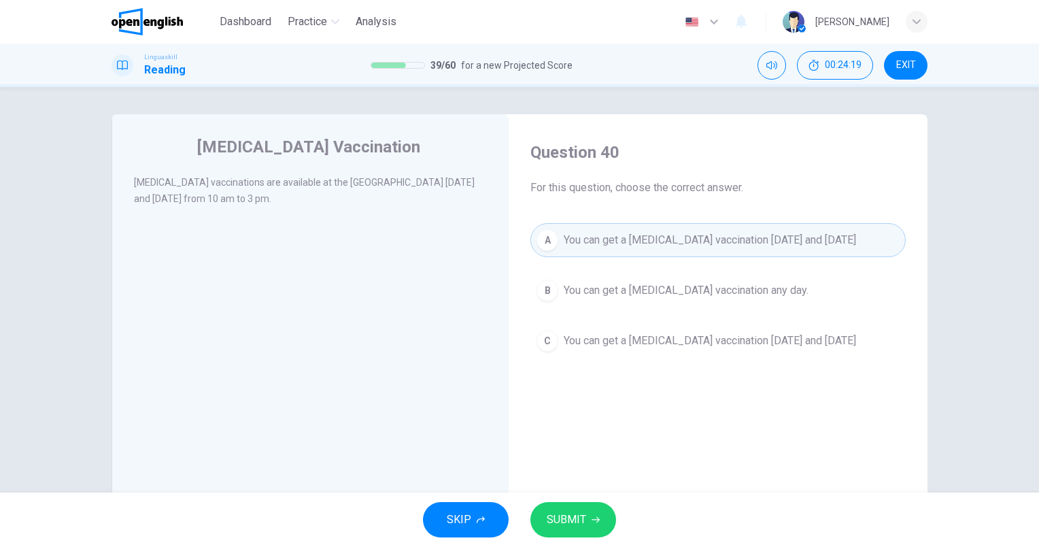
click at [591, 510] on button "SUBMIT" at bounding box center [573, 519] width 86 height 35
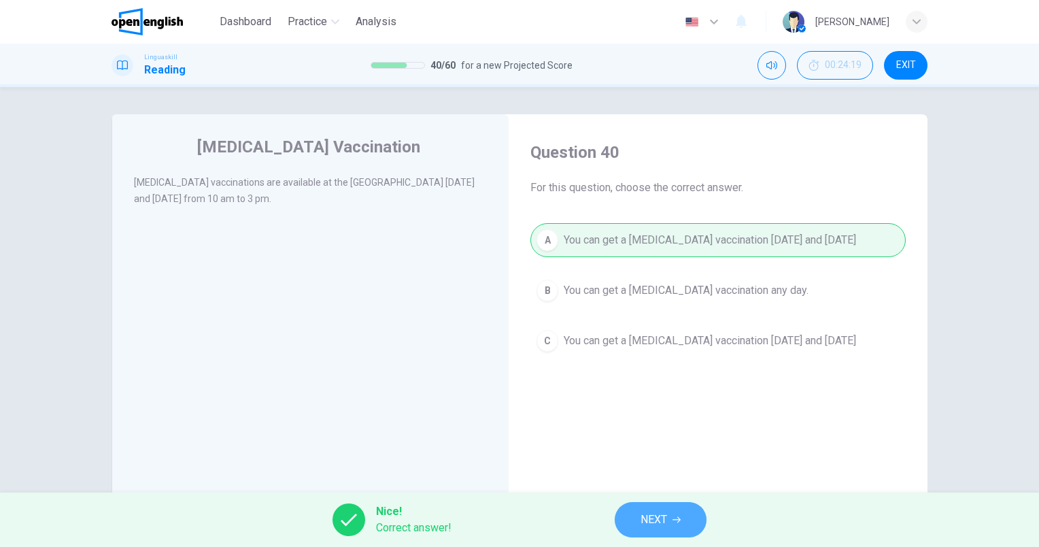
click at [653, 524] on span "NEXT" at bounding box center [653, 519] width 27 height 19
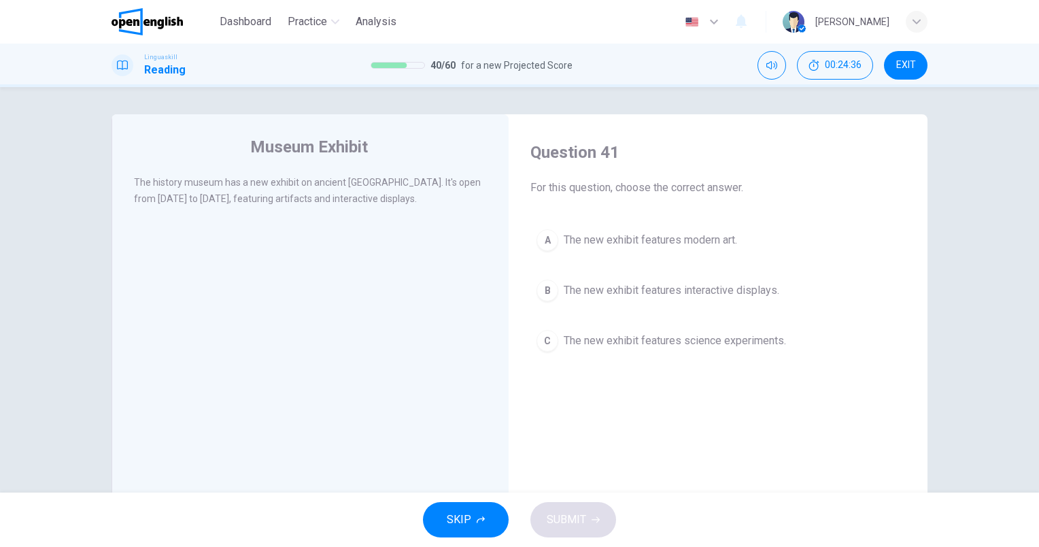
click at [767, 285] on span "The new exhibit features interactive displays." at bounding box center [671, 290] width 215 height 16
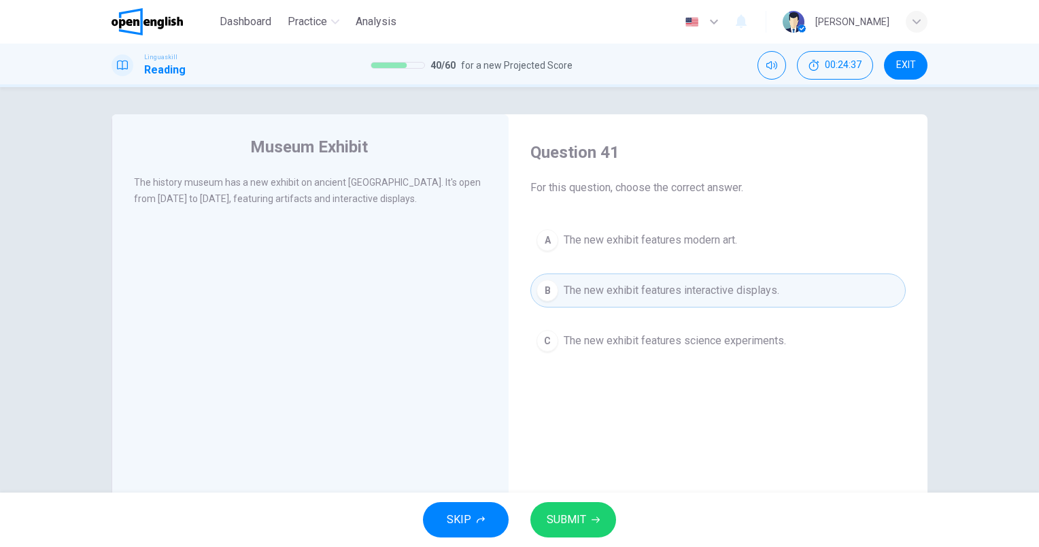
click at [584, 519] on span "SUBMIT" at bounding box center [566, 519] width 39 height 19
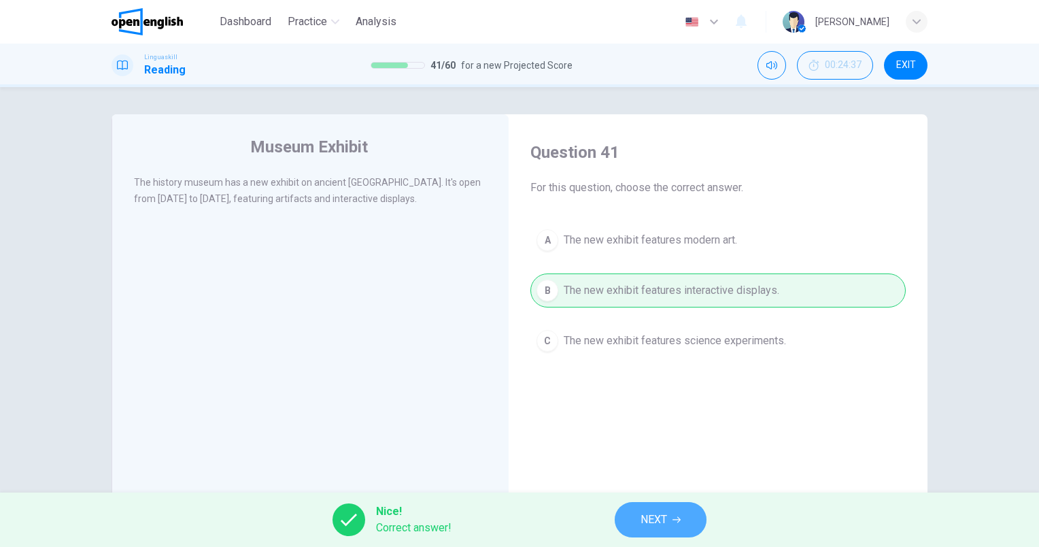
click at [670, 512] on button "NEXT" at bounding box center [661, 519] width 92 height 35
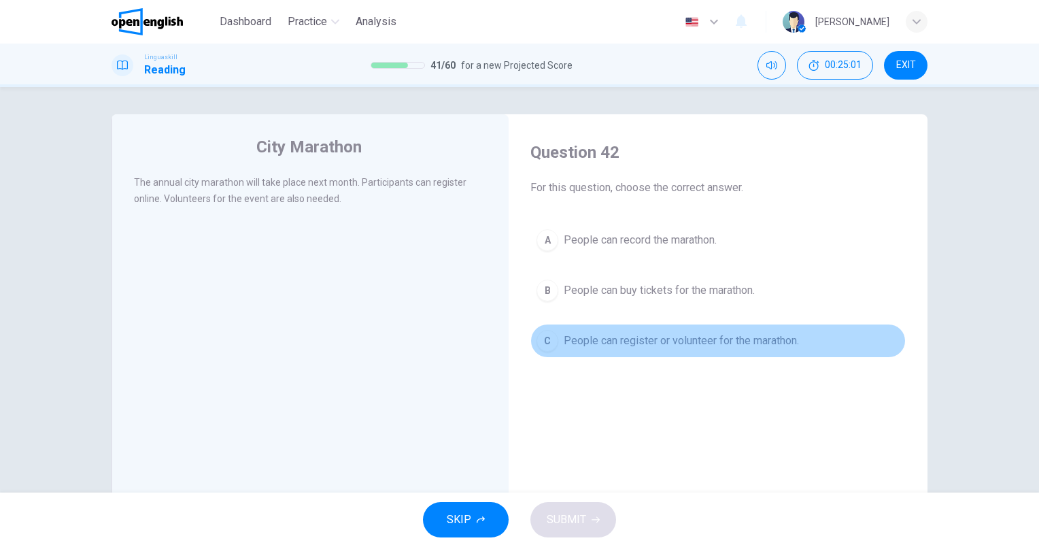
click at [767, 351] on button "C People can register or volunteer for the marathon." at bounding box center [717, 341] width 375 height 34
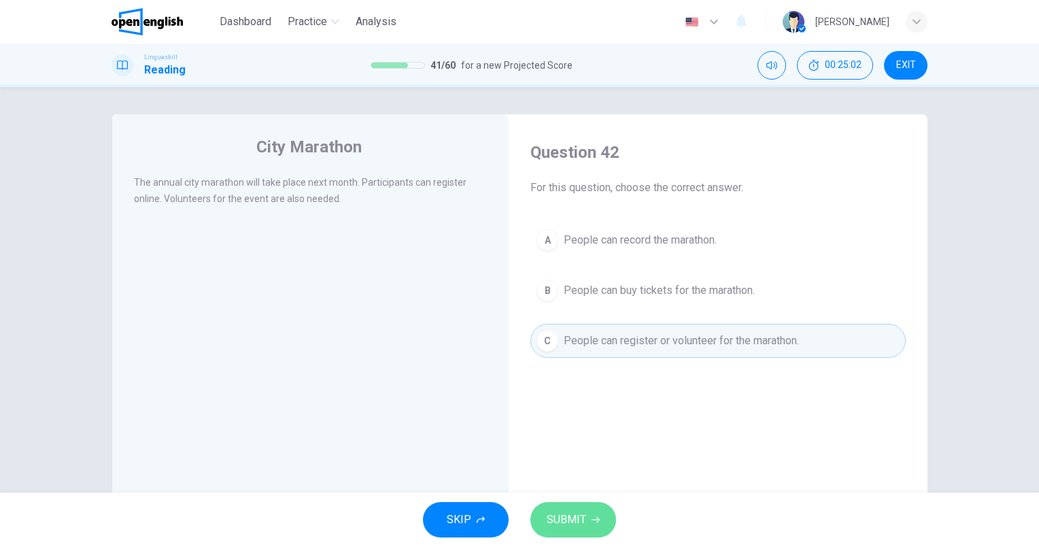
click at [585, 507] on button "SUBMIT" at bounding box center [573, 519] width 86 height 35
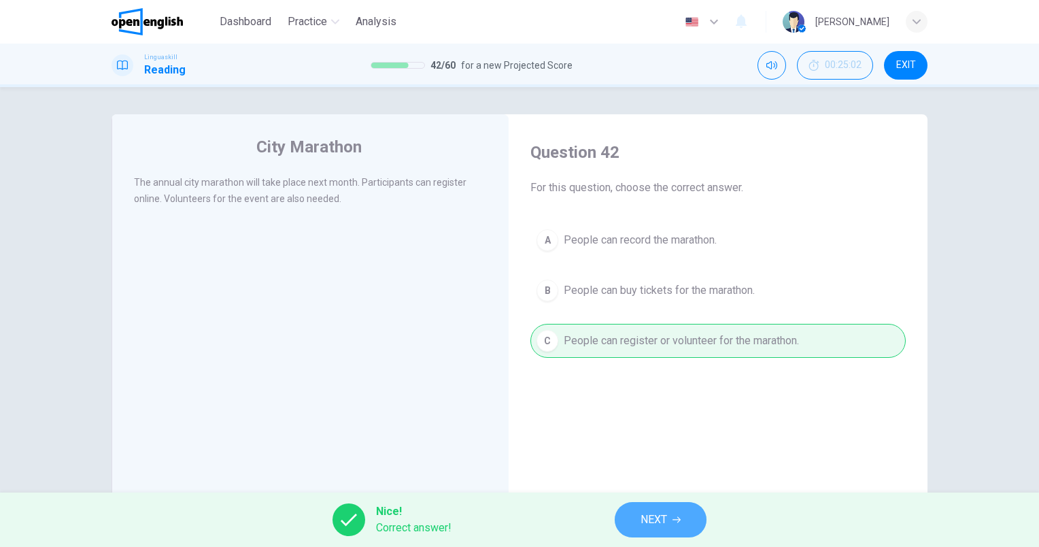
click at [693, 510] on button "NEXT" at bounding box center [661, 519] width 92 height 35
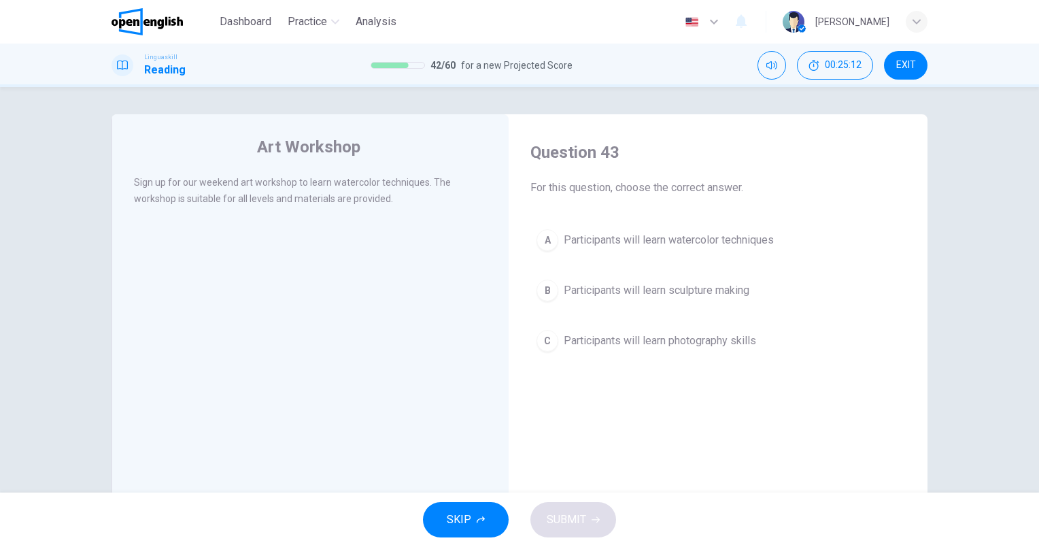
click at [711, 230] on button "A Participants will learn watercolor techniques" at bounding box center [717, 240] width 375 height 34
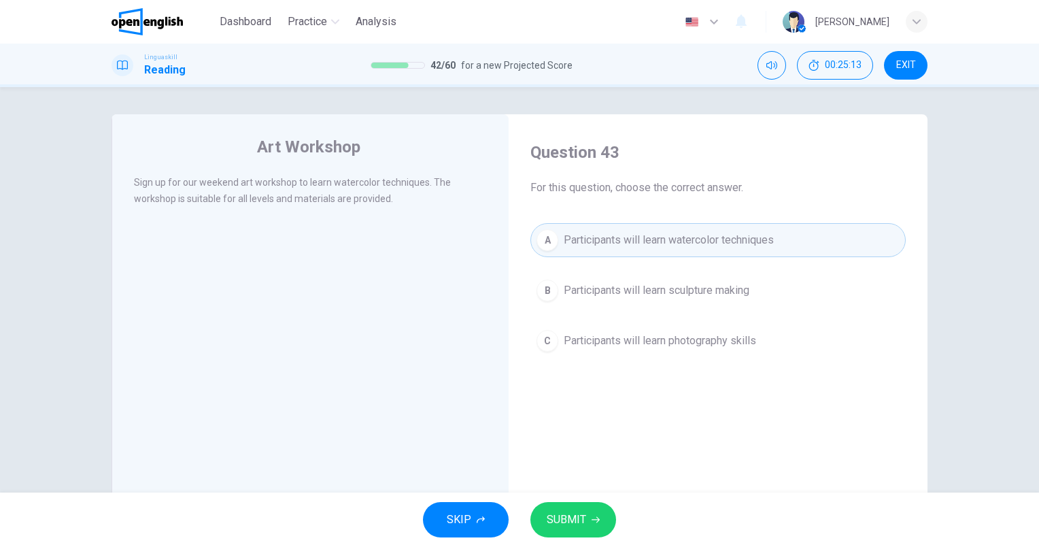
click at [597, 519] on icon "button" at bounding box center [595, 519] width 8 height 8
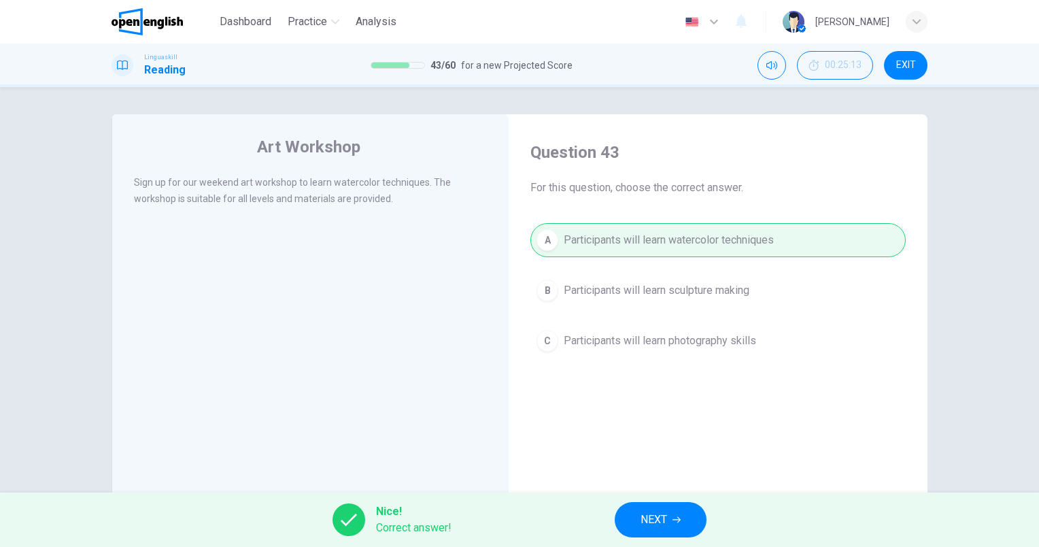
click at [648, 525] on span "NEXT" at bounding box center [653, 519] width 27 height 19
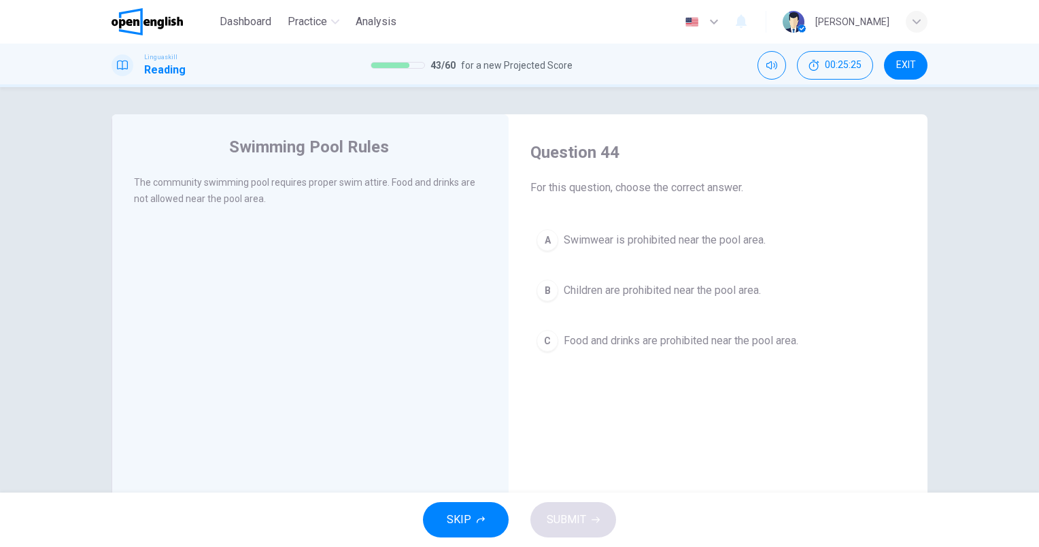
click at [766, 342] on span "Food and drinks are prohibited near the pool area." at bounding box center [681, 340] width 235 height 16
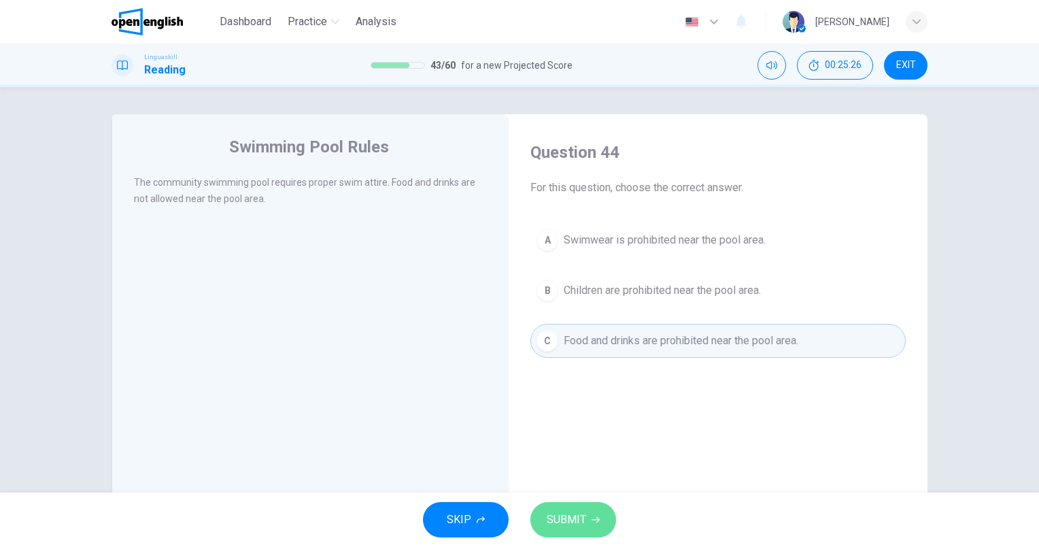
click at [574, 526] on span "SUBMIT" at bounding box center [566, 519] width 39 height 19
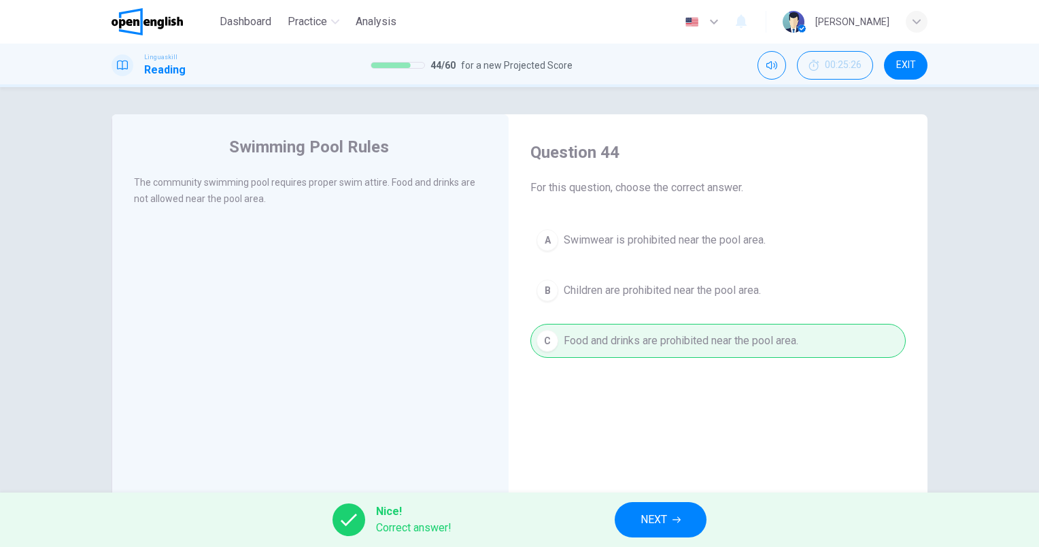
click at [642, 523] on button "NEXT" at bounding box center [661, 519] width 92 height 35
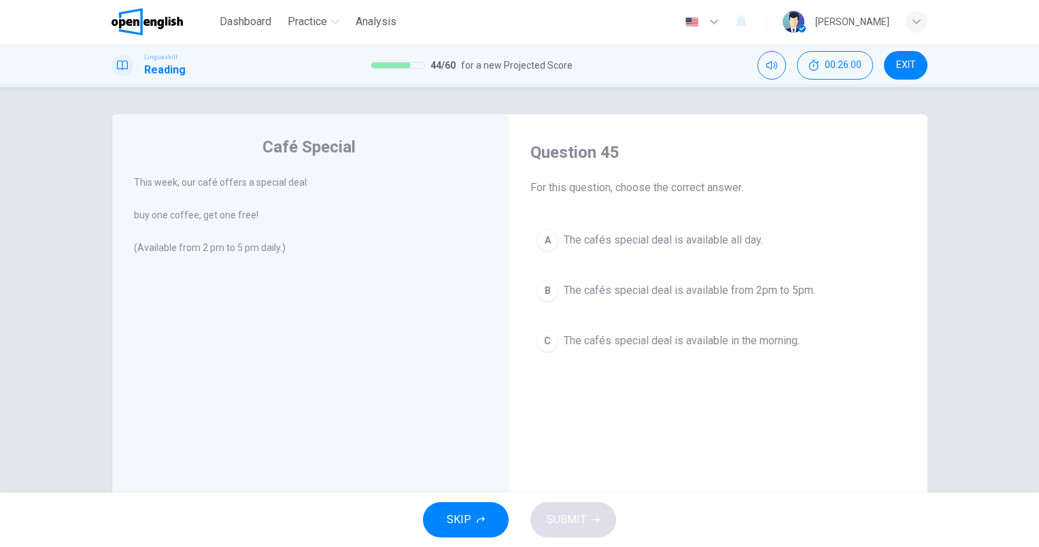
click at [780, 290] on span "The cafés special deal is available from 2pm to 5pm." at bounding box center [690, 290] width 252 height 16
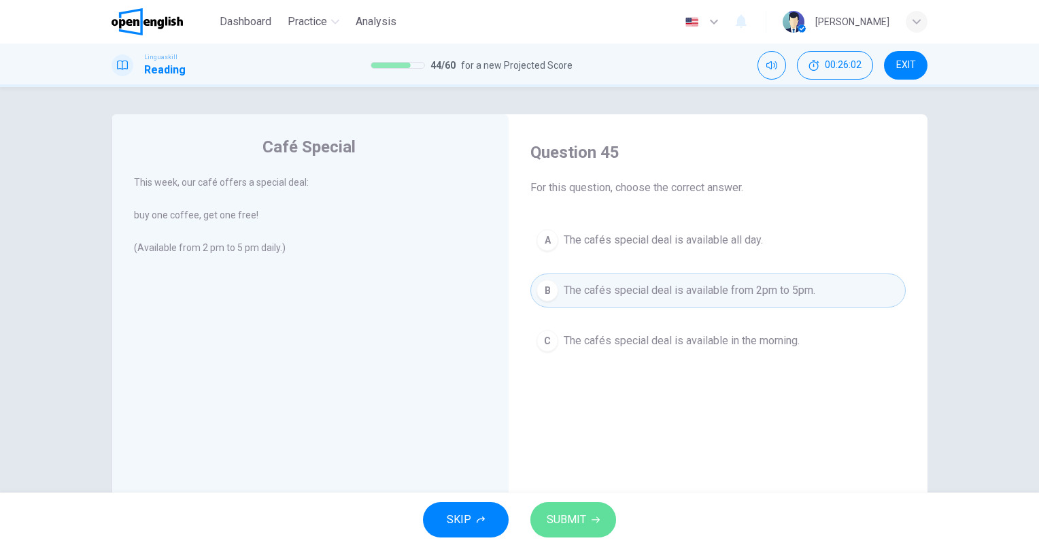
click at [593, 505] on button "SUBMIT" at bounding box center [573, 519] width 86 height 35
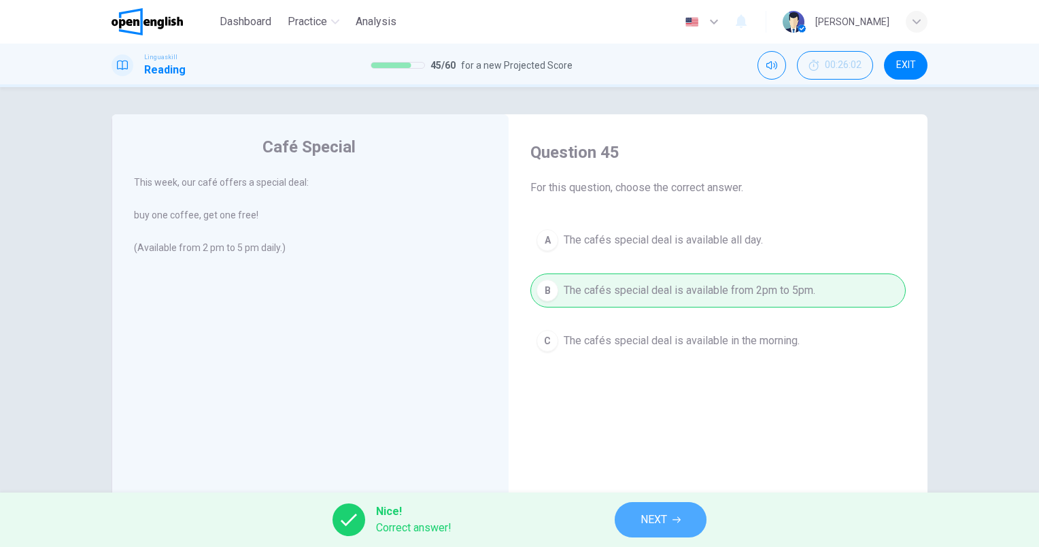
click at [636, 516] on button "NEXT" at bounding box center [661, 519] width 92 height 35
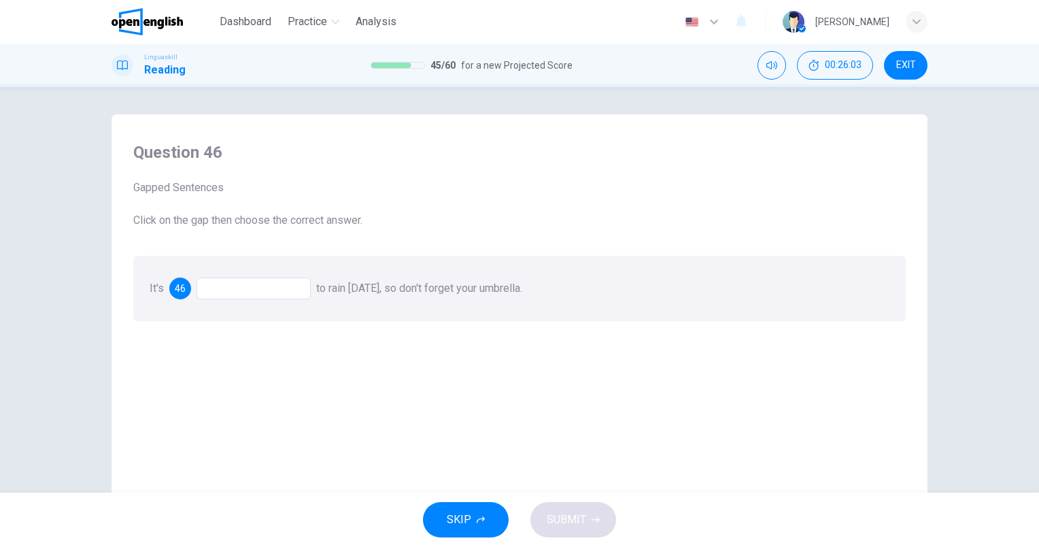
click at [227, 281] on div at bounding box center [253, 288] width 114 height 22
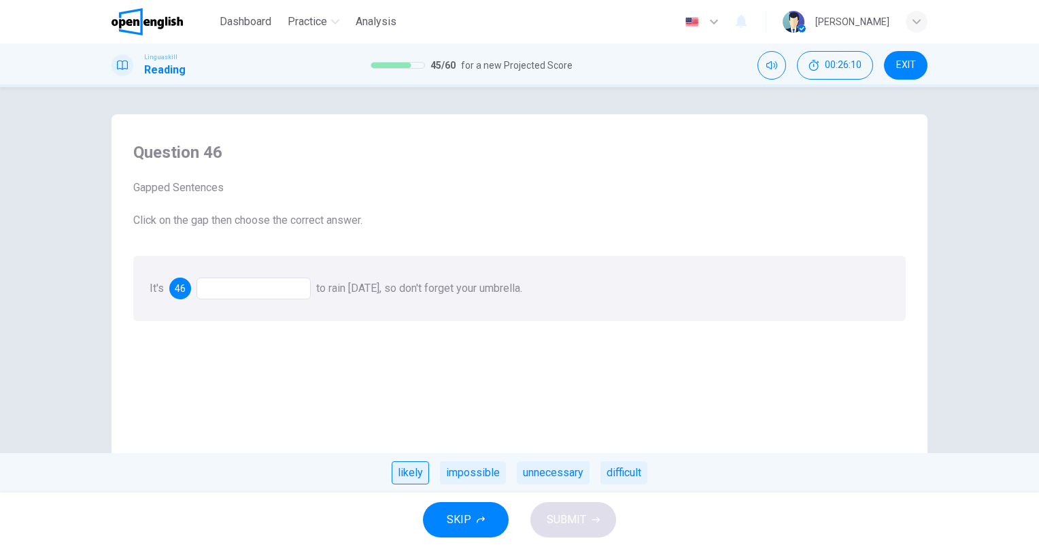
click at [413, 473] on div "likely" at bounding box center [410, 472] width 37 height 23
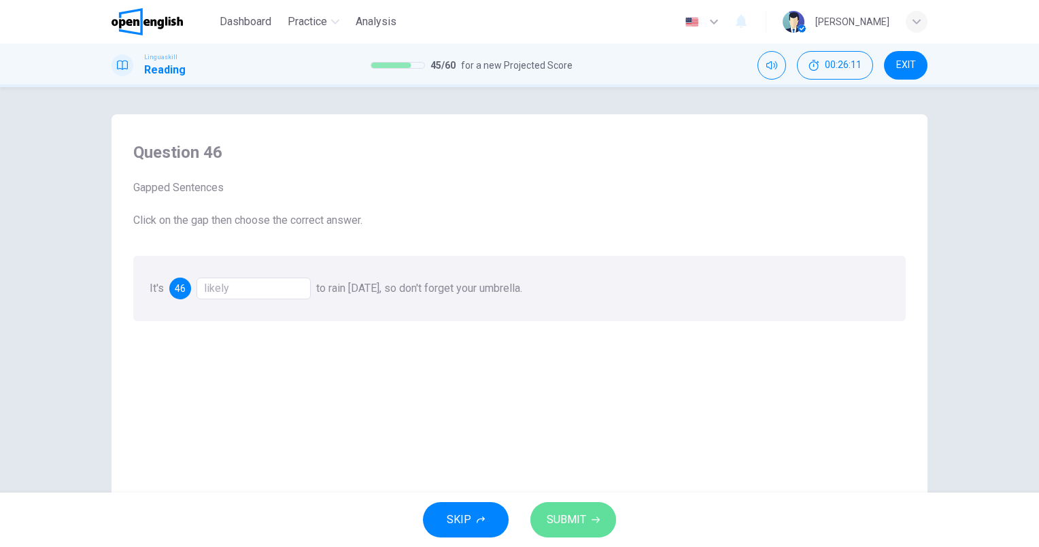
click at [570, 506] on button "SUBMIT" at bounding box center [573, 519] width 86 height 35
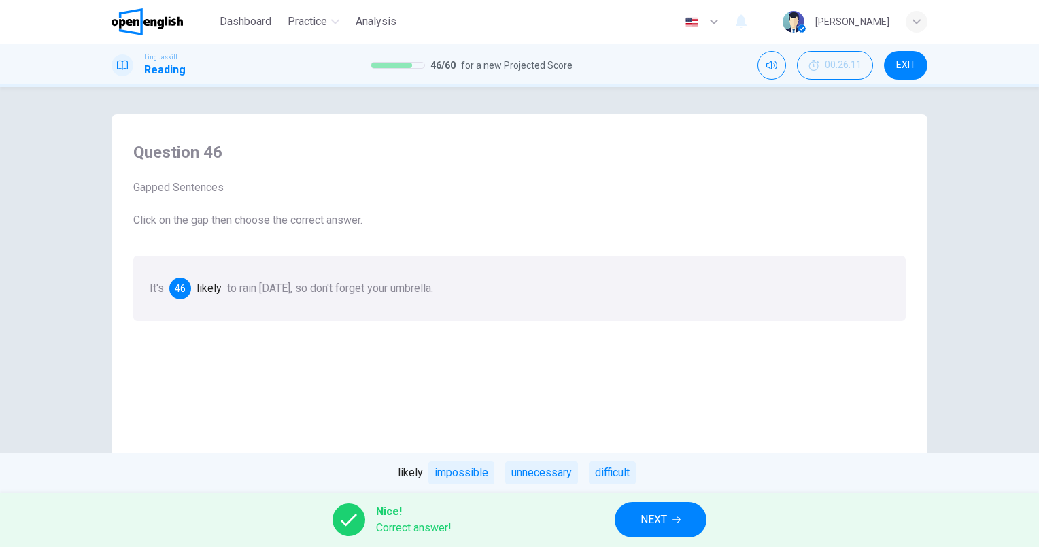
click at [655, 519] on span "NEXT" at bounding box center [653, 519] width 27 height 19
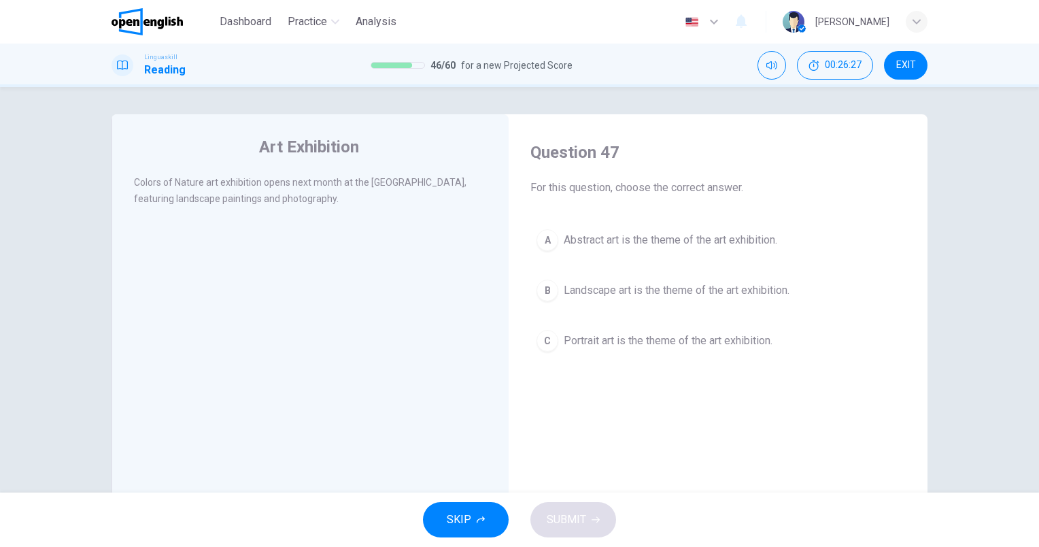
click at [693, 290] on span "Landscape art is the theme of the art exhibition." at bounding box center [677, 290] width 226 height 16
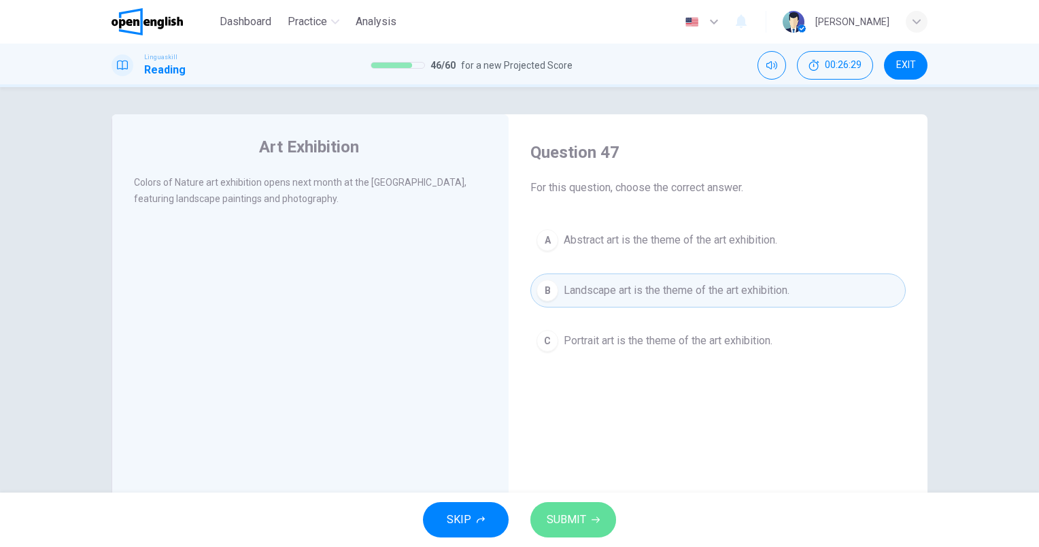
click at [573, 527] on span "SUBMIT" at bounding box center [566, 519] width 39 height 19
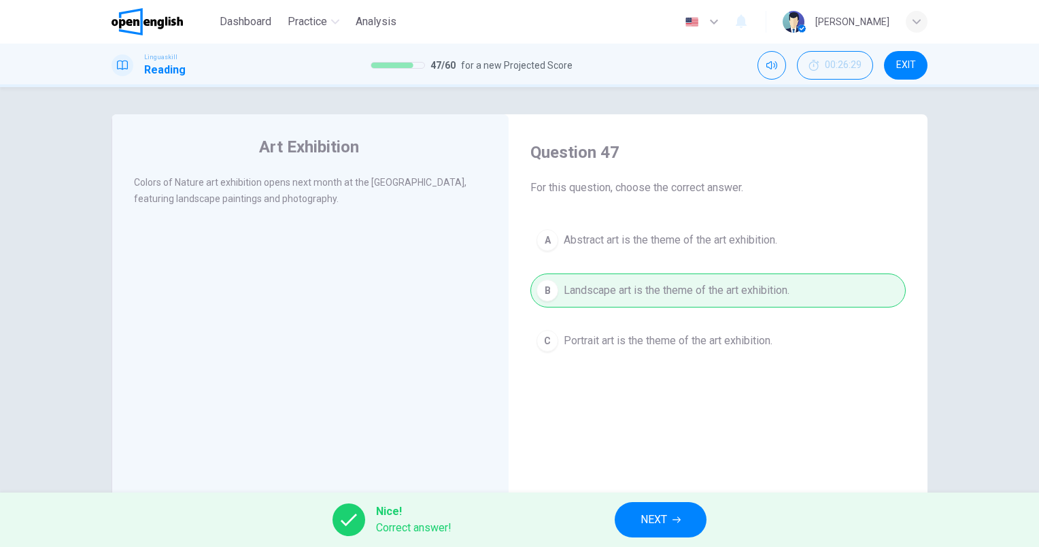
click at [643, 524] on span "NEXT" at bounding box center [653, 519] width 27 height 19
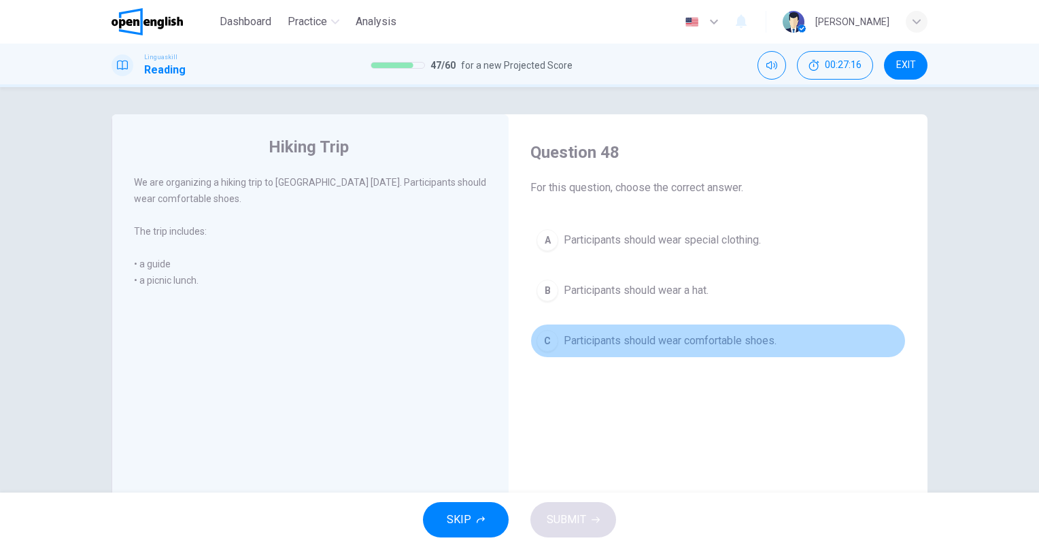
click at [721, 335] on span "Participants should wear comfortable shoes." at bounding box center [670, 340] width 213 height 16
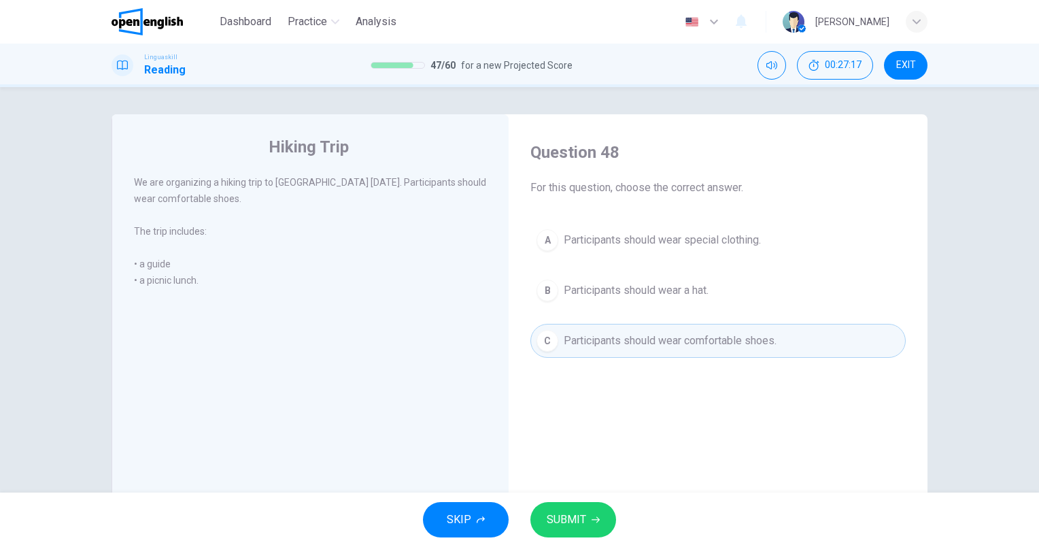
click at [587, 505] on button "SUBMIT" at bounding box center [573, 519] width 86 height 35
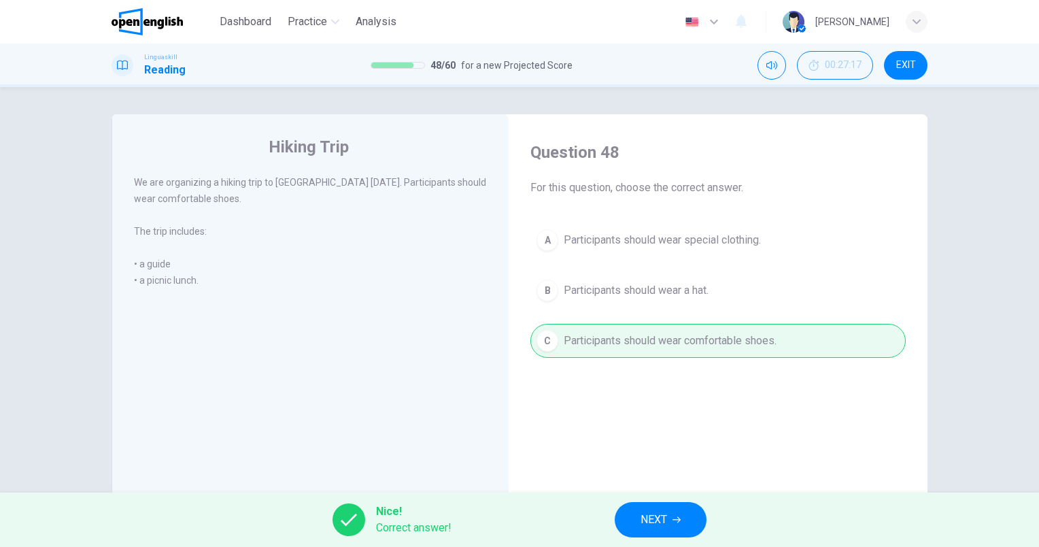
click at [639, 523] on button "NEXT" at bounding box center [661, 519] width 92 height 35
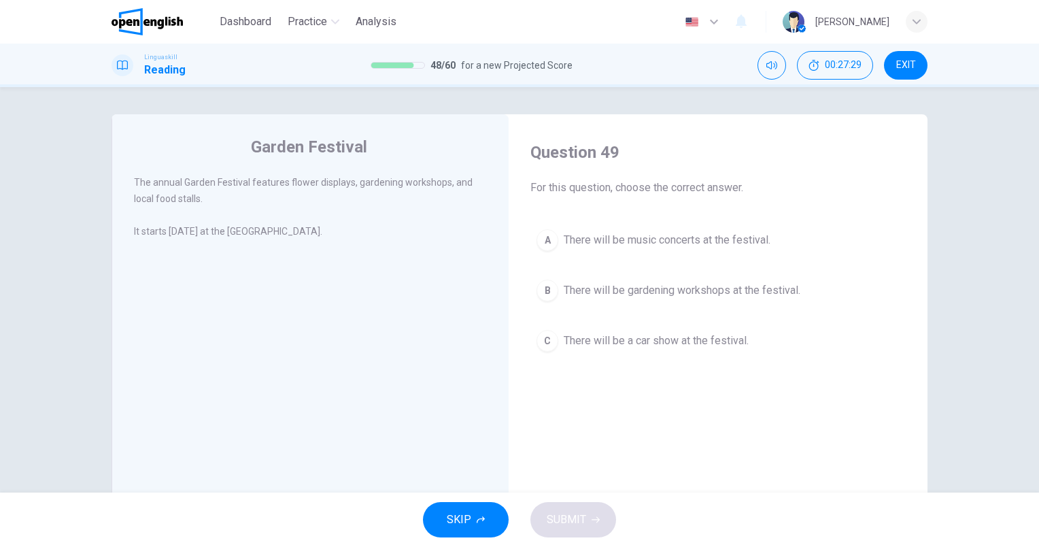
click at [776, 294] on span "There will be gardening workshops at the festival." at bounding box center [682, 290] width 237 height 16
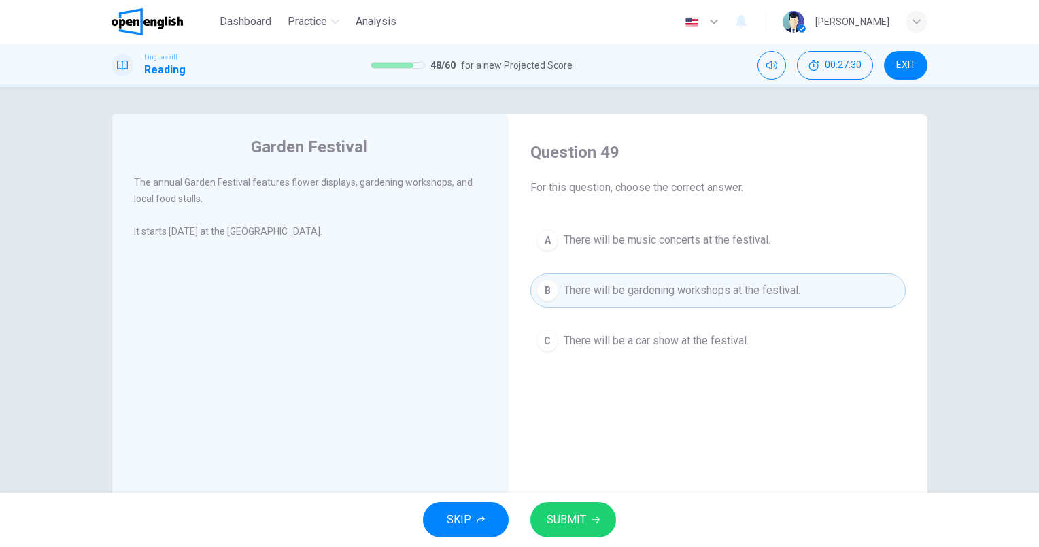
click at [588, 519] on button "SUBMIT" at bounding box center [573, 519] width 86 height 35
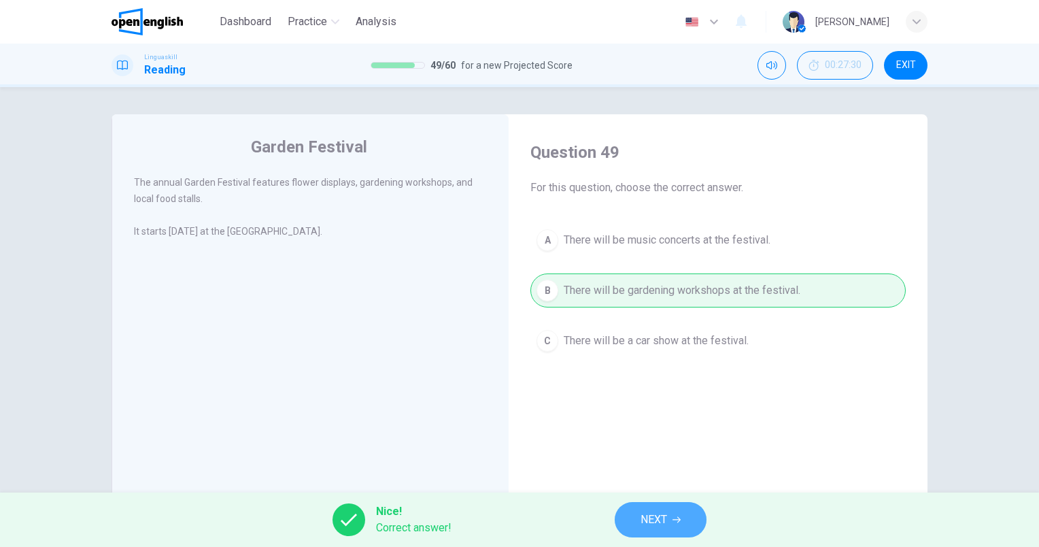
click at [637, 519] on button "NEXT" at bounding box center [661, 519] width 92 height 35
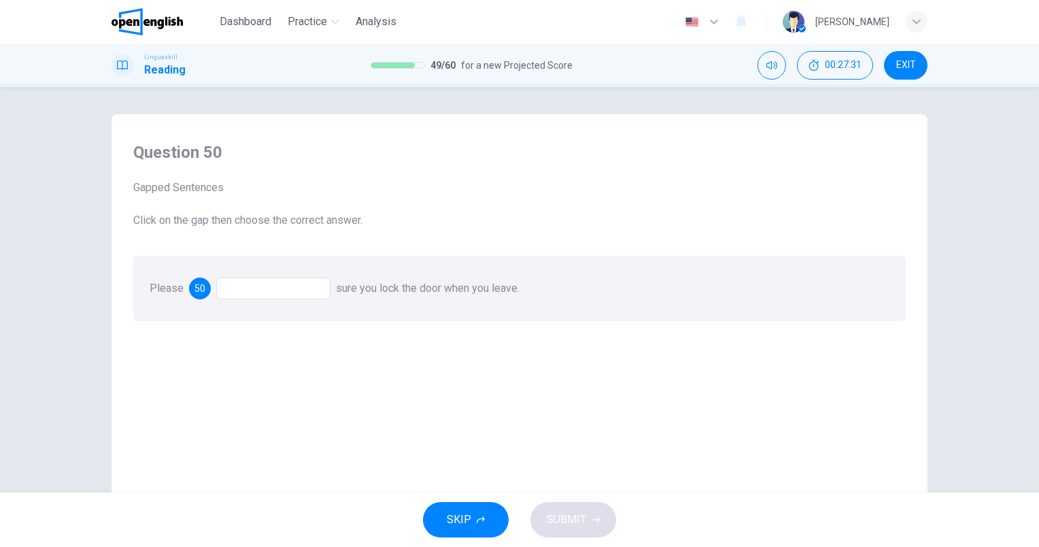
click at [296, 295] on div at bounding box center [273, 288] width 114 height 22
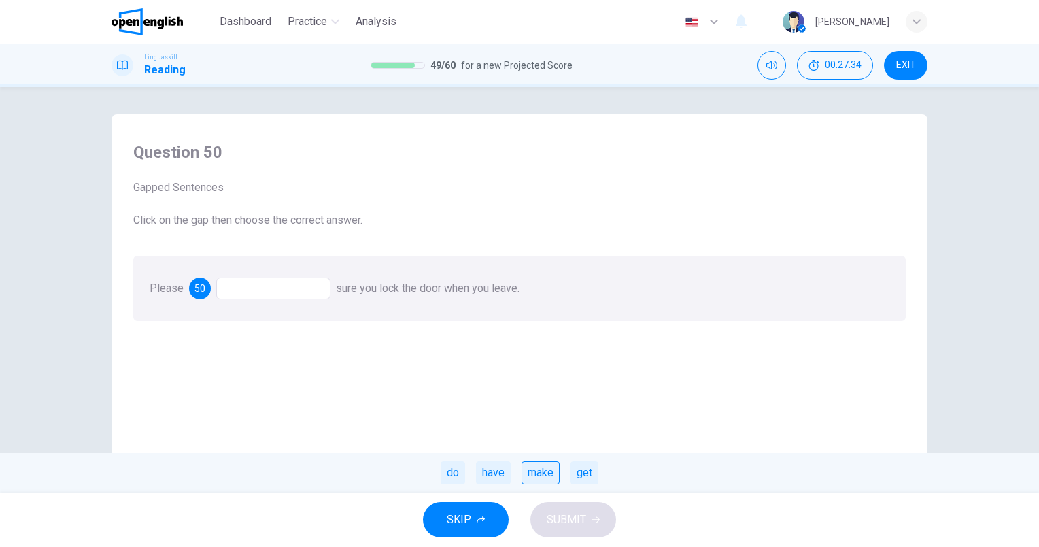
click at [549, 480] on div "make" at bounding box center [540, 472] width 38 height 23
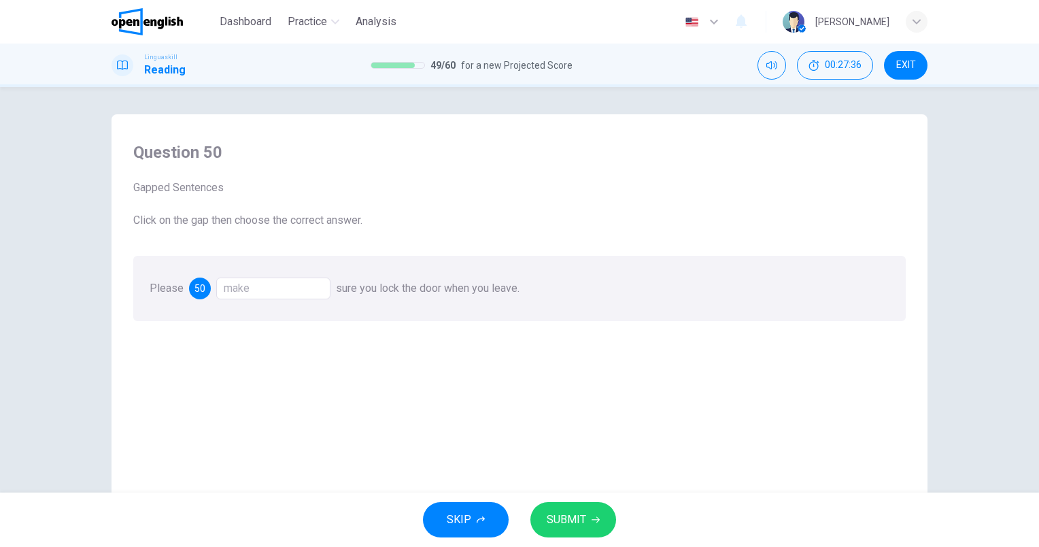
click at [591, 515] on icon "button" at bounding box center [595, 519] width 8 height 8
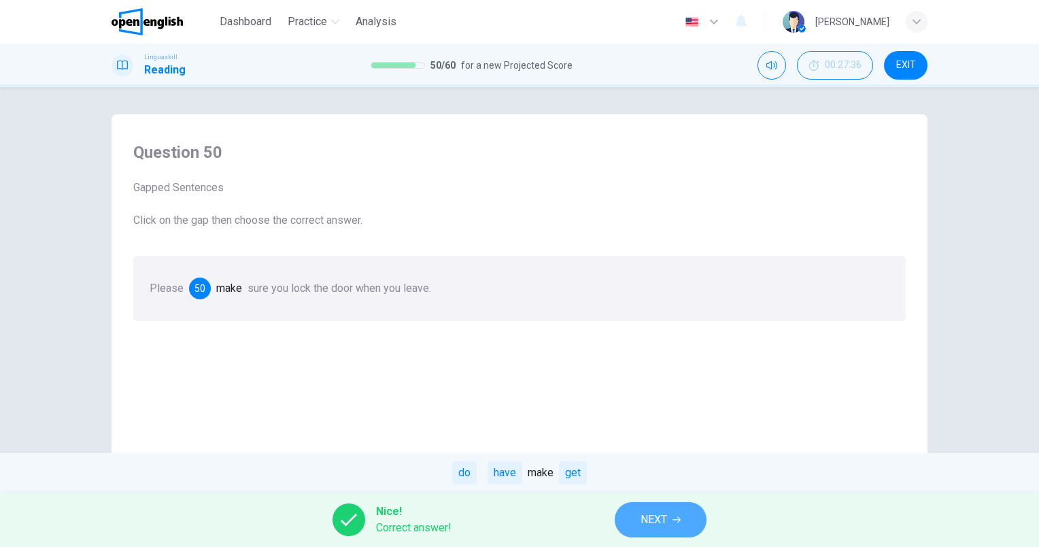
click at [638, 525] on button "NEXT" at bounding box center [661, 519] width 92 height 35
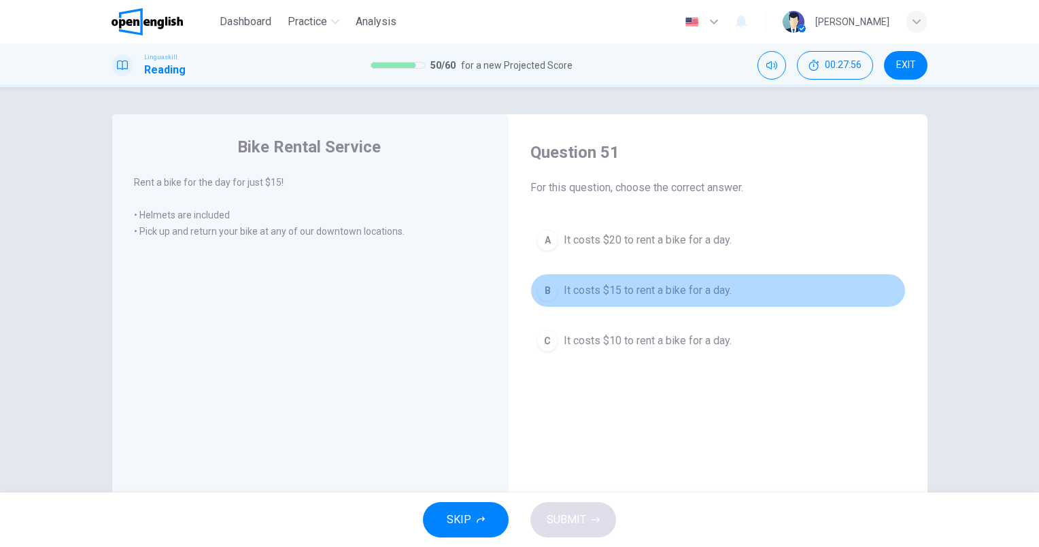
click at [660, 293] on span "It costs $15 to rent a bike for a day." at bounding box center [648, 290] width 168 height 16
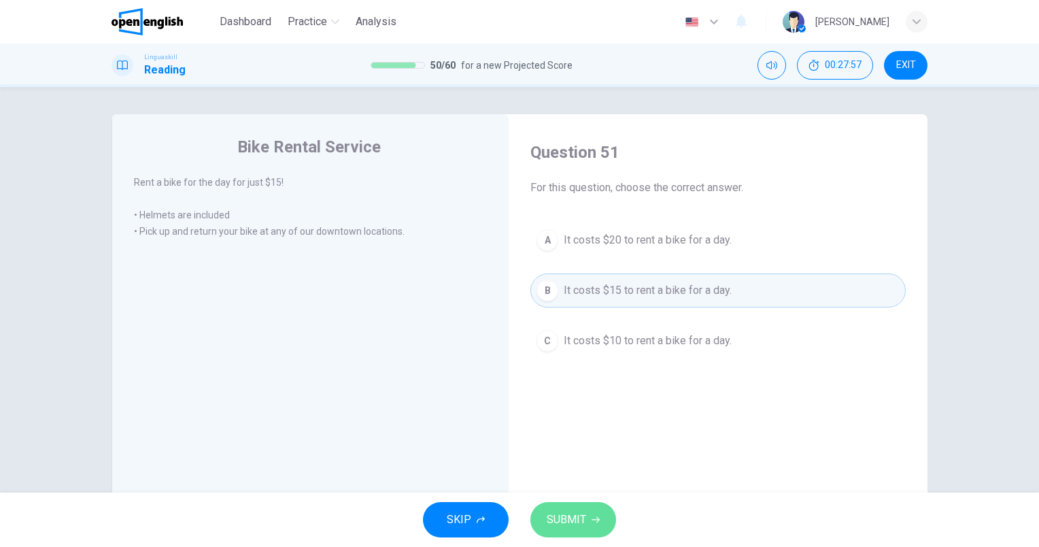
click at [591, 510] on button "SUBMIT" at bounding box center [573, 519] width 86 height 35
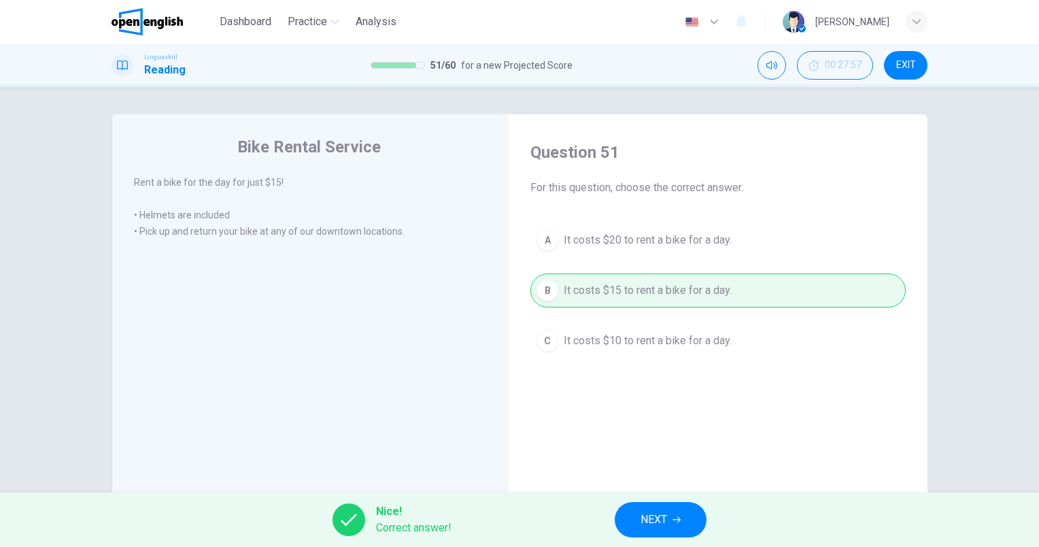
click at [642, 525] on span "NEXT" at bounding box center [653, 519] width 27 height 19
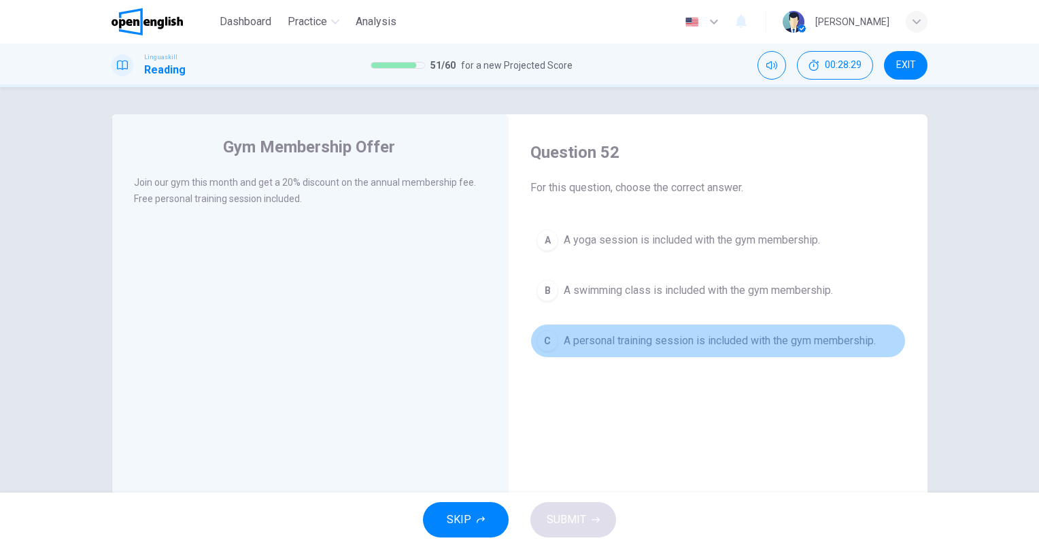
drag, startPoint x: 810, startPoint y: 350, endPoint x: 802, endPoint y: 375, distance: 26.4
click at [810, 350] on button "C A personal training session is included with the gym membership." at bounding box center [717, 341] width 375 height 34
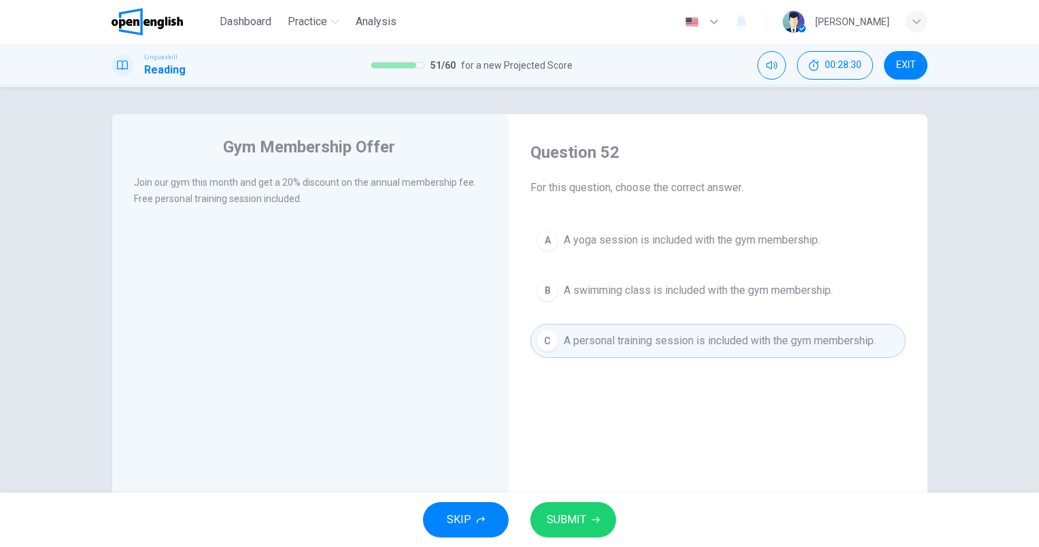
click at [568, 508] on button "SUBMIT" at bounding box center [573, 519] width 86 height 35
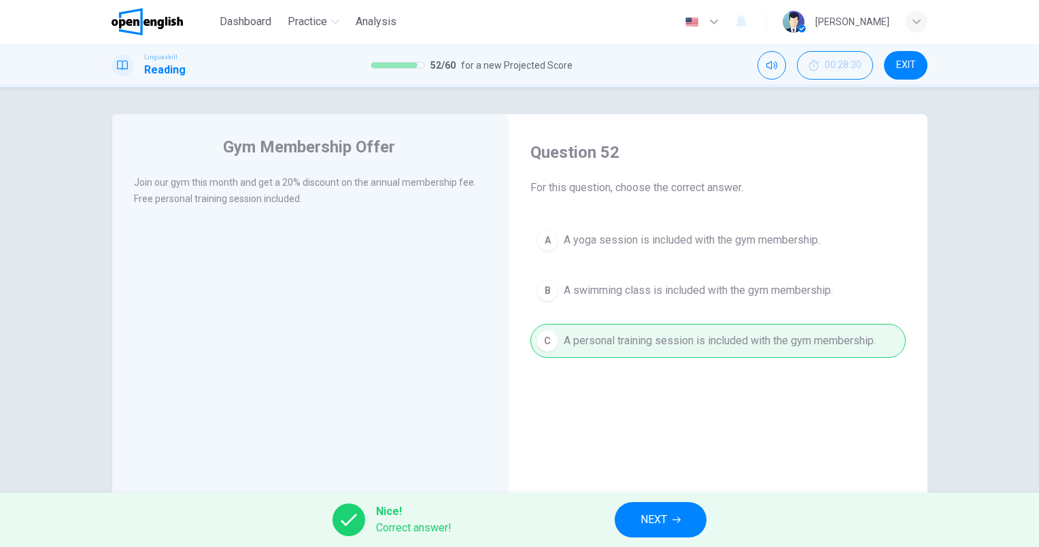
click at [682, 519] on button "NEXT" at bounding box center [661, 519] width 92 height 35
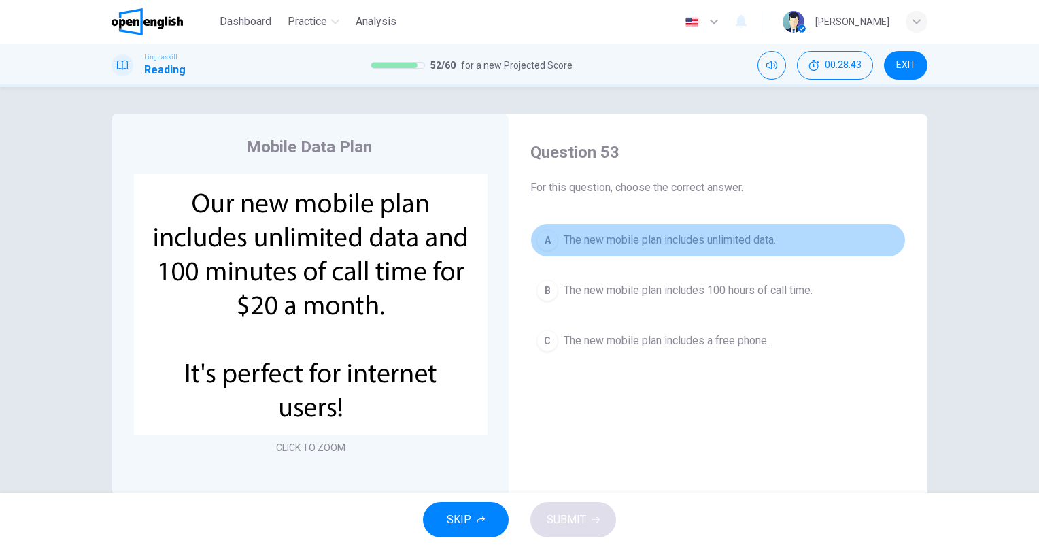
click at [742, 237] on span "The new mobile plan includes unlimited data." at bounding box center [670, 240] width 212 height 16
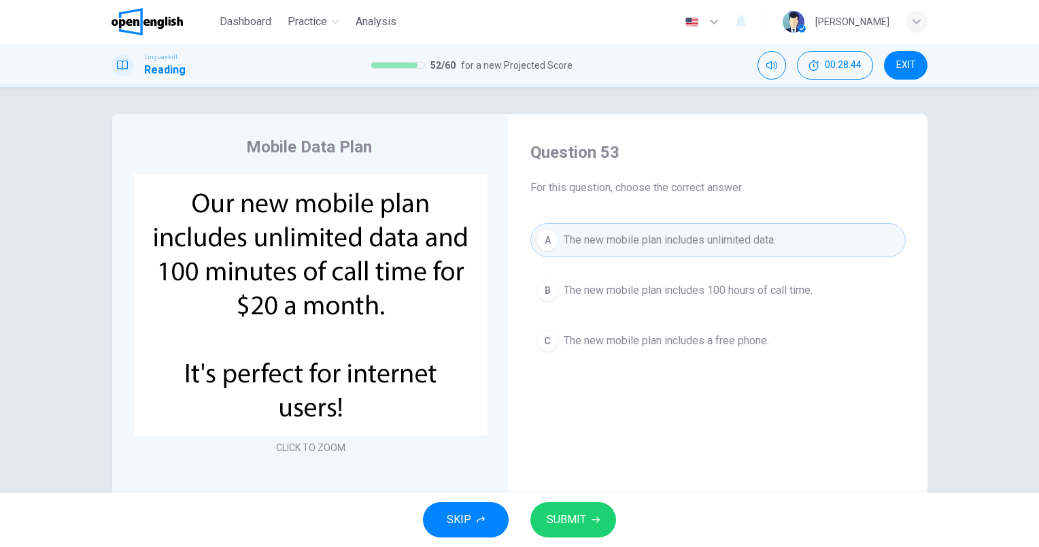
click at [570, 519] on span "SUBMIT" at bounding box center [566, 519] width 39 height 19
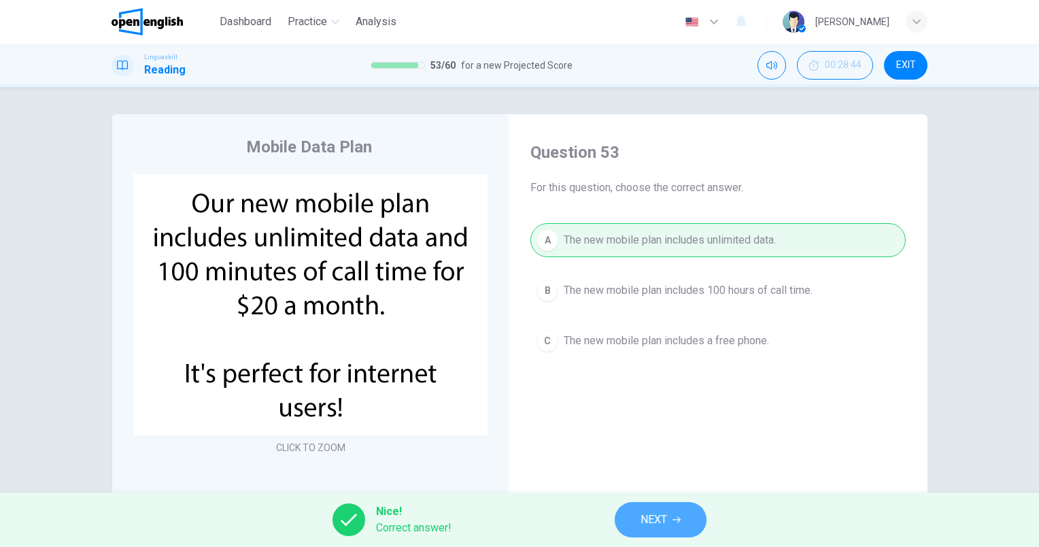
click at [683, 513] on button "NEXT" at bounding box center [661, 519] width 92 height 35
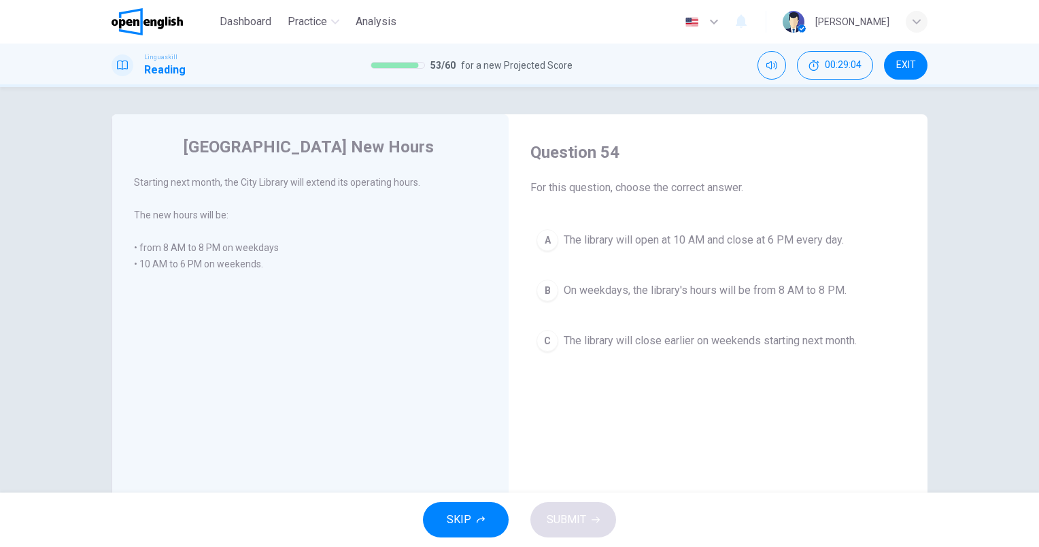
click at [744, 287] on span "On weekdays, the library's hours will be from 8 AM to 8 PM." at bounding box center [705, 290] width 283 height 16
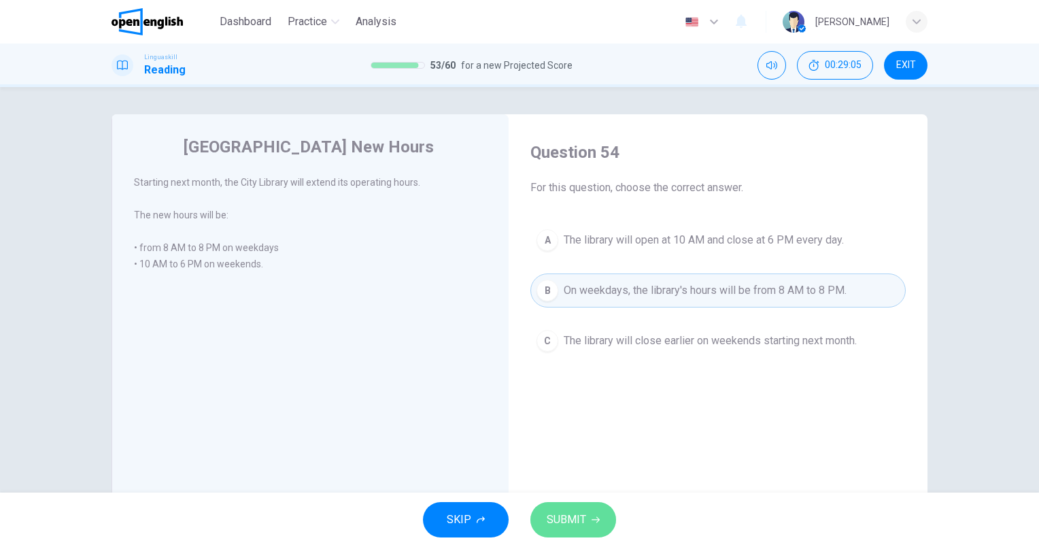
click at [549, 519] on span "SUBMIT" at bounding box center [566, 519] width 39 height 19
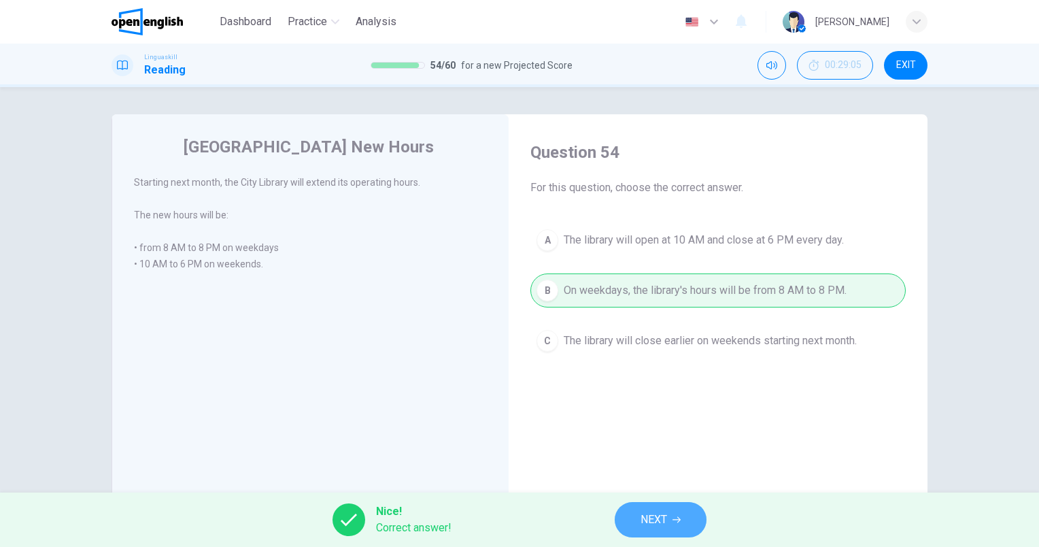
click at [630, 512] on button "NEXT" at bounding box center [661, 519] width 92 height 35
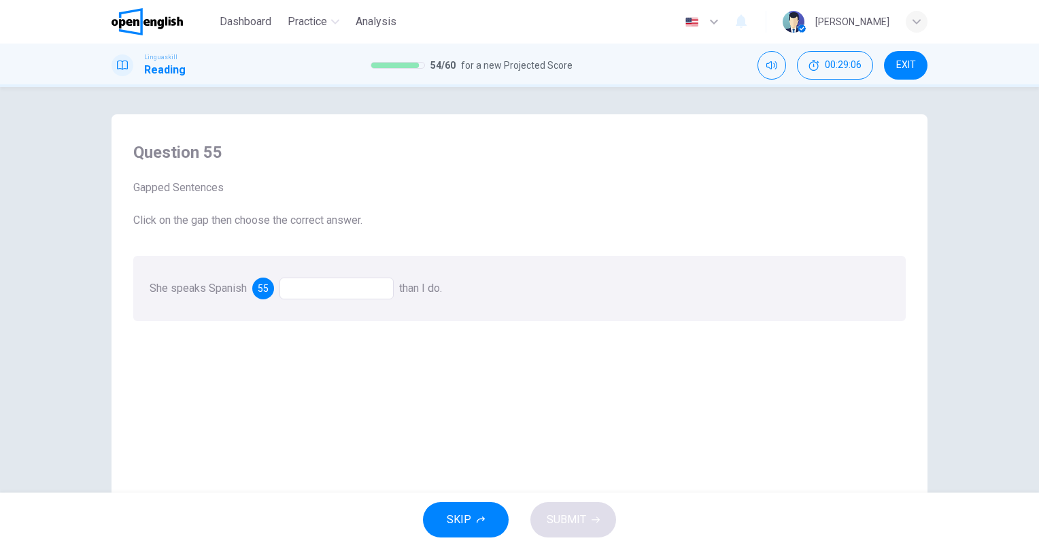
click at [361, 298] on div at bounding box center [336, 288] width 114 height 22
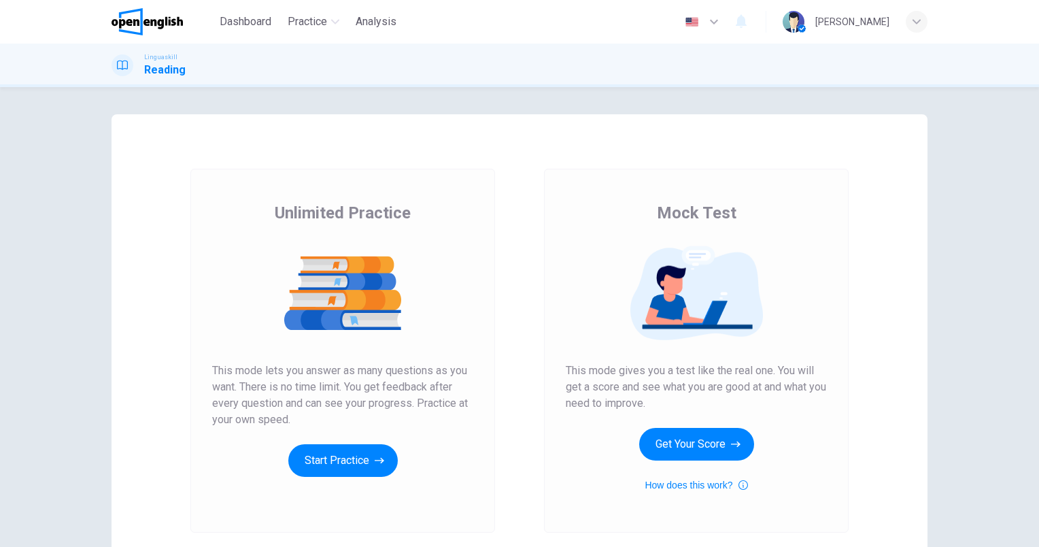
click at [166, 71] on h1 "Reading" at bounding box center [164, 70] width 41 height 16
click at [125, 65] on icon at bounding box center [122, 65] width 11 height 11
